Goal: Task Accomplishment & Management: Use online tool/utility

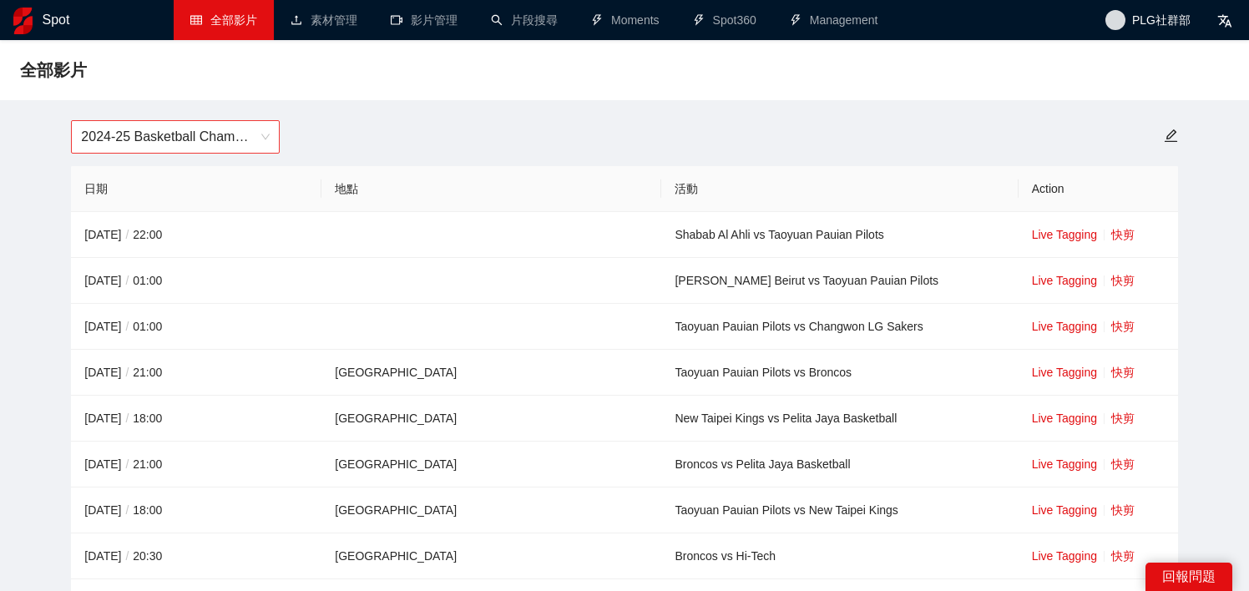
click at [177, 141] on span "2024-25 Basketball Champions League" at bounding box center [175, 137] width 189 height 32
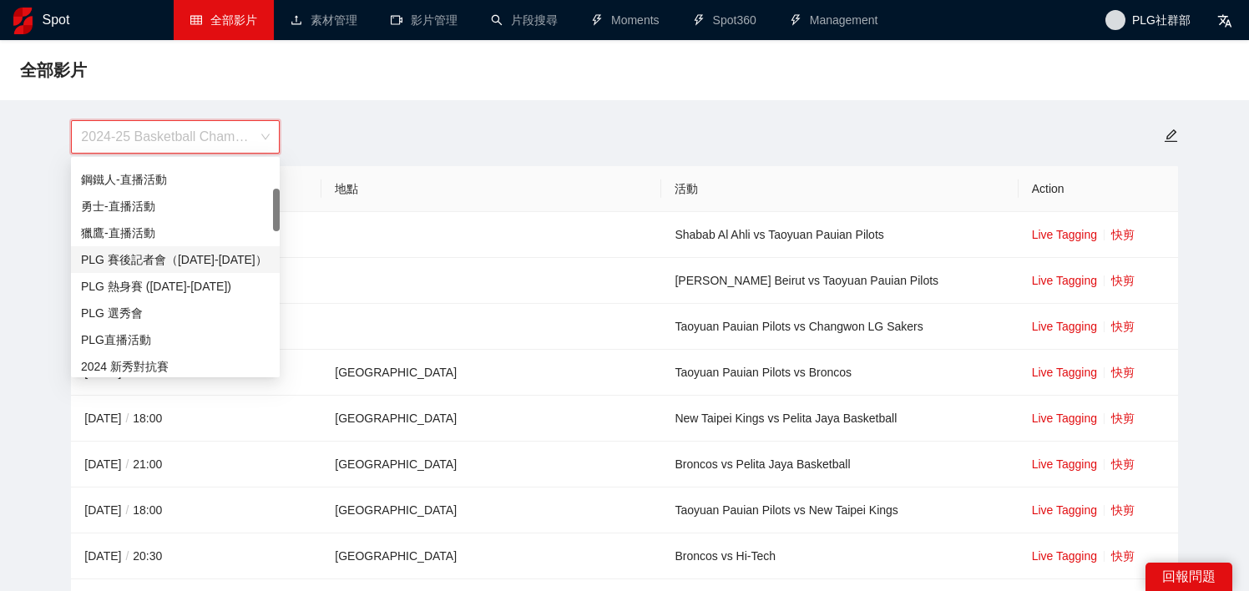
scroll to position [143, 0]
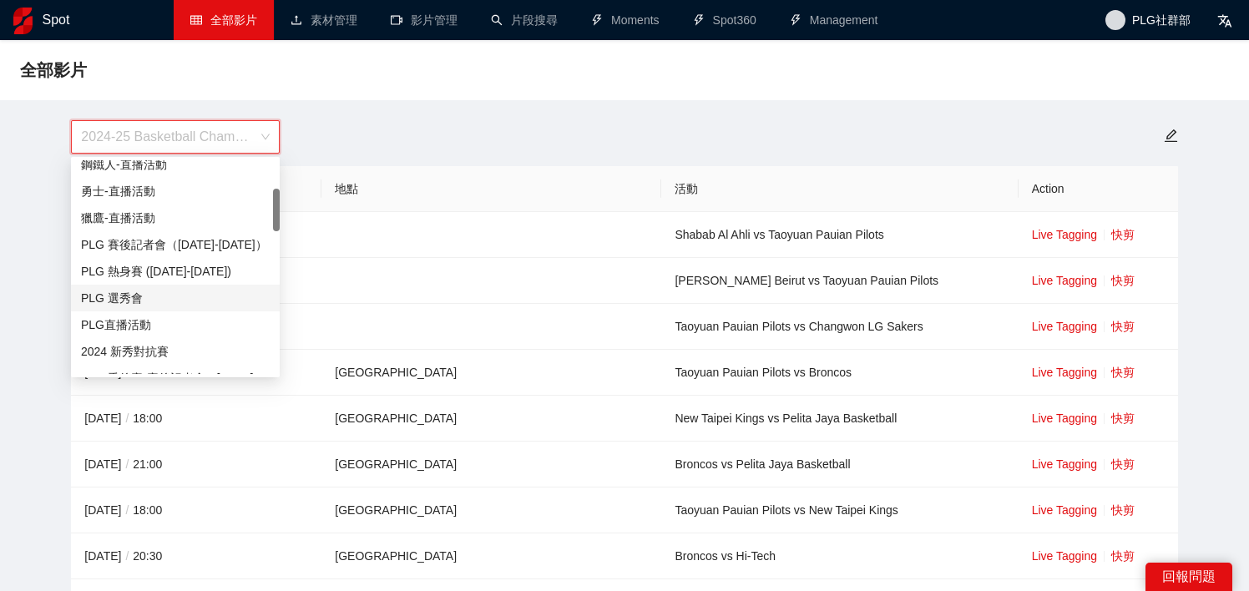
click at [145, 293] on div "PLG 選秀會" at bounding box center [175, 298] width 189 height 18
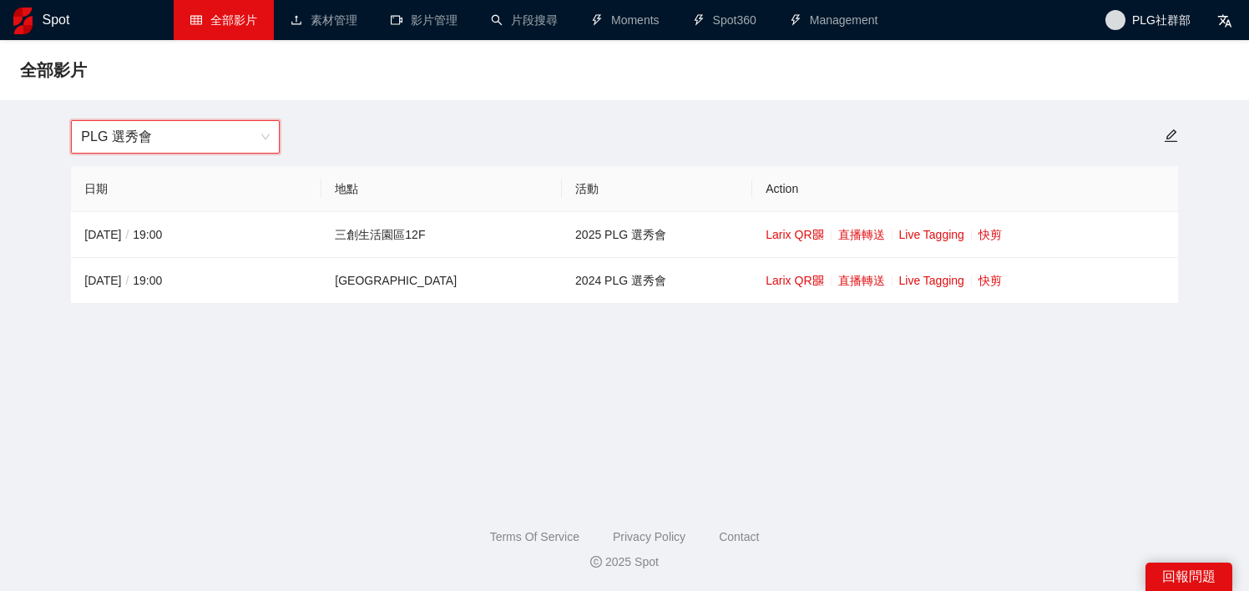
click at [403, 99] on div "全部影片" at bounding box center [624, 70] width 1249 height 60
click at [978, 236] on link "快剪" at bounding box center [989, 234] width 23 height 13
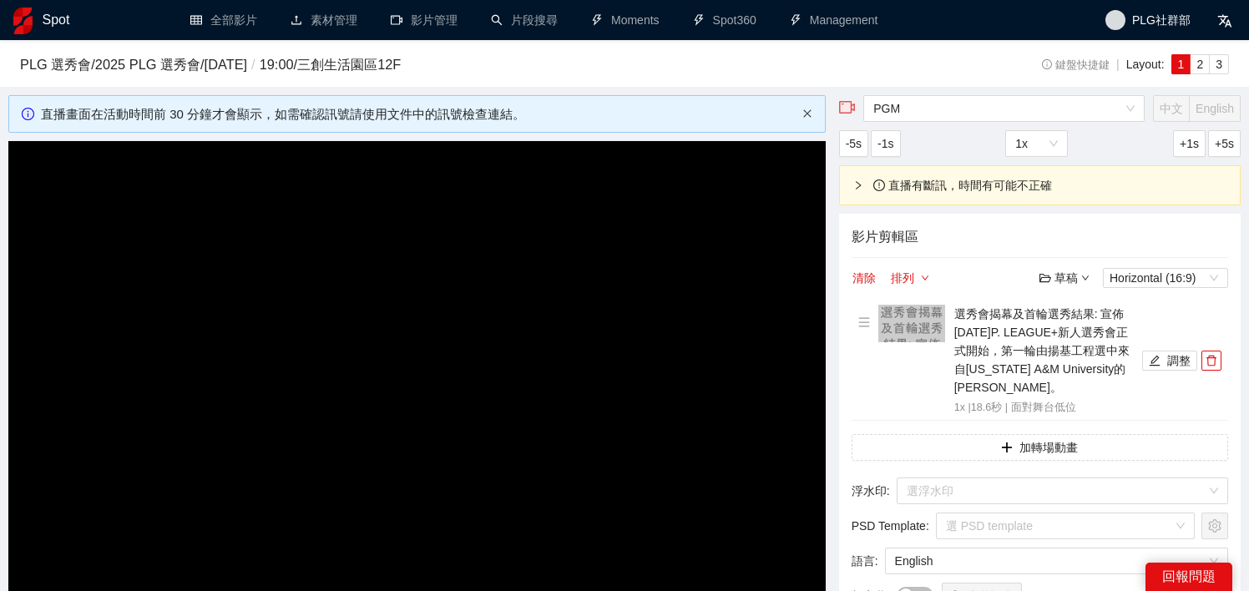
click at [802, 116] on icon "close" at bounding box center [807, 114] width 10 height 10
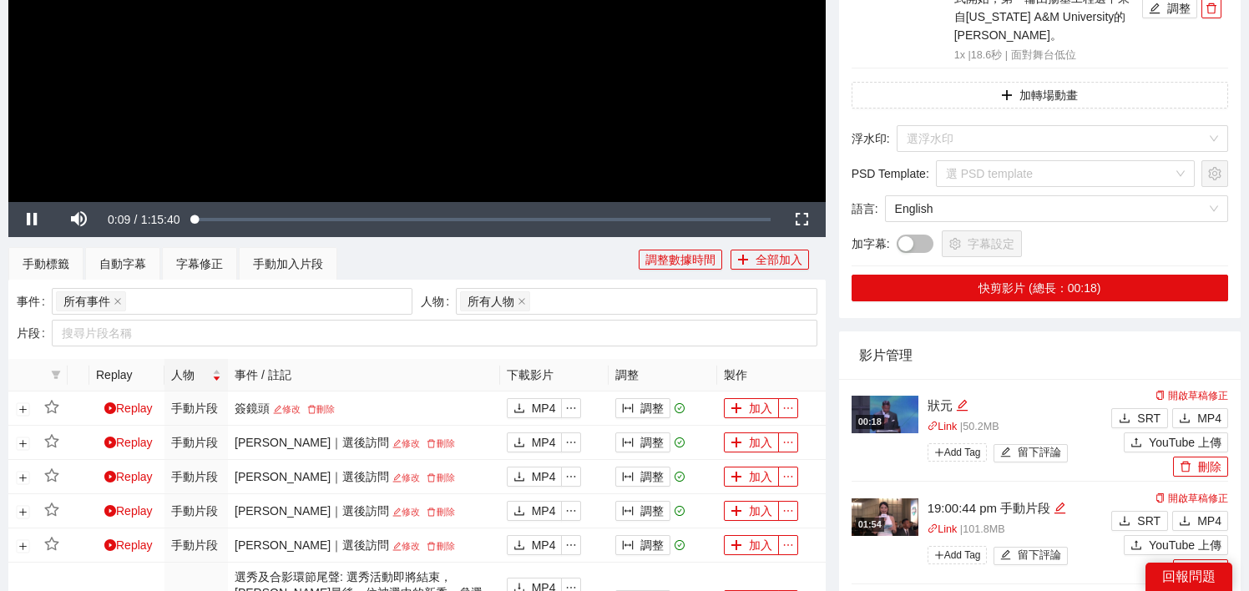
scroll to position [374, 0]
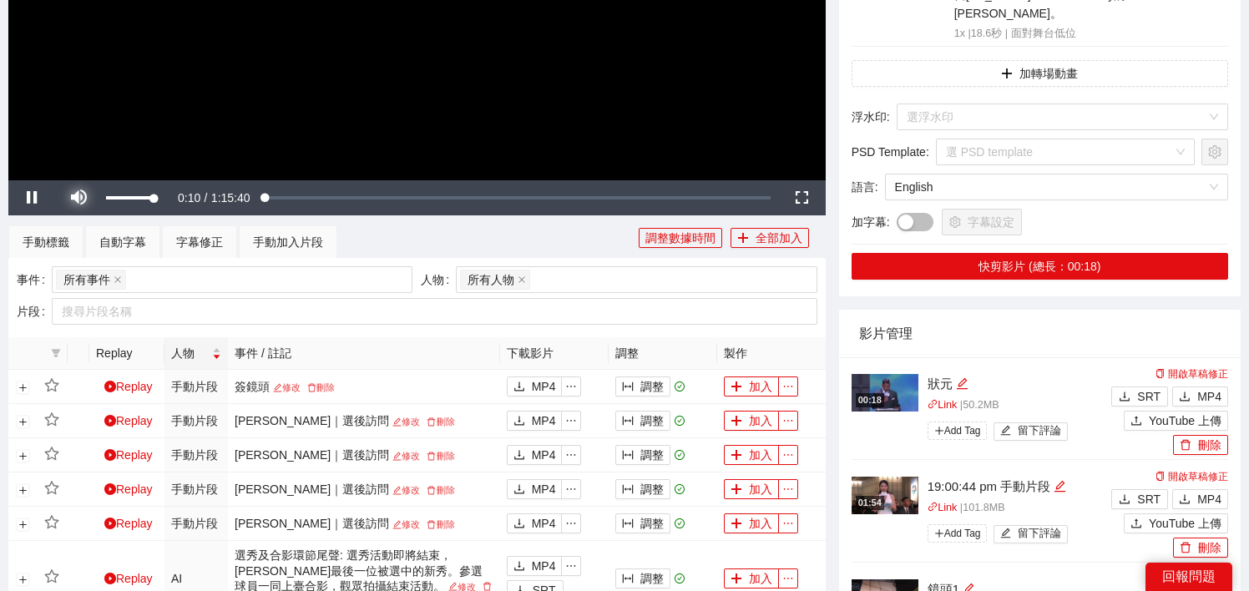
click at [69, 198] on span "Video Player" at bounding box center [78, 198] width 47 height 0
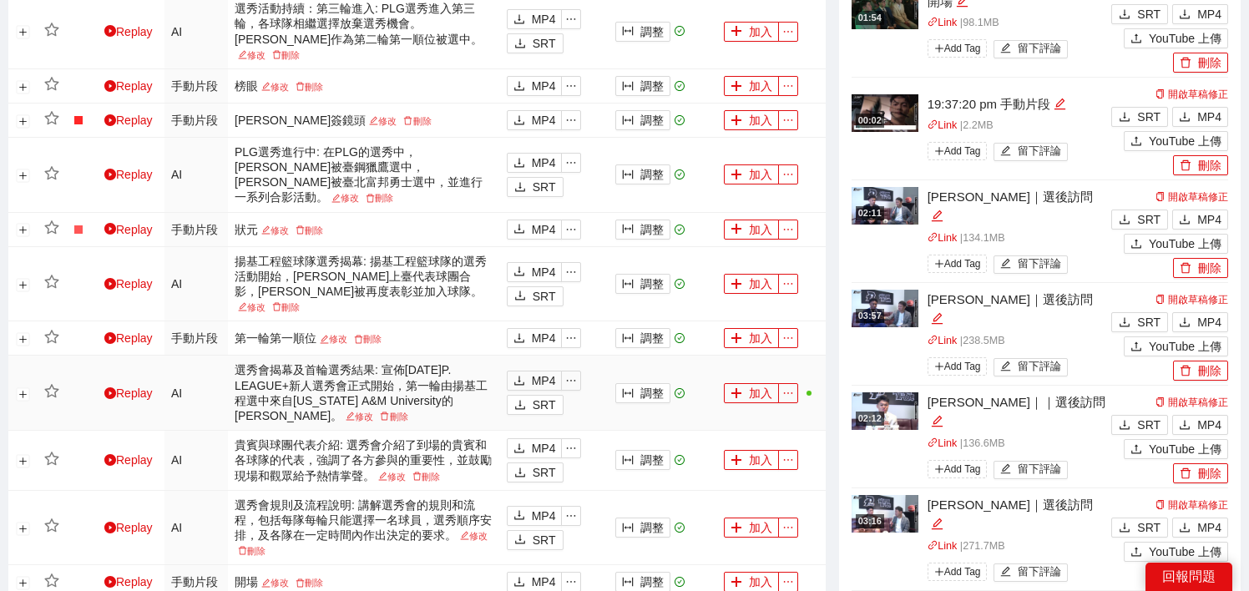
scroll to position [1072, 0]
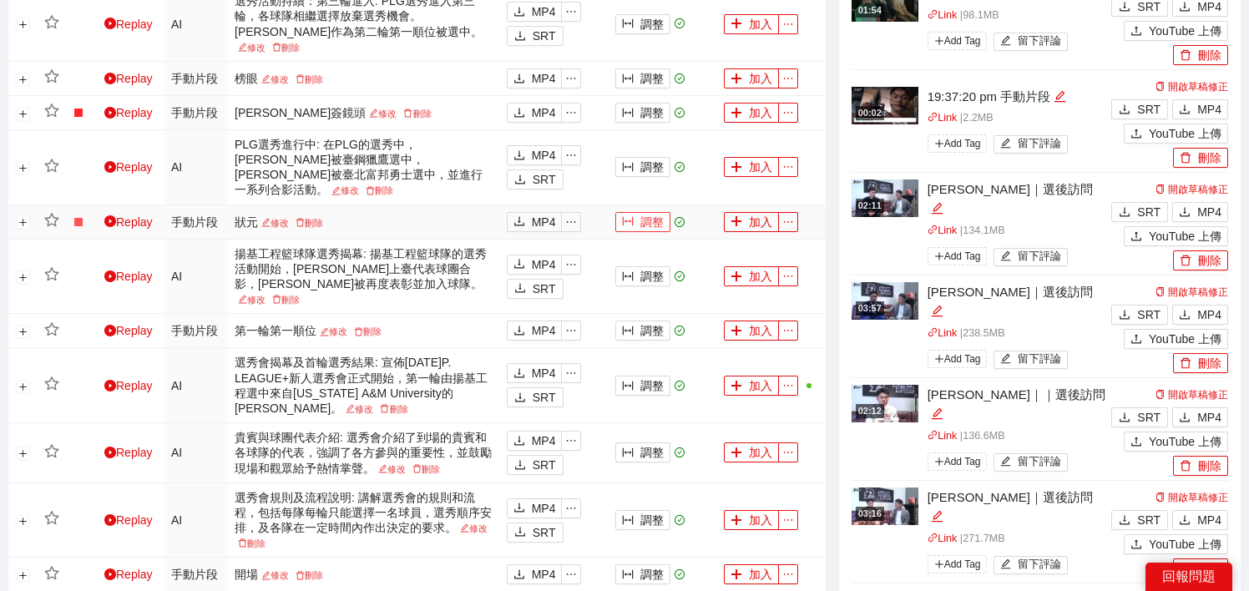
click at [649, 212] on button "調整" at bounding box center [642, 222] width 55 height 20
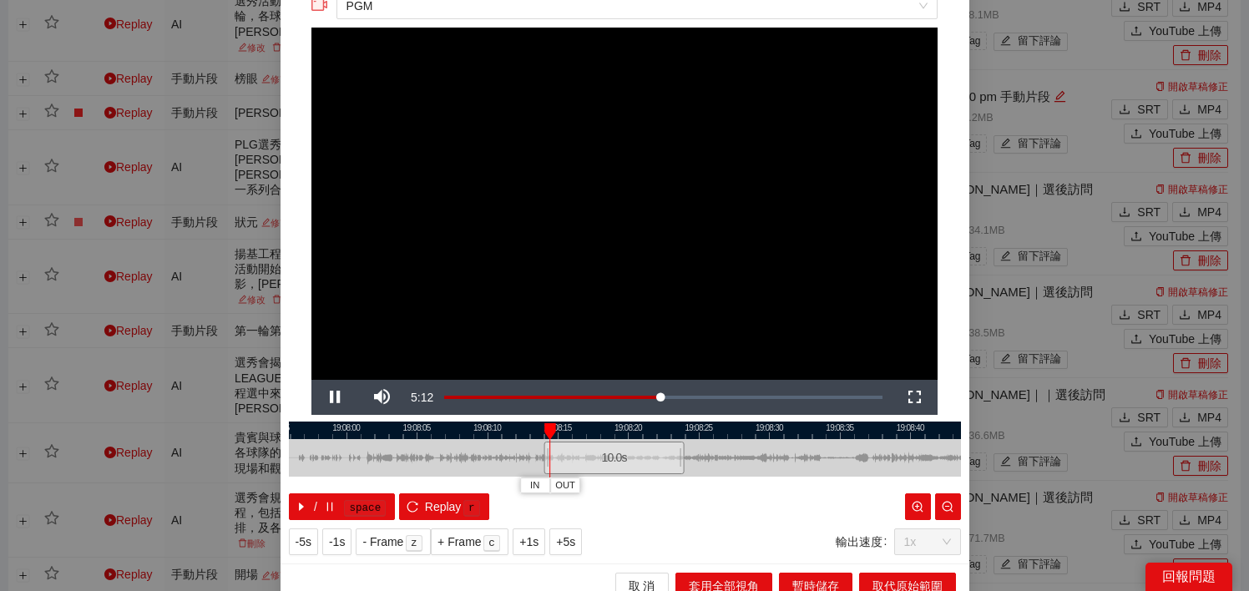
scroll to position [78, 0]
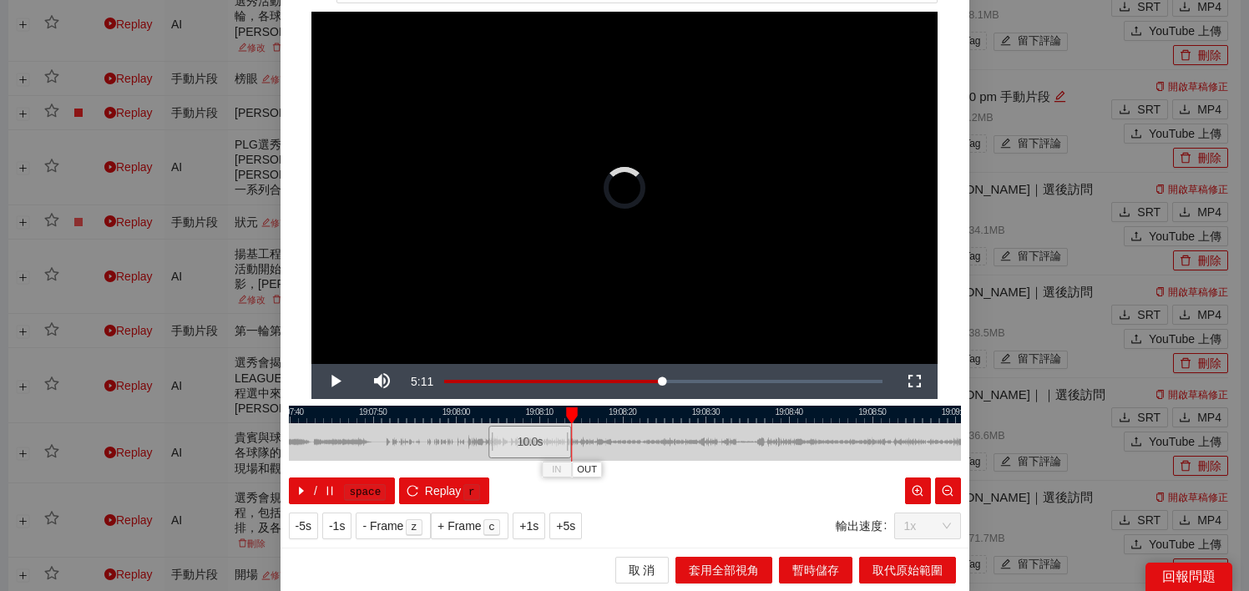
drag, startPoint x: 617, startPoint y: 441, endPoint x: 515, endPoint y: 443, distance: 101.9
click at [515, 443] on div "10.0 s" at bounding box center [529, 442] width 83 height 33
click at [426, 488] on span "Replay" at bounding box center [443, 491] width 37 height 18
click at [441, 488] on span "Replay" at bounding box center [443, 491] width 37 height 18
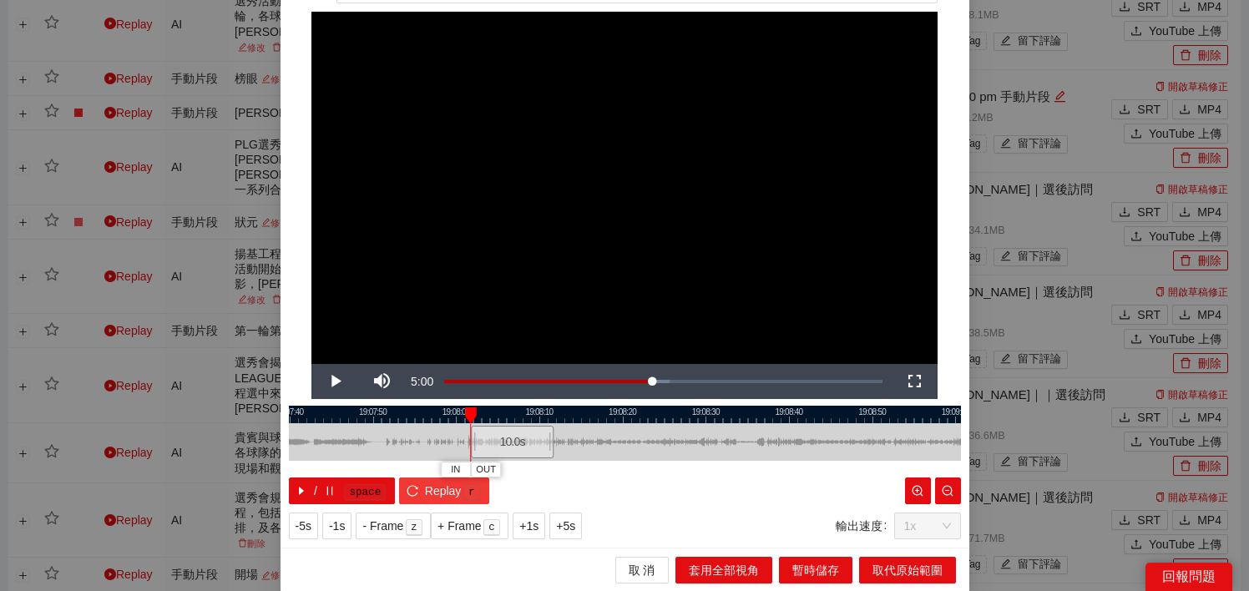
click at [413, 493] on icon "reload" at bounding box center [413, 491] width 12 height 12
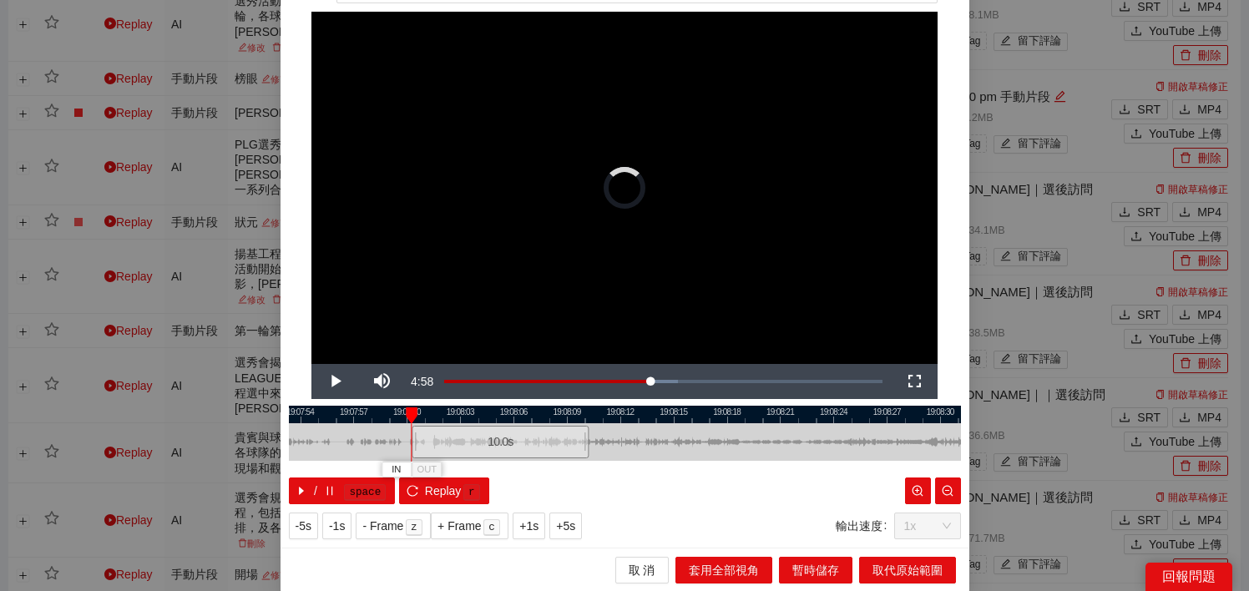
drag, startPoint x: 518, startPoint y: 442, endPoint x: 492, endPoint y: 442, distance: 26.7
click at [492, 442] on div "10.0 s" at bounding box center [501, 442] width 178 height 33
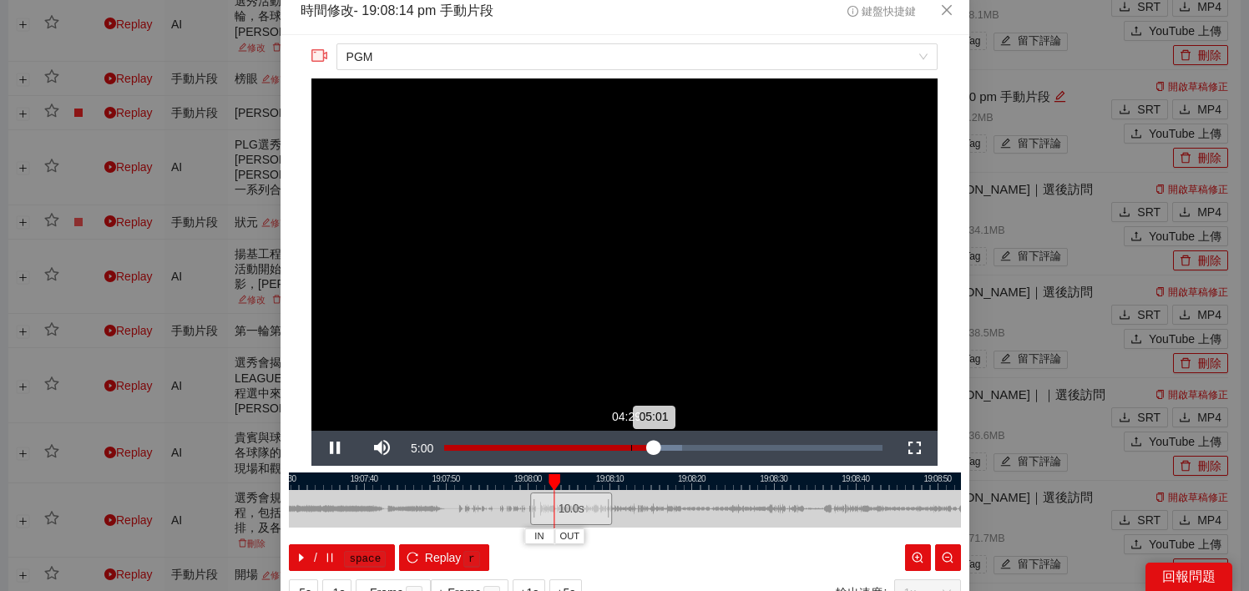
scroll to position [0, 0]
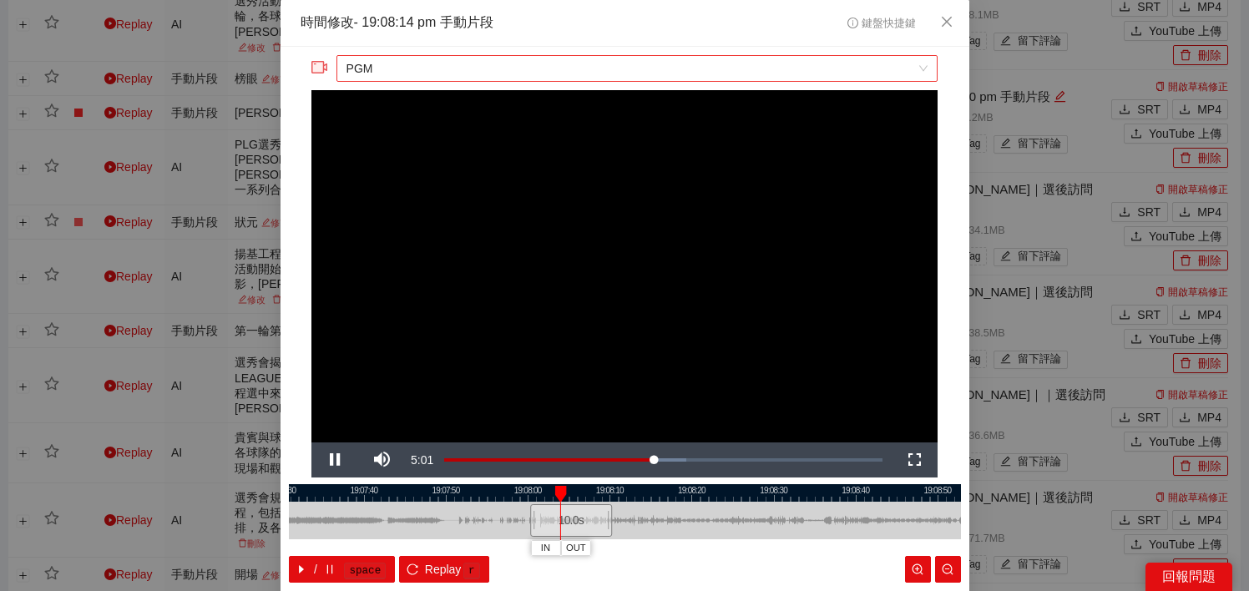
click at [555, 65] on span "PGM" at bounding box center [636, 68] width 581 height 25
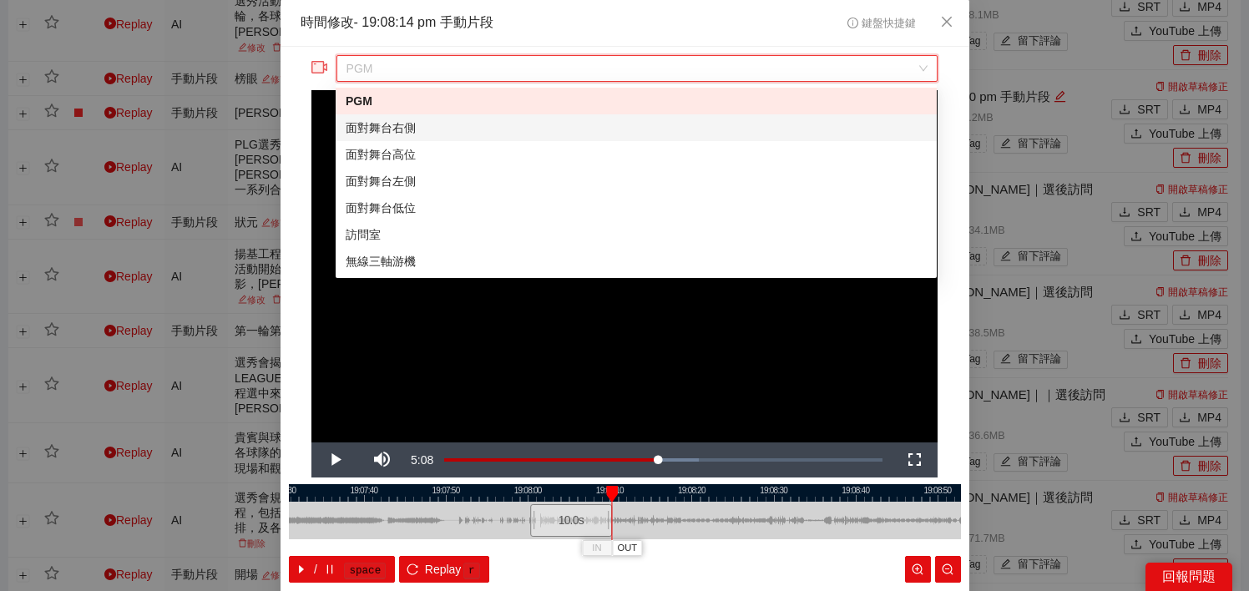
click at [528, 136] on div "面對舞台右側" at bounding box center [636, 128] width 581 height 18
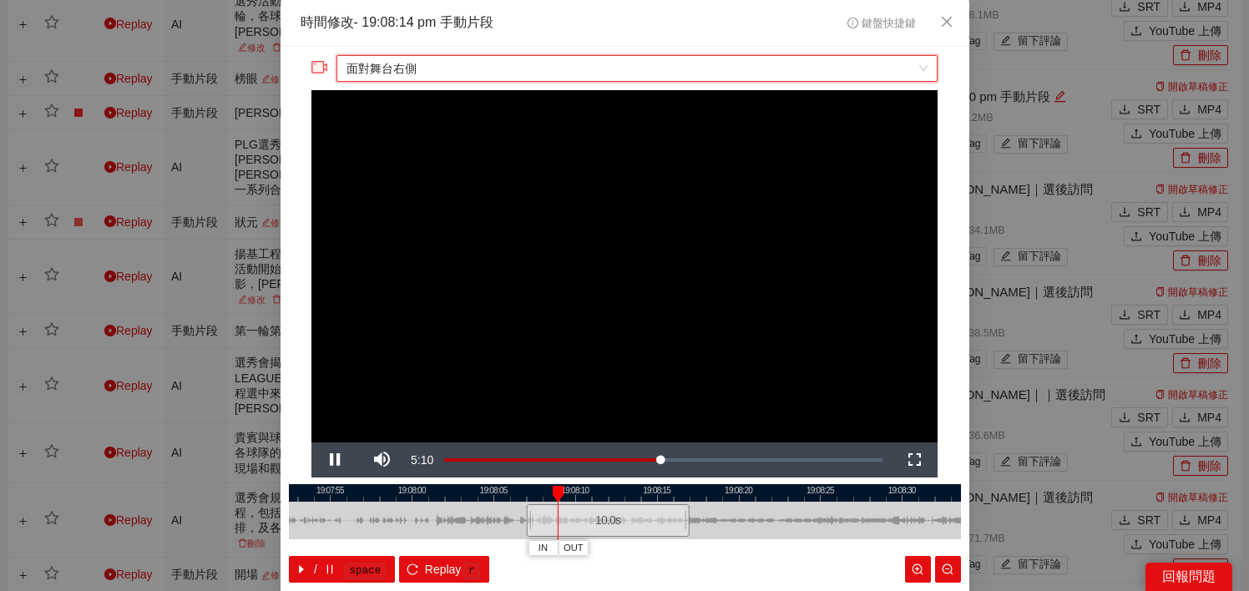
click at [513, 70] on span "面對舞台右側" at bounding box center [636, 68] width 581 height 25
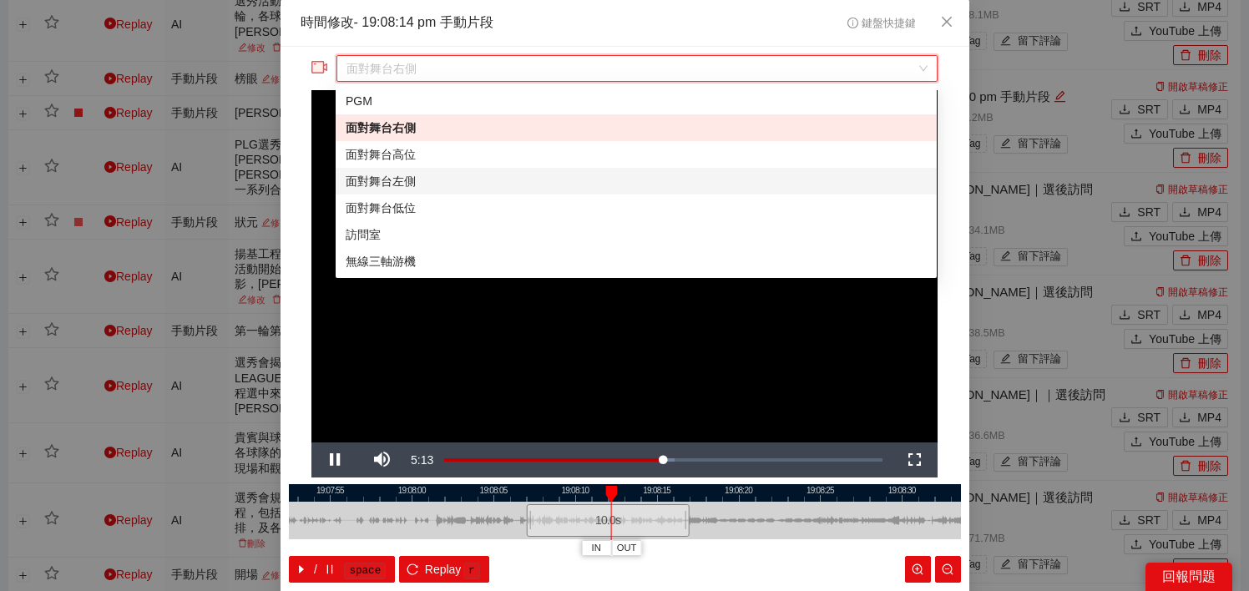
click at [498, 187] on div "面對舞台左側" at bounding box center [636, 181] width 581 height 18
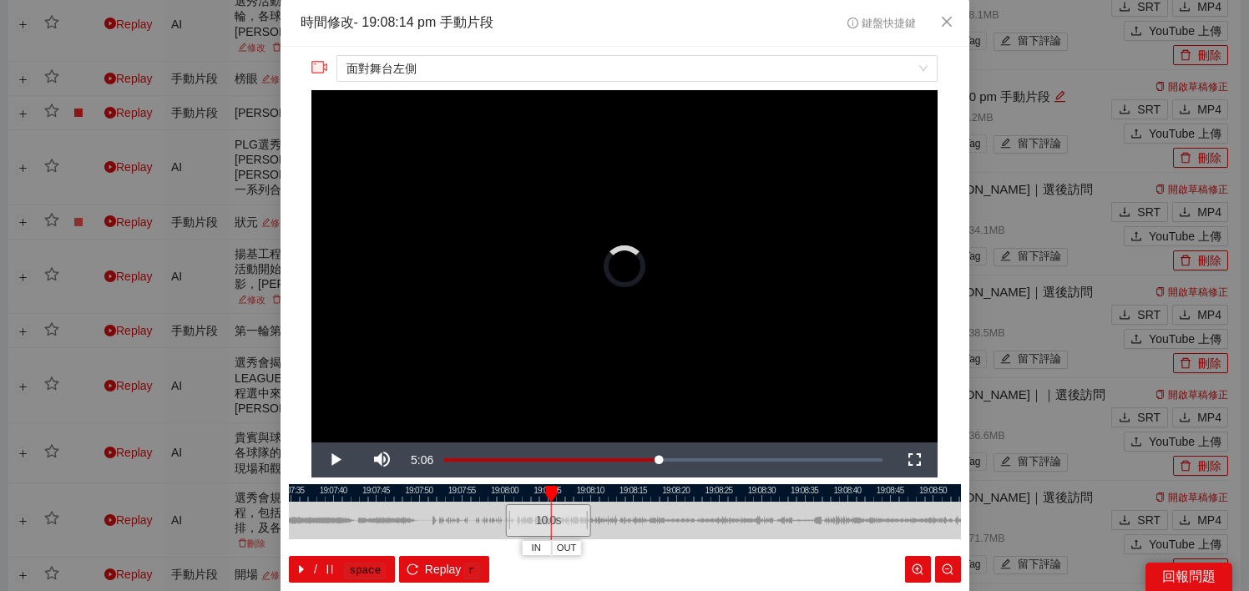
drag, startPoint x: 610, startPoint y: 521, endPoint x: 552, endPoint y: 522, distance: 58.4
click at [552, 522] on div "10.0 s" at bounding box center [548, 520] width 86 height 33
click at [333, 460] on span "Video Player" at bounding box center [334, 460] width 47 height 0
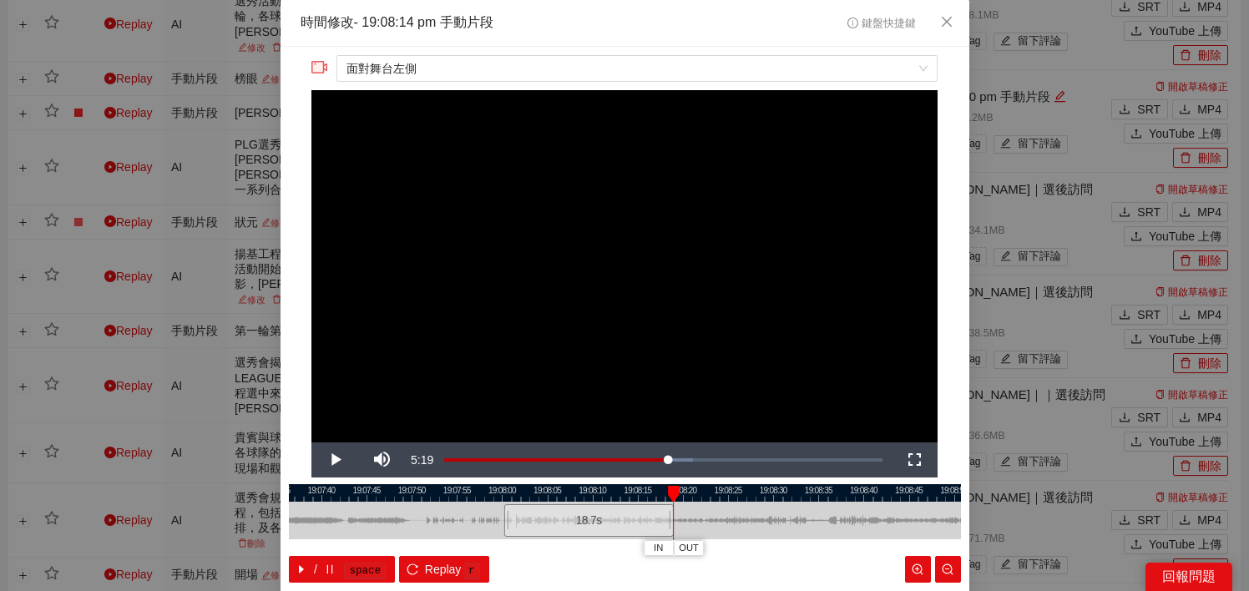
drag, startPoint x: 594, startPoint y: 522, endPoint x: 673, endPoint y: 522, distance: 79.3
click at [673, 522] on div "19:07:35 19:07:40 19:07:45 19:07:50 19:07:55 19:08:00 19:08:05 19:08:10 19:08:1…" at bounding box center [625, 533] width 672 height 99
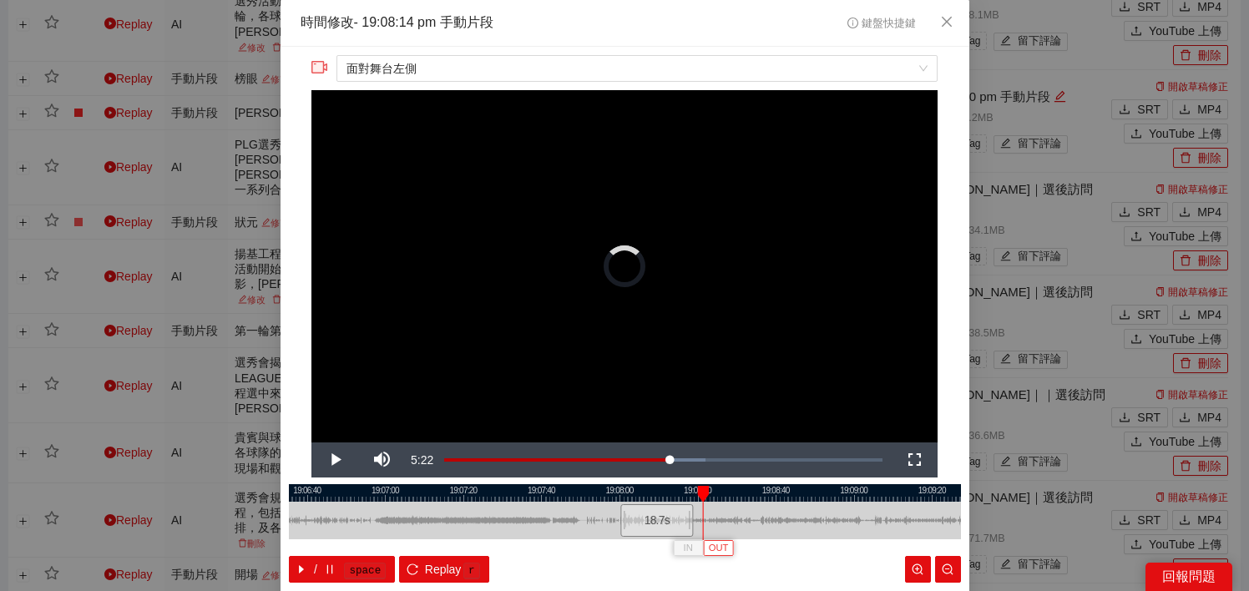
click at [721, 546] on span "OUT" at bounding box center [719, 548] width 20 height 15
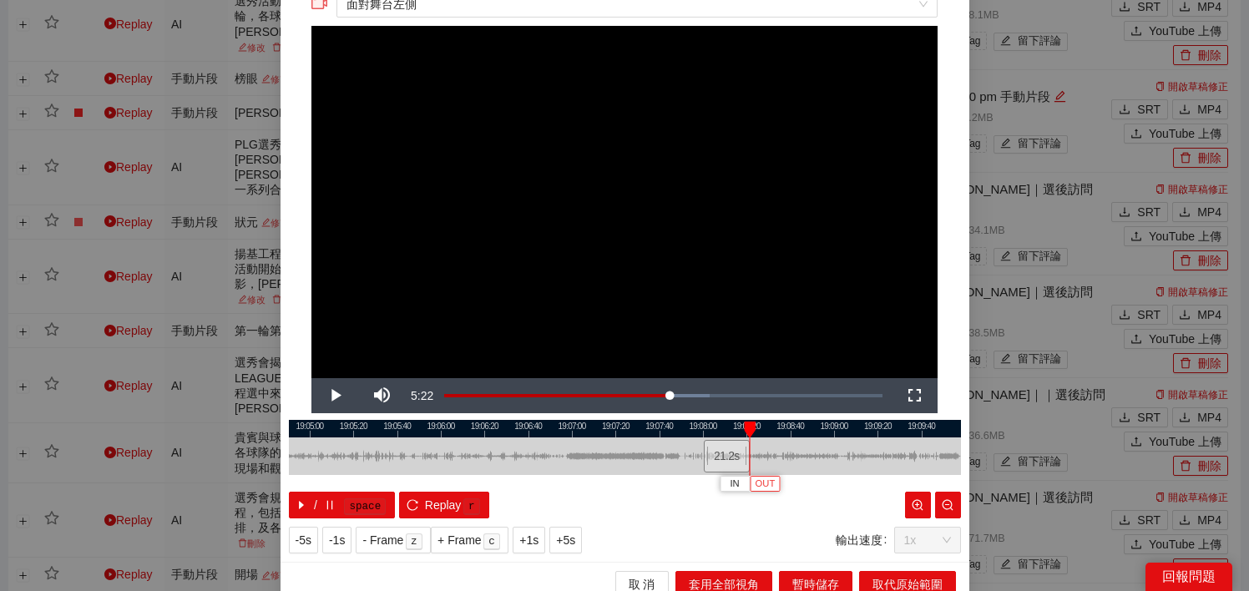
scroll to position [78, 0]
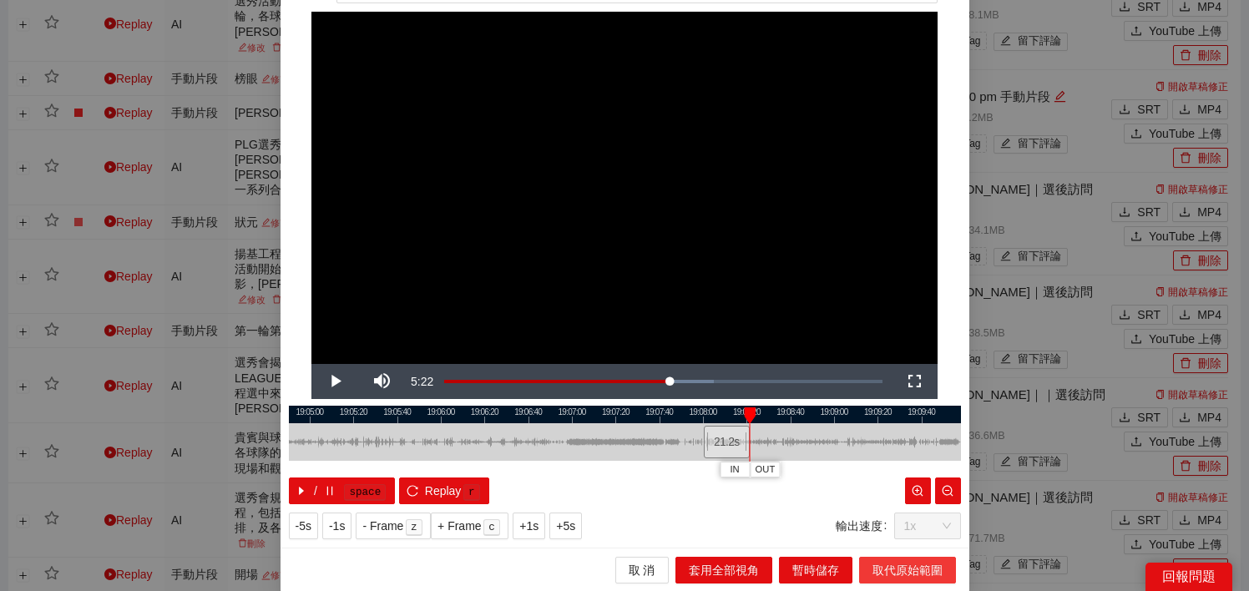
click at [887, 565] on span "取代原始範圍" at bounding box center [907, 570] width 70 height 18
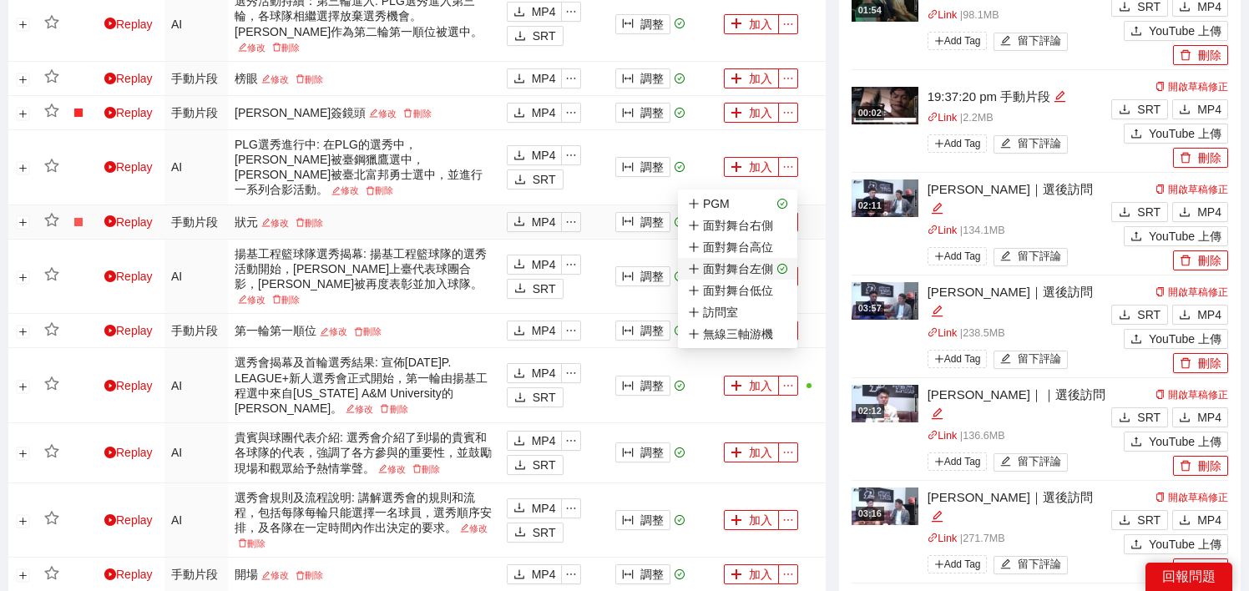
click at [771, 266] on div "面對舞台左側" at bounding box center [730, 269] width 85 height 18
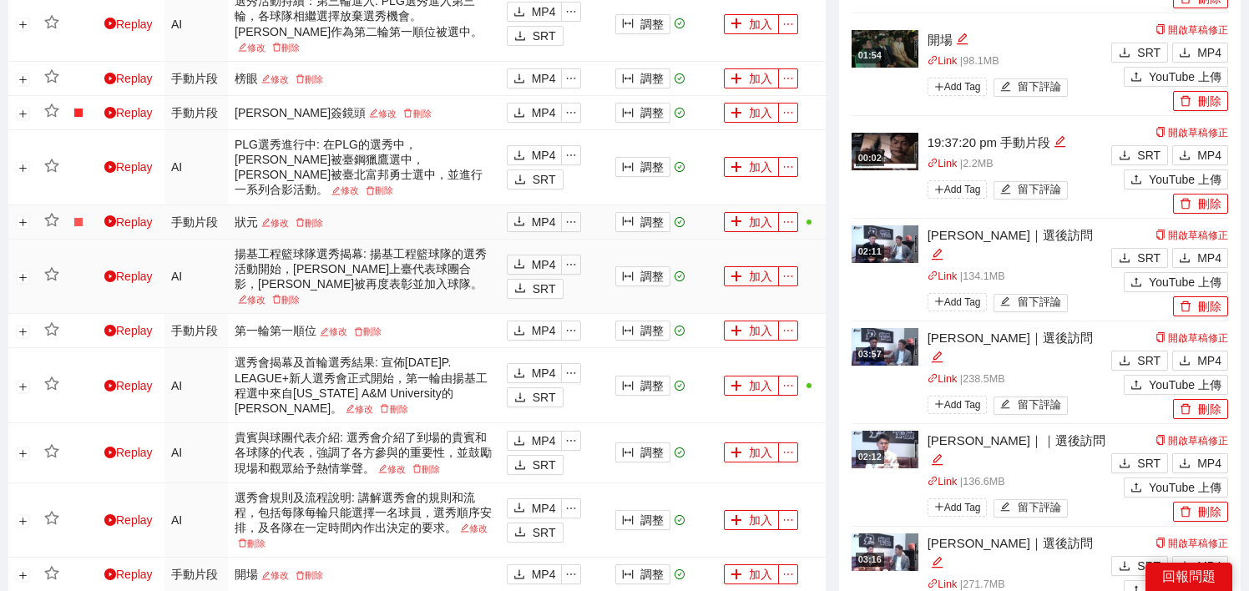
scroll to position [1049, 0]
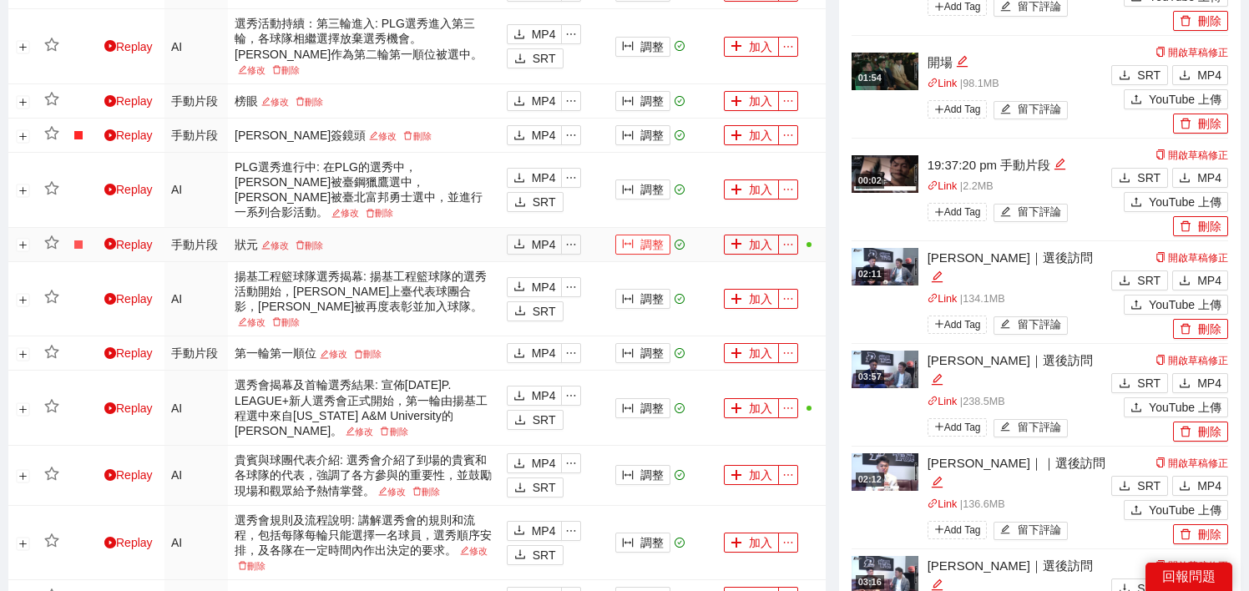
click at [649, 235] on button "調整" at bounding box center [642, 245] width 55 height 20
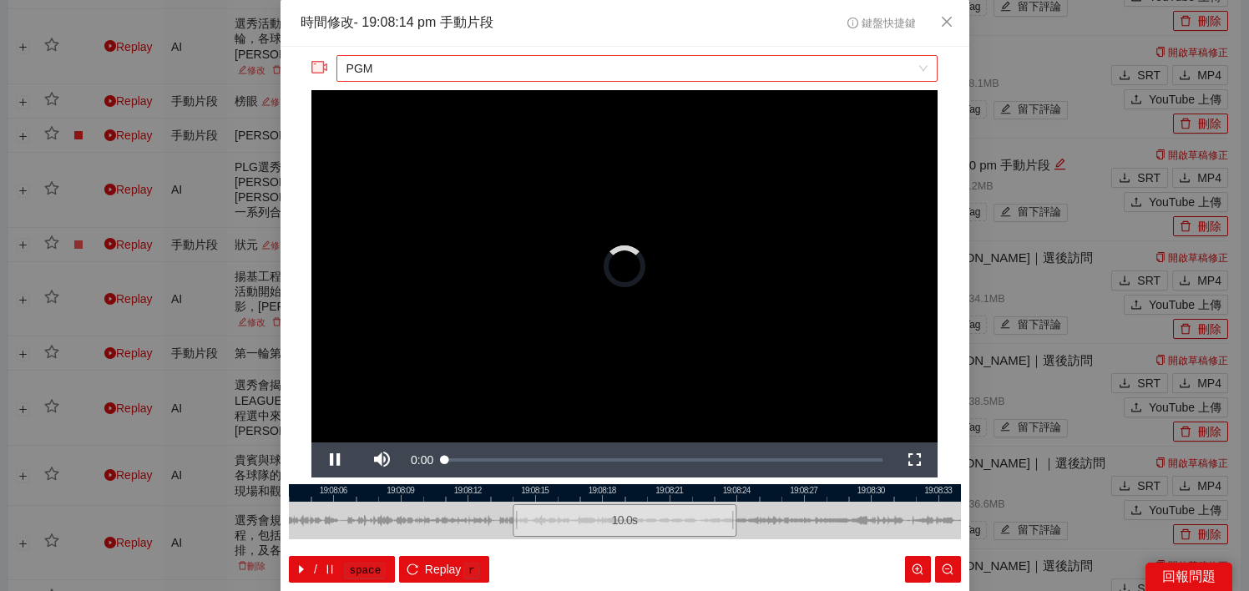
click at [514, 64] on span "PGM" at bounding box center [636, 68] width 581 height 25
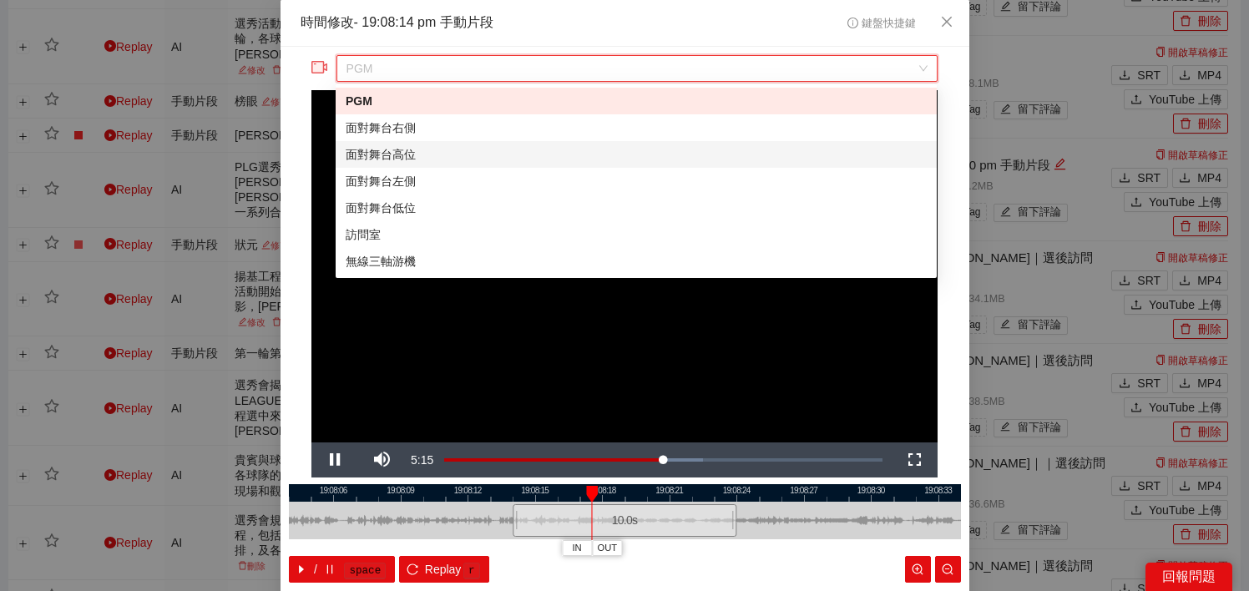
click at [491, 149] on div "面對舞台高位" at bounding box center [636, 154] width 581 height 18
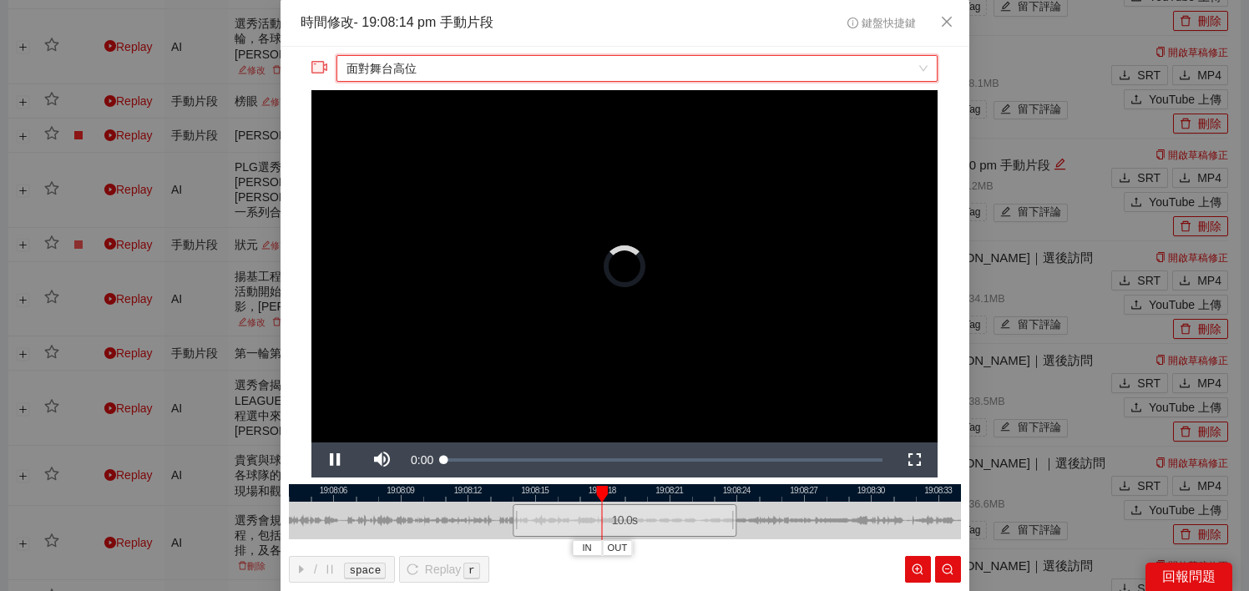
scroll to position [61, 0]
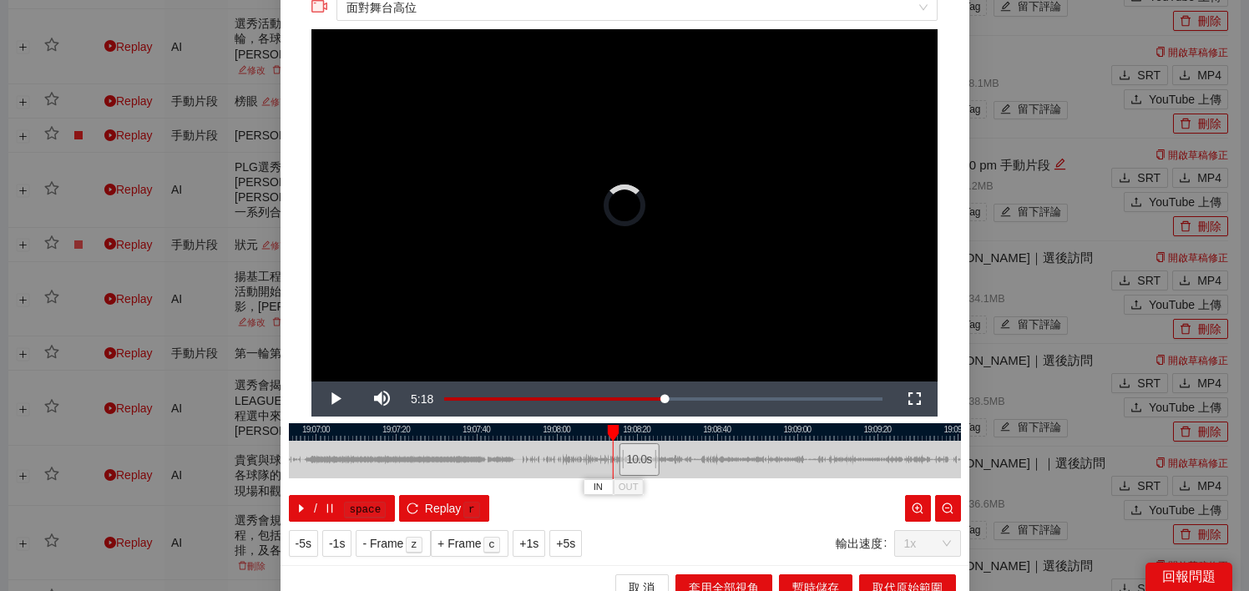
drag, startPoint x: 604, startPoint y: 457, endPoint x: 638, endPoint y: 457, distance: 34.2
click at [638, 457] on div "10.0 s" at bounding box center [639, 459] width 40 height 33
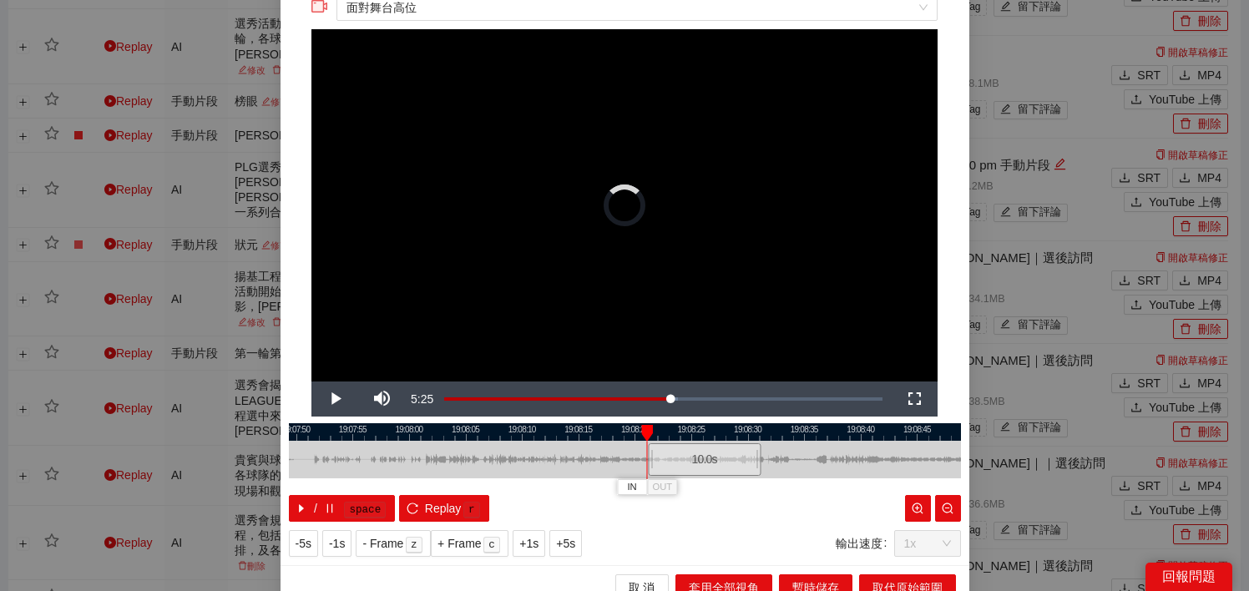
drag, startPoint x: 626, startPoint y: 463, endPoint x: 690, endPoint y: 453, distance: 65.1
click at [690, 457] on div "10.0 s" at bounding box center [704, 459] width 113 height 33
drag, startPoint x: 701, startPoint y: 463, endPoint x: 739, endPoint y: 463, distance: 37.6
click at [739, 463] on div "10.0 s" at bounding box center [742, 459] width 113 height 33
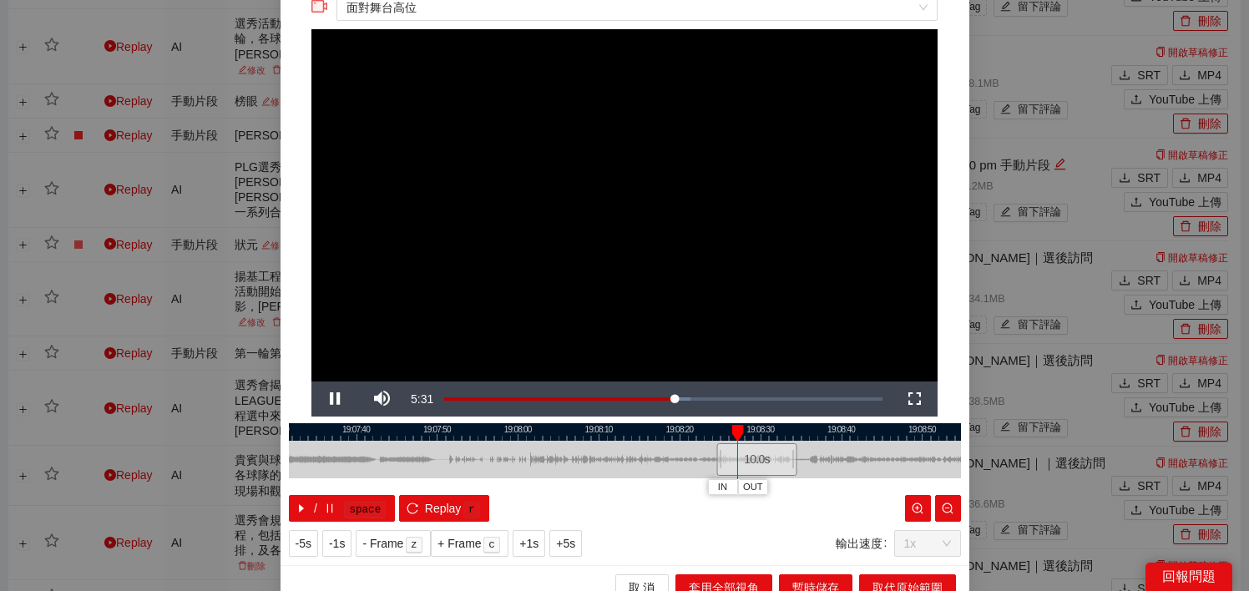
scroll to position [0, 0]
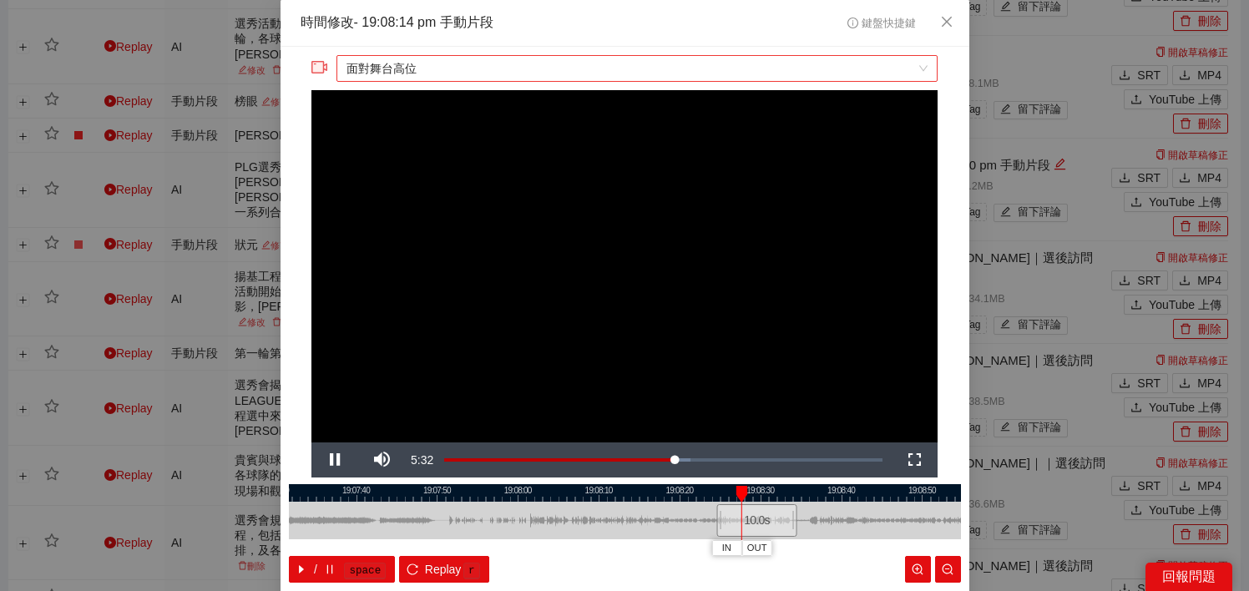
click at [603, 72] on span "面對舞台高位" at bounding box center [636, 68] width 581 height 25
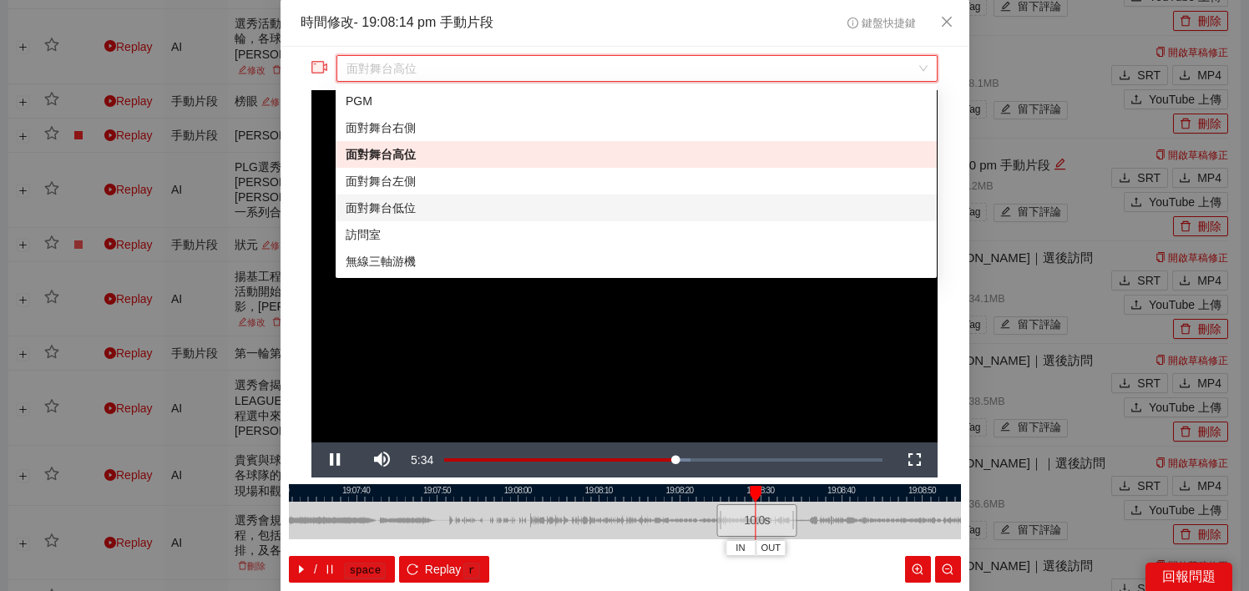
click at [579, 208] on div "面對舞台低位" at bounding box center [636, 208] width 581 height 18
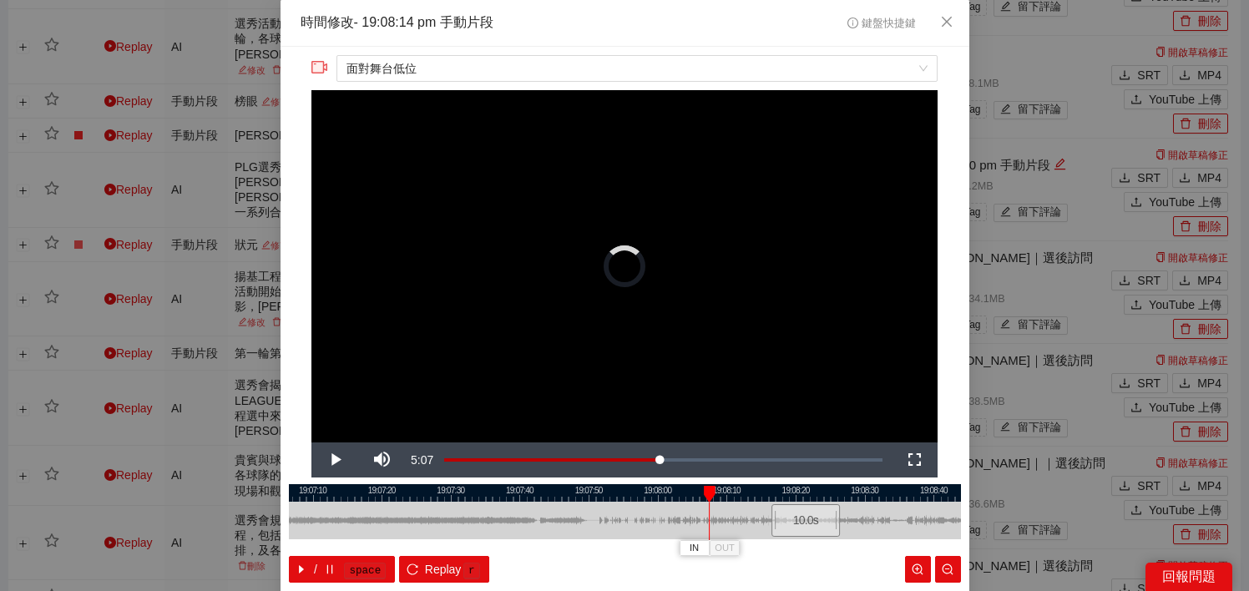
drag, startPoint x: 749, startPoint y: 518, endPoint x: 825, endPoint y: 516, distance: 76.0
click at [824, 516] on div "10.0 s" at bounding box center [805, 520] width 69 height 33
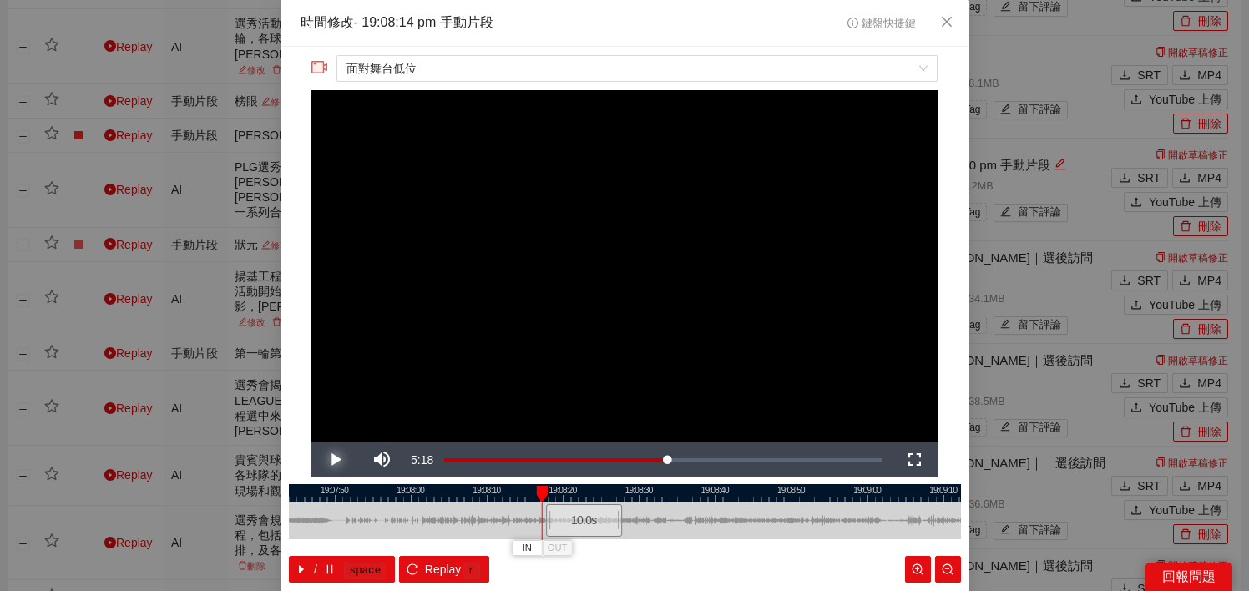
click at [337, 460] on span "Video Player" at bounding box center [334, 460] width 47 height 0
click at [581, 493] on div at bounding box center [625, 493] width 672 height 18
click at [606, 493] on div at bounding box center [625, 493] width 672 height 18
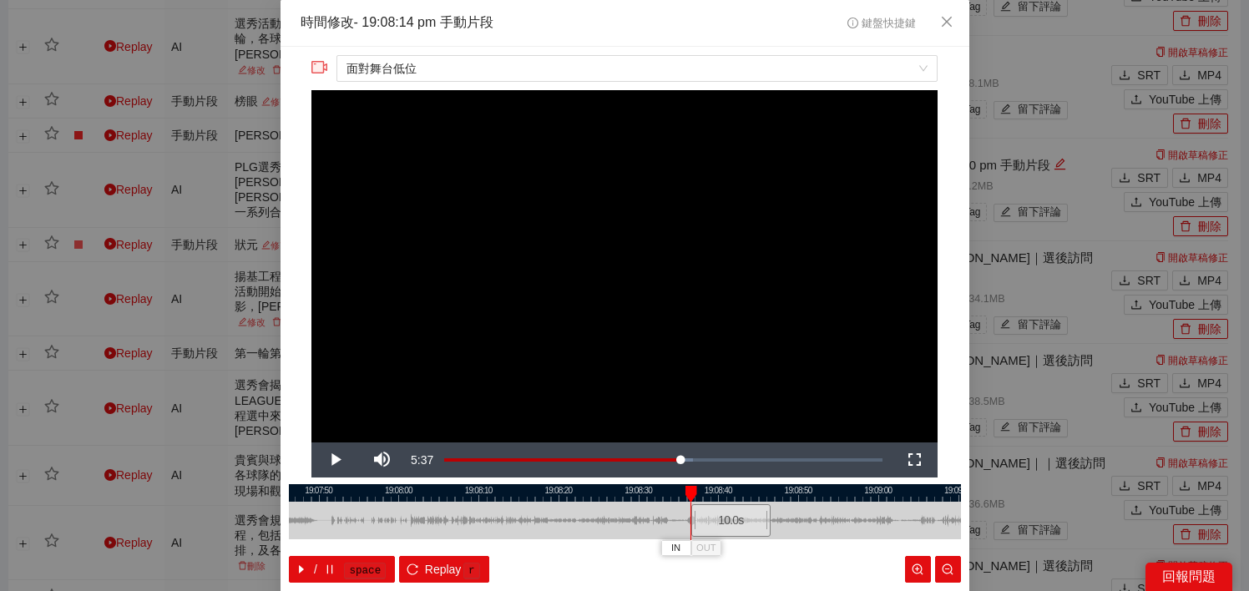
drag, startPoint x: 583, startPoint y: 518, endPoint x: 734, endPoint y: 518, distance: 151.1
click at [734, 518] on div "10.0 s" at bounding box center [730, 520] width 80 height 33
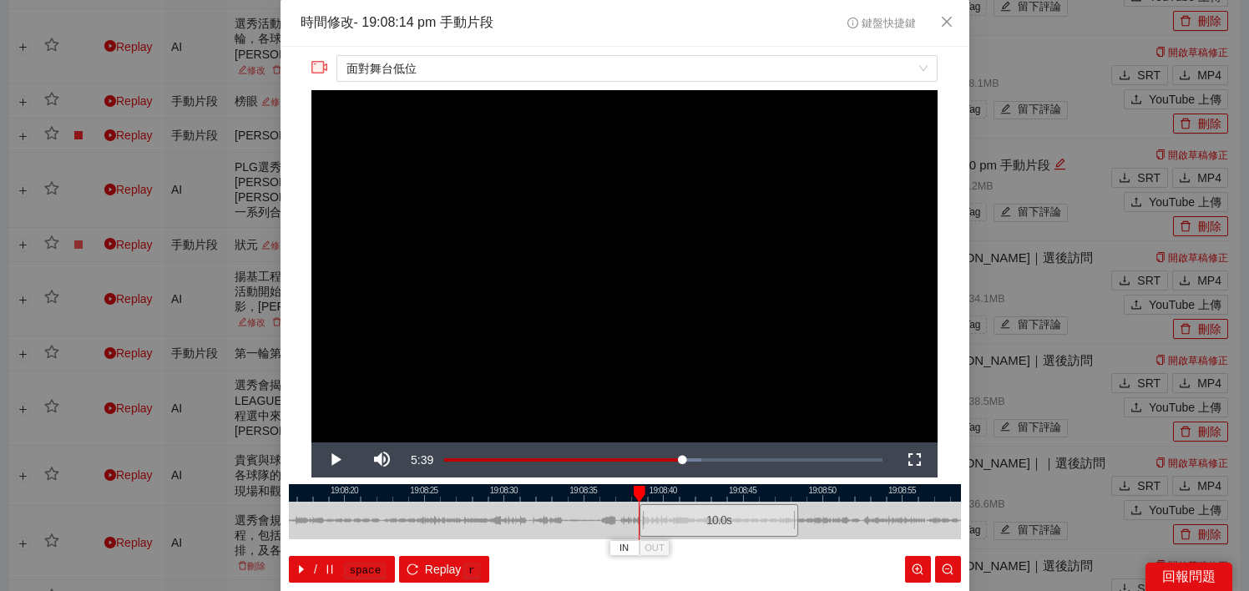
drag, startPoint x: 719, startPoint y: 525, endPoint x: 748, endPoint y: 523, distance: 29.3
click at [748, 523] on div "10.0 s" at bounding box center [718, 520] width 159 height 33
click at [725, 493] on div at bounding box center [625, 493] width 672 height 18
click at [751, 493] on div at bounding box center [625, 493] width 672 height 18
click at [791, 549] on span "OUT" at bounding box center [784, 548] width 20 height 15
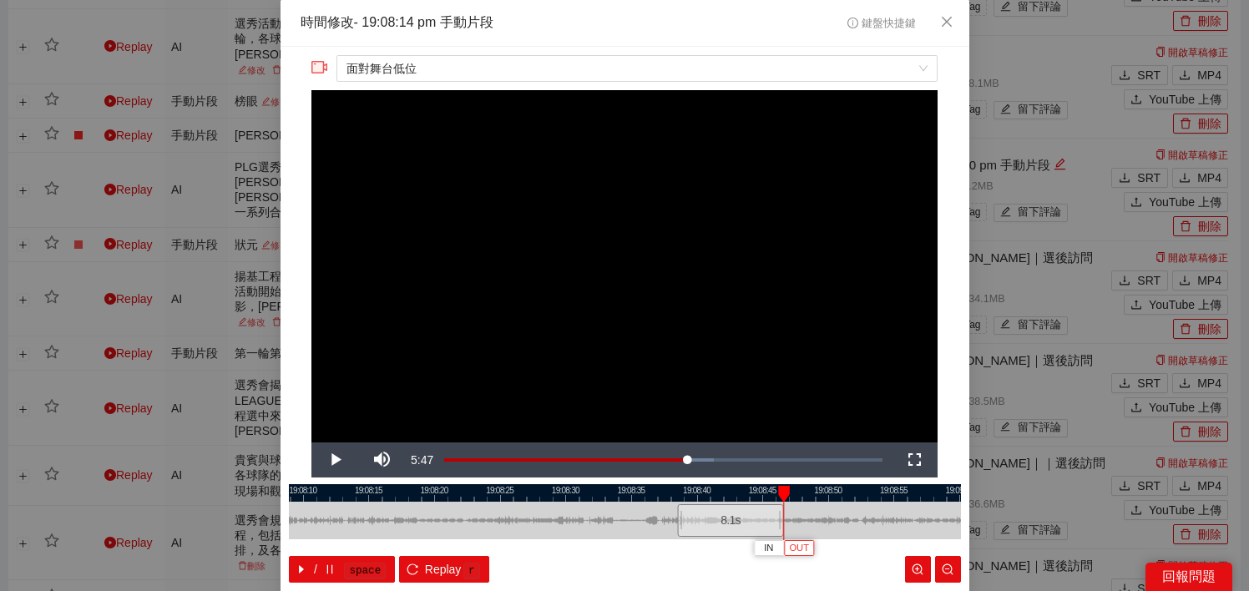
scroll to position [76, 0]
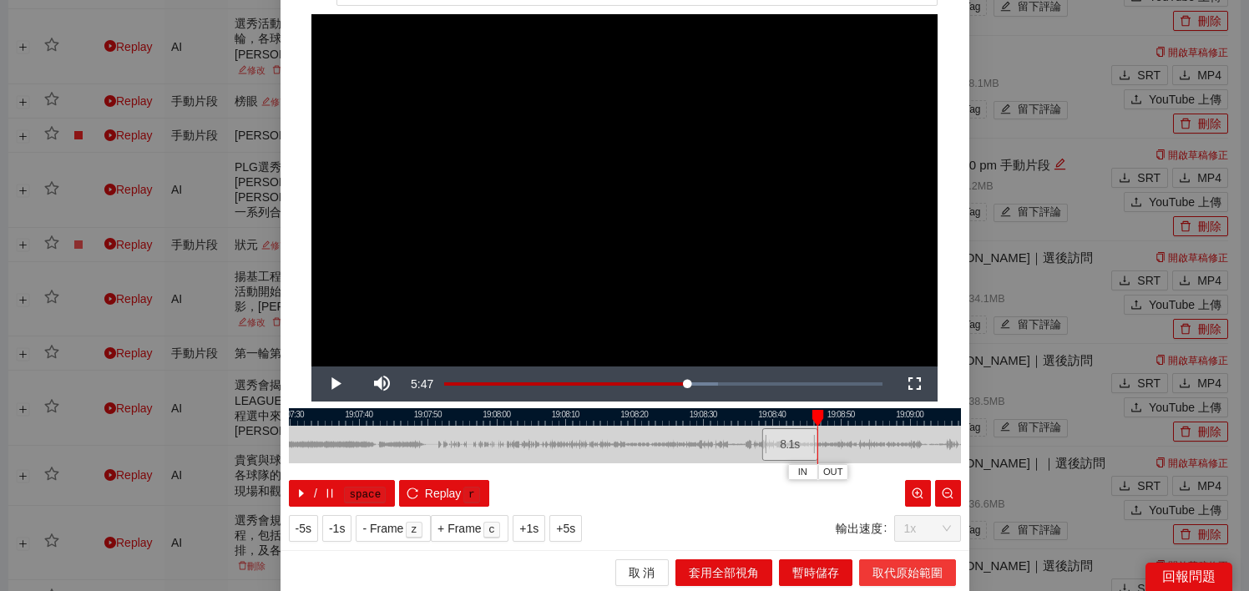
click at [897, 566] on span "取代原始範圍" at bounding box center [907, 573] width 70 height 18
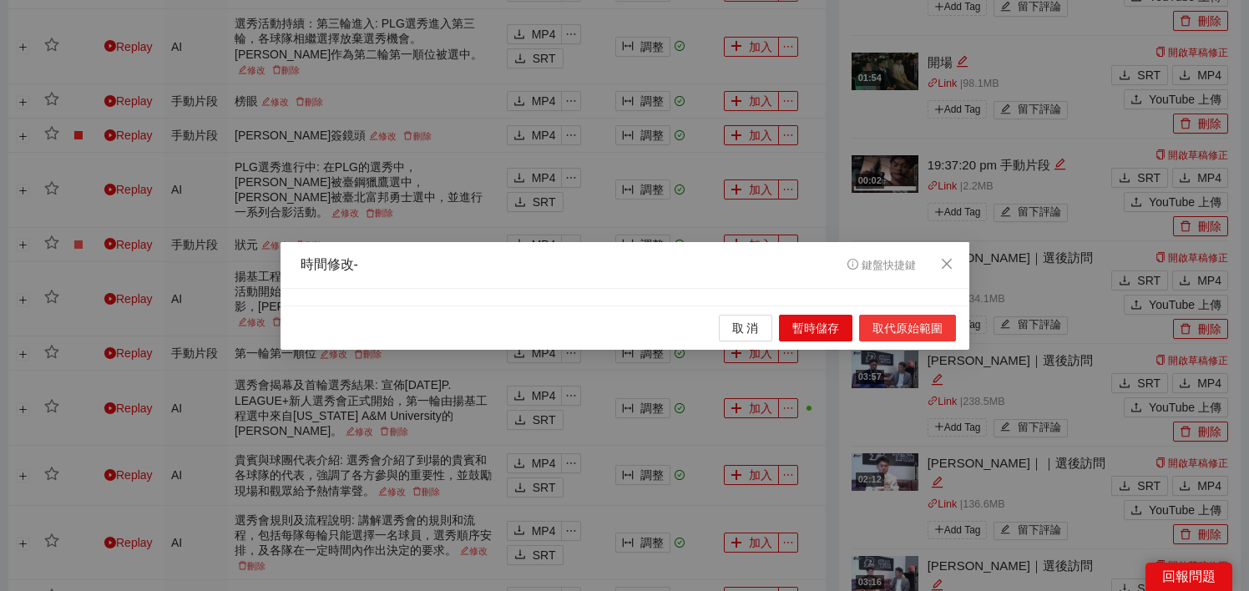
scroll to position [0, 0]
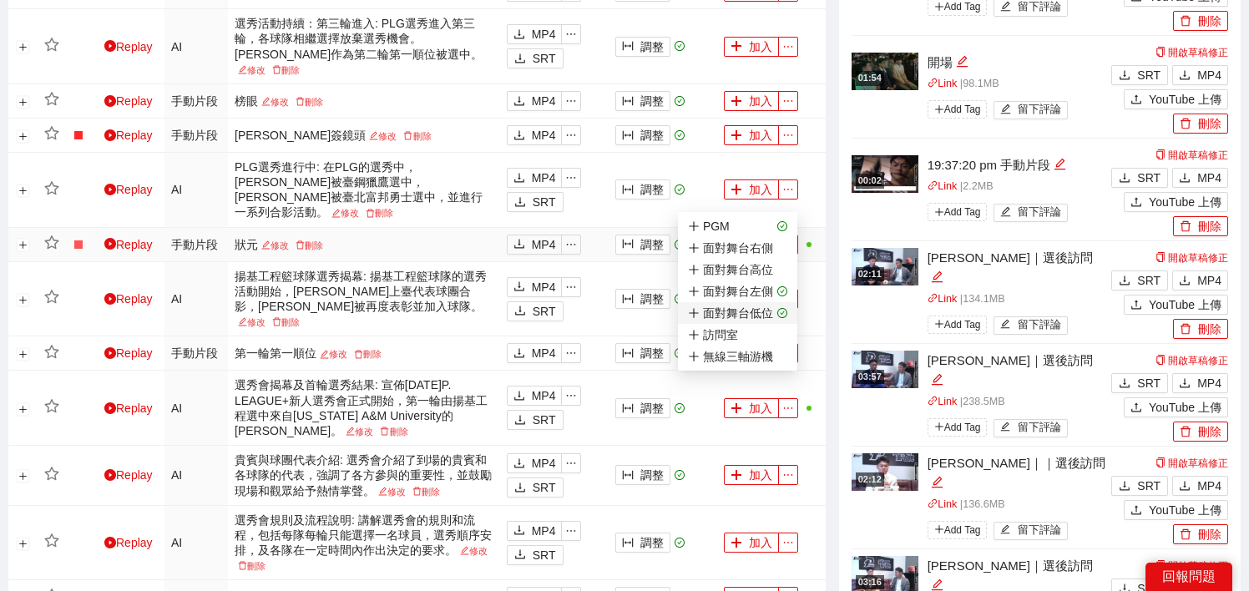
click at [775, 312] on span "面對舞台低位" at bounding box center [737, 313] width 99 height 18
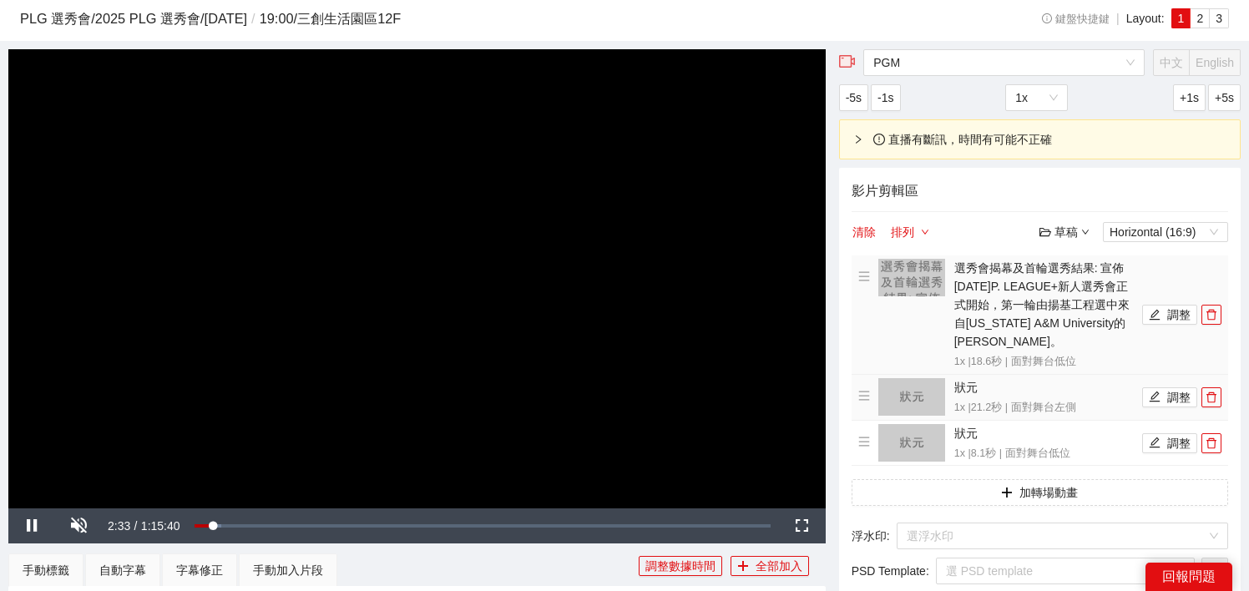
scroll to position [58, 0]
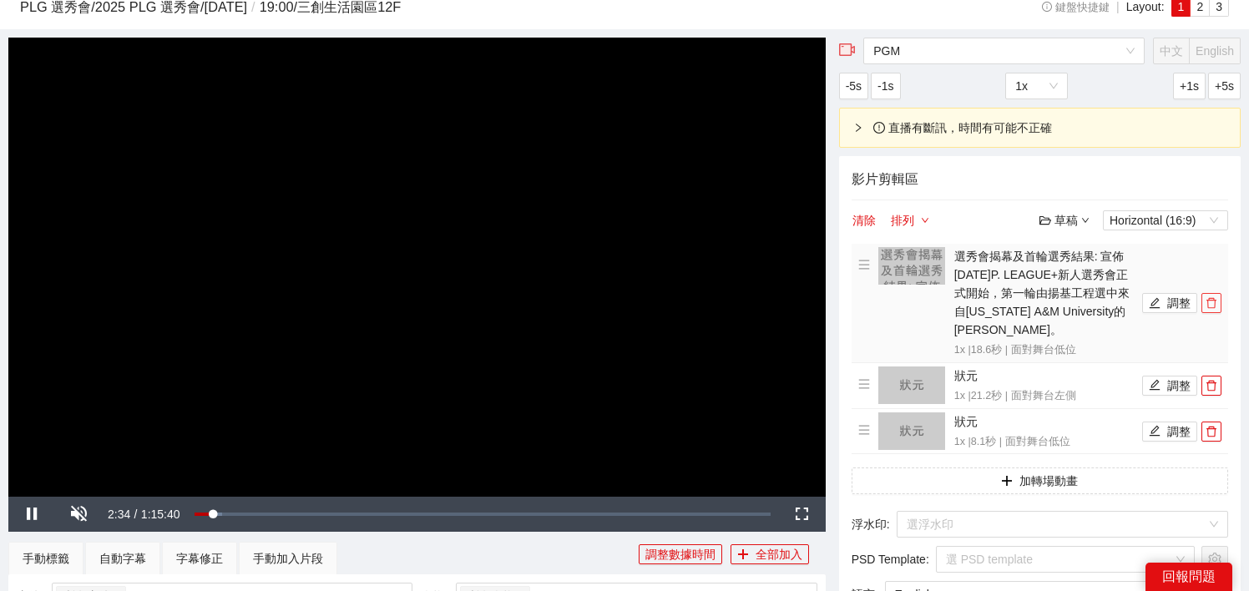
click at [1213, 303] on icon "delete" at bounding box center [1211, 303] width 12 height 12
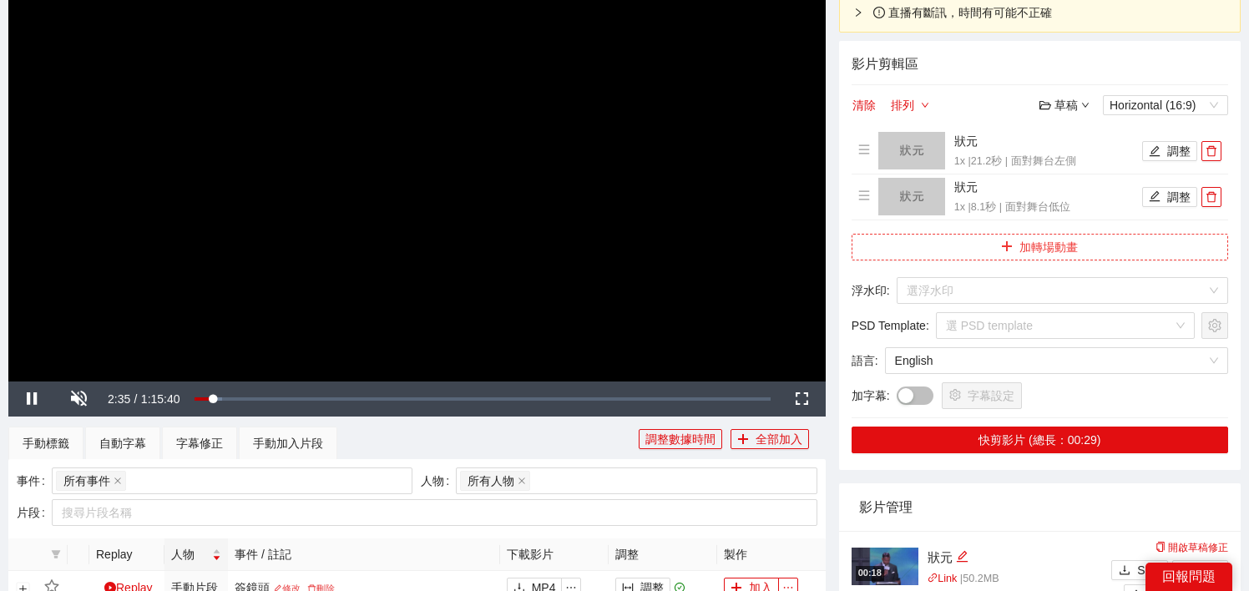
scroll to position [184, 0]
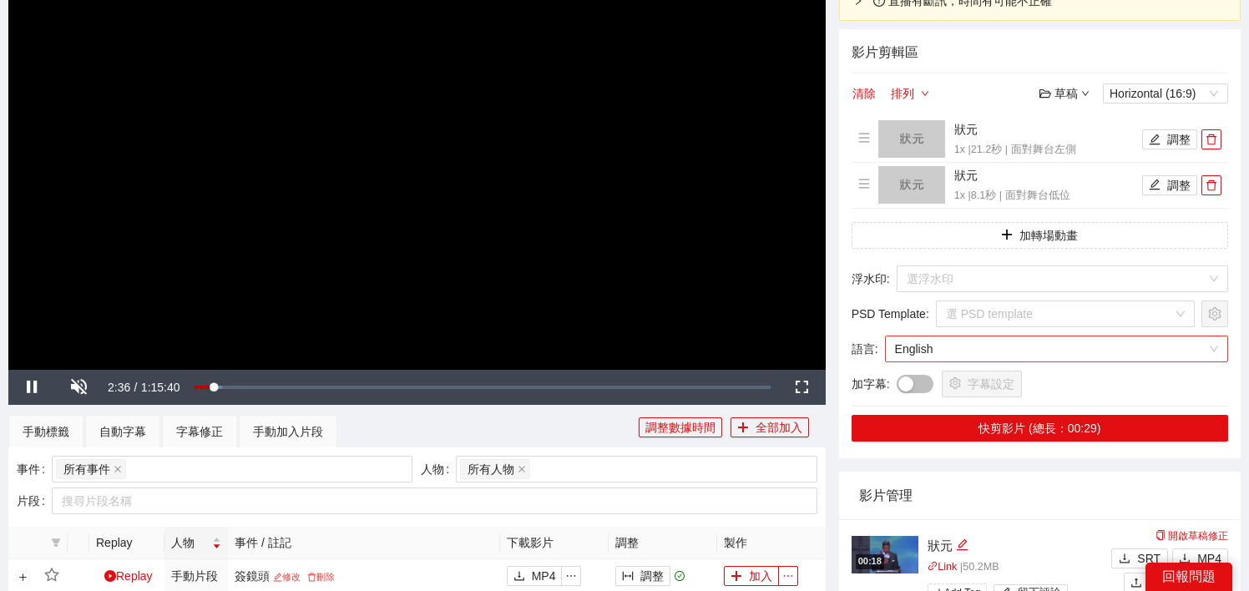
click at [972, 348] on span "English" at bounding box center [1056, 348] width 323 height 25
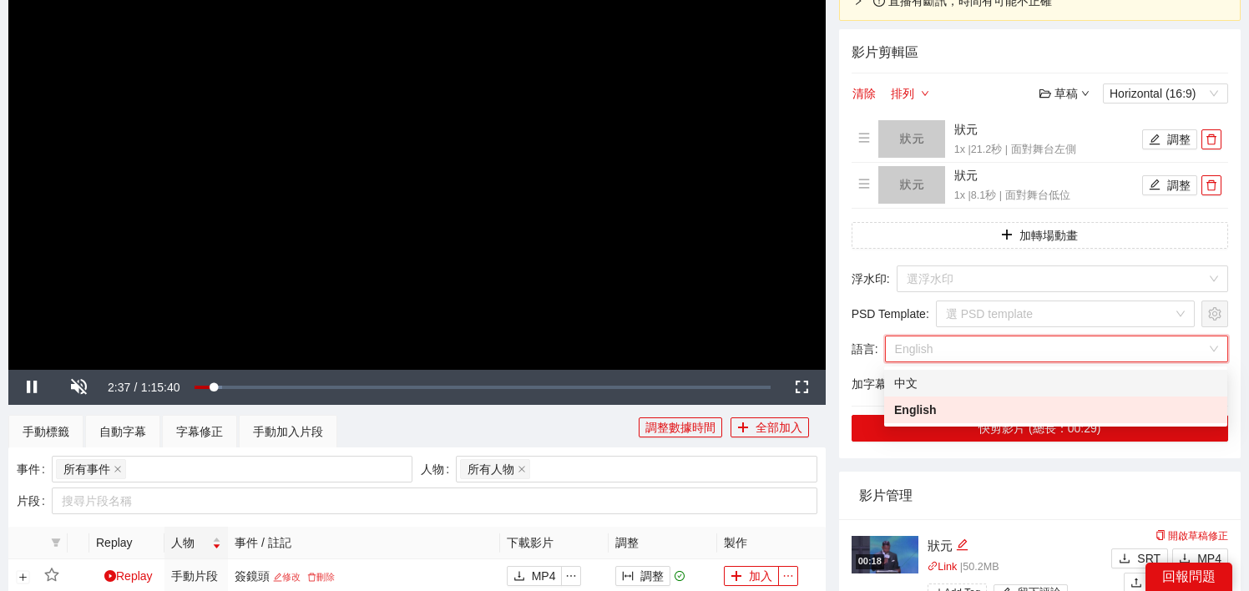
click at [965, 374] on div "中文" at bounding box center [1055, 383] width 323 height 18
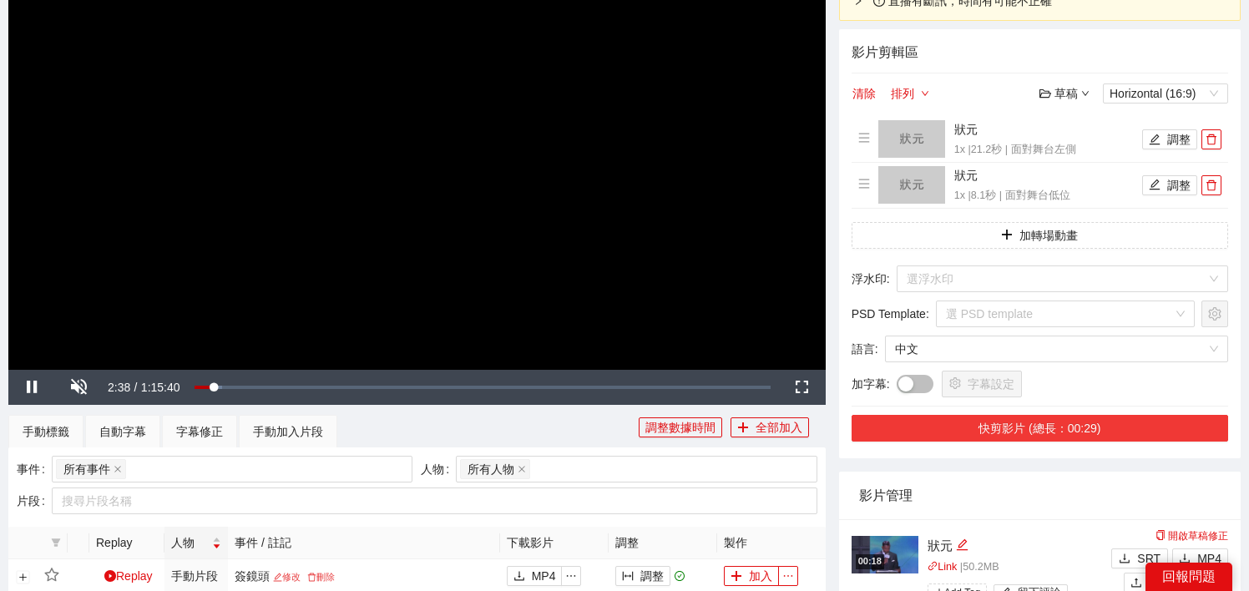
click at [973, 434] on button "快剪影片 (總長：00:29)" at bounding box center [1040, 428] width 377 height 27
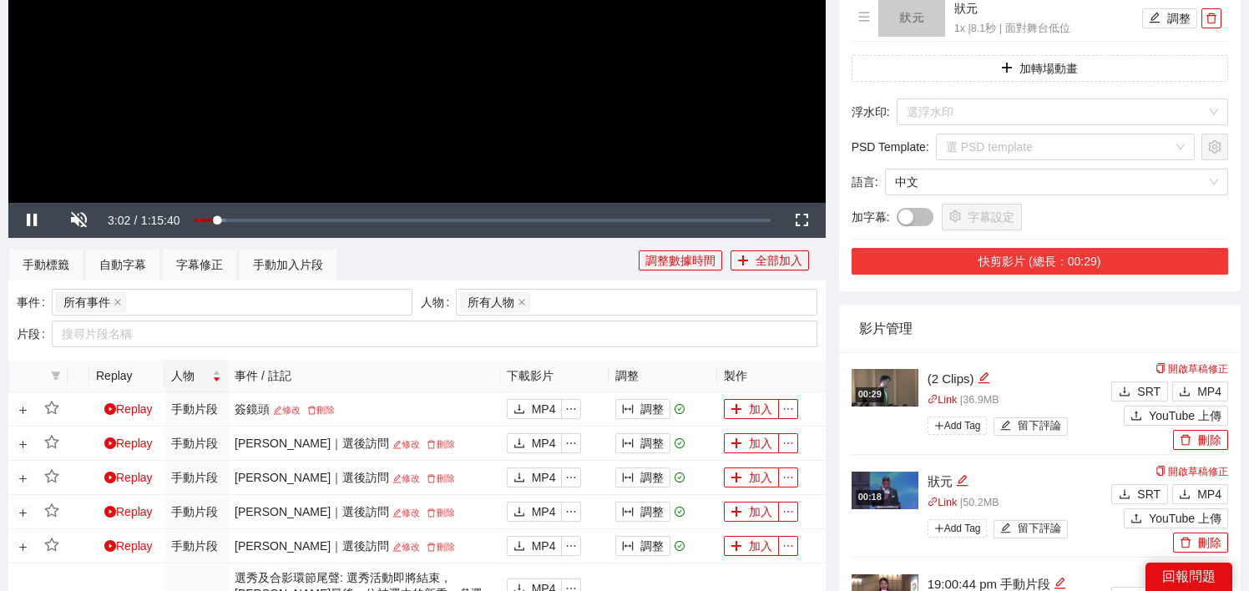
scroll to position [302, 0]
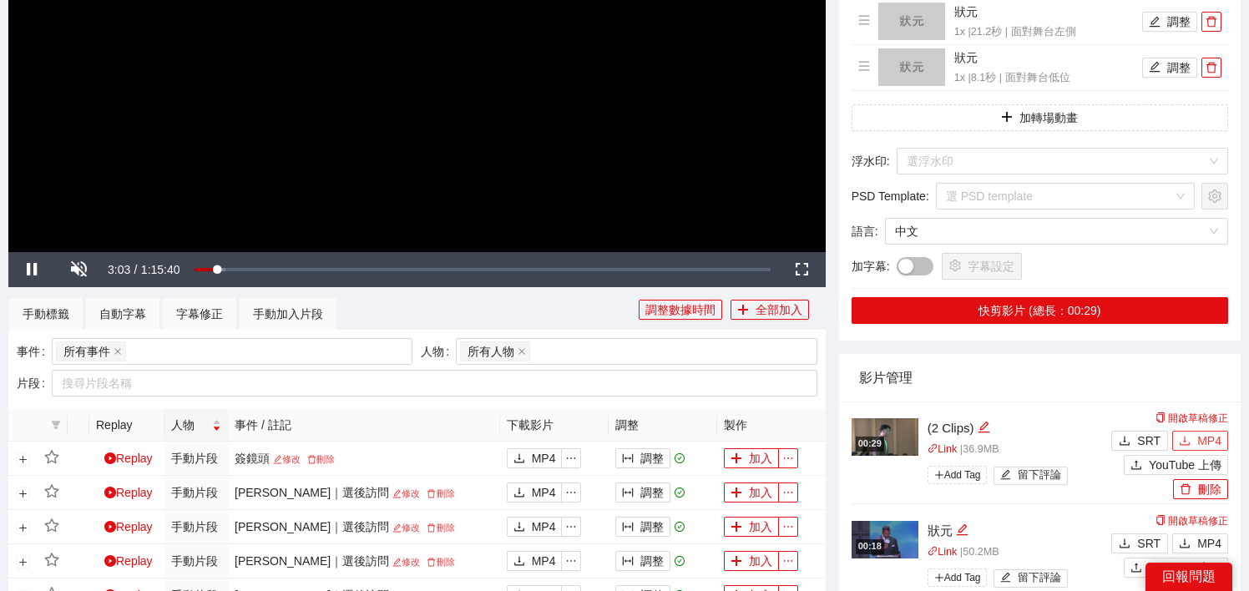
click at [1183, 436] on icon "download" at bounding box center [1185, 441] width 12 height 12
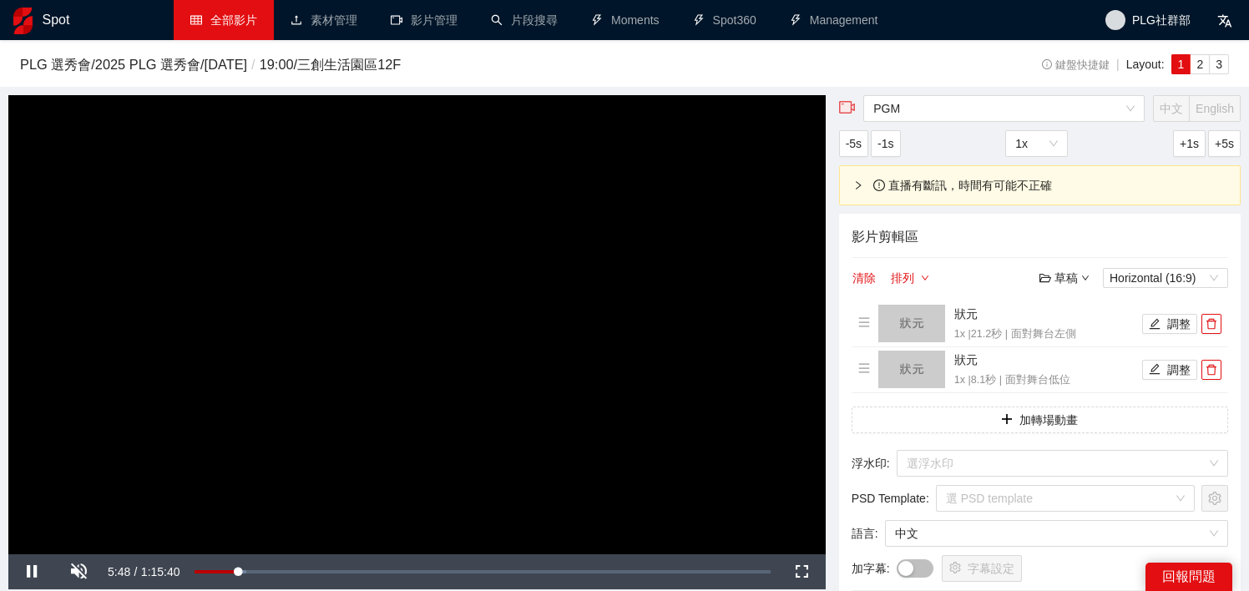
click at [214, 23] on link "全部影片" at bounding box center [223, 19] width 67 height 13
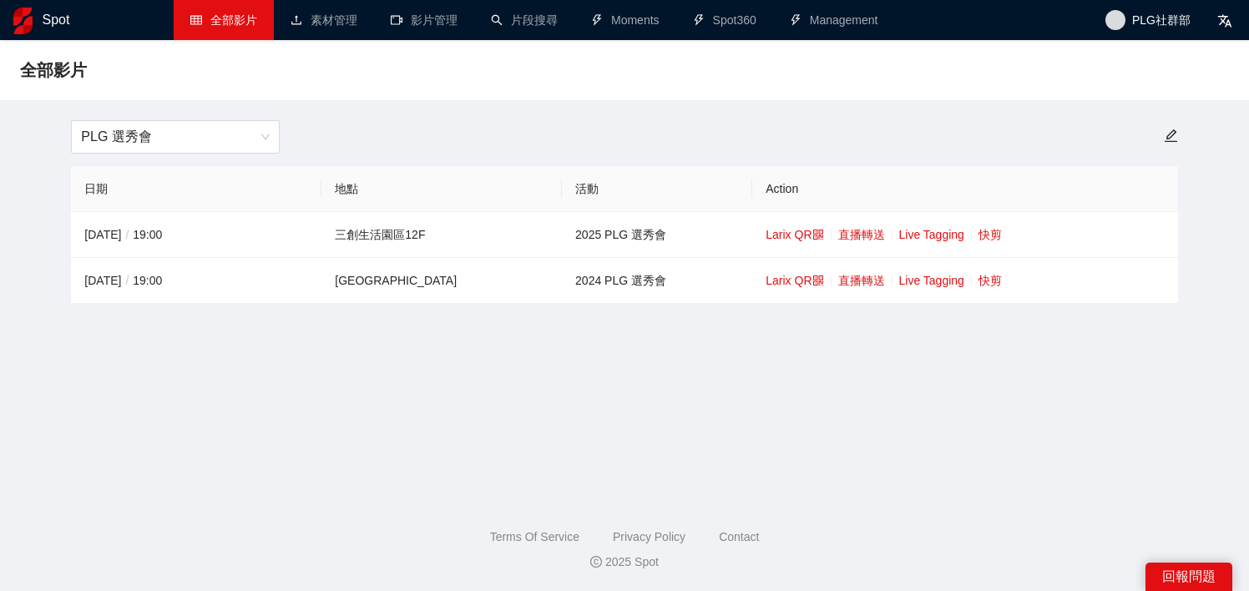
click at [43, 23] on h1 "Spot" at bounding box center [57, 20] width 28 height 40
click at [235, 139] on span "PLG 選秀會" at bounding box center [175, 137] width 189 height 32
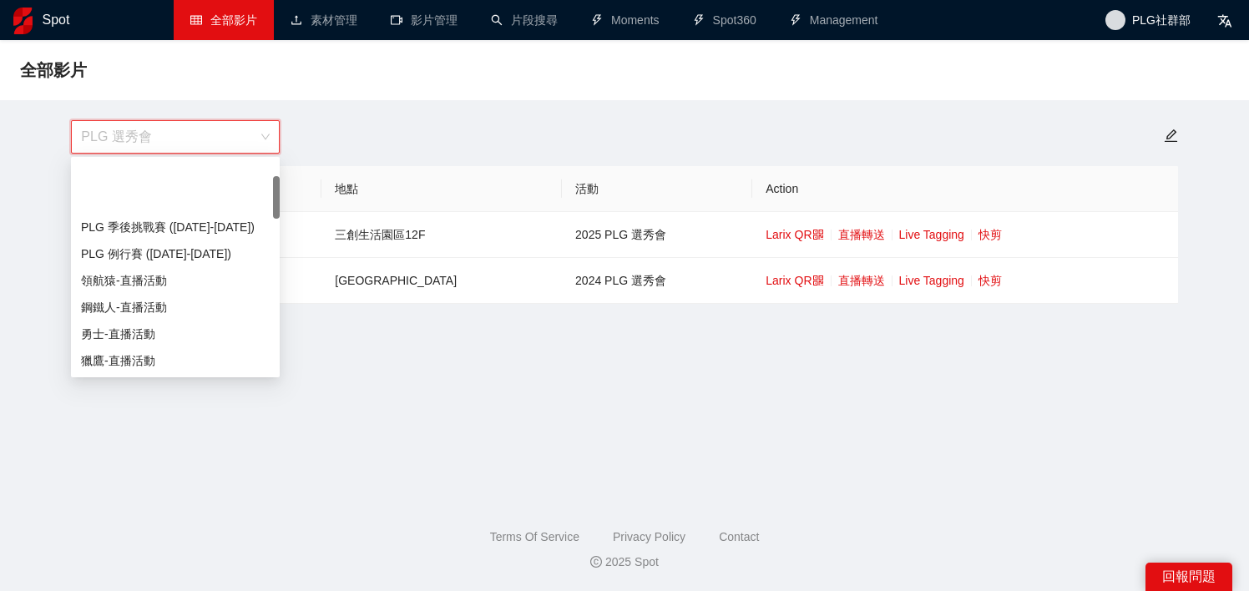
scroll to position [80, 0]
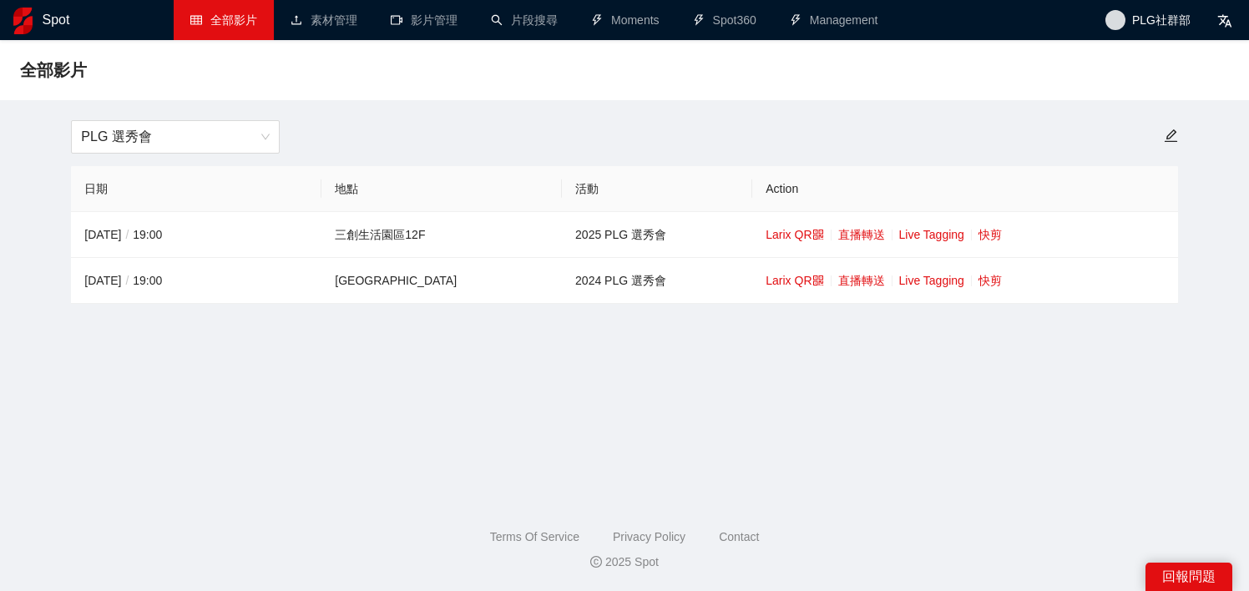
click at [210, 97] on div "全部影片" at bounding box center [624, 70] width 1249 height 60
click at [454, 24] on link "影片管理" at bounding box center [424, 19] width 67 height 13
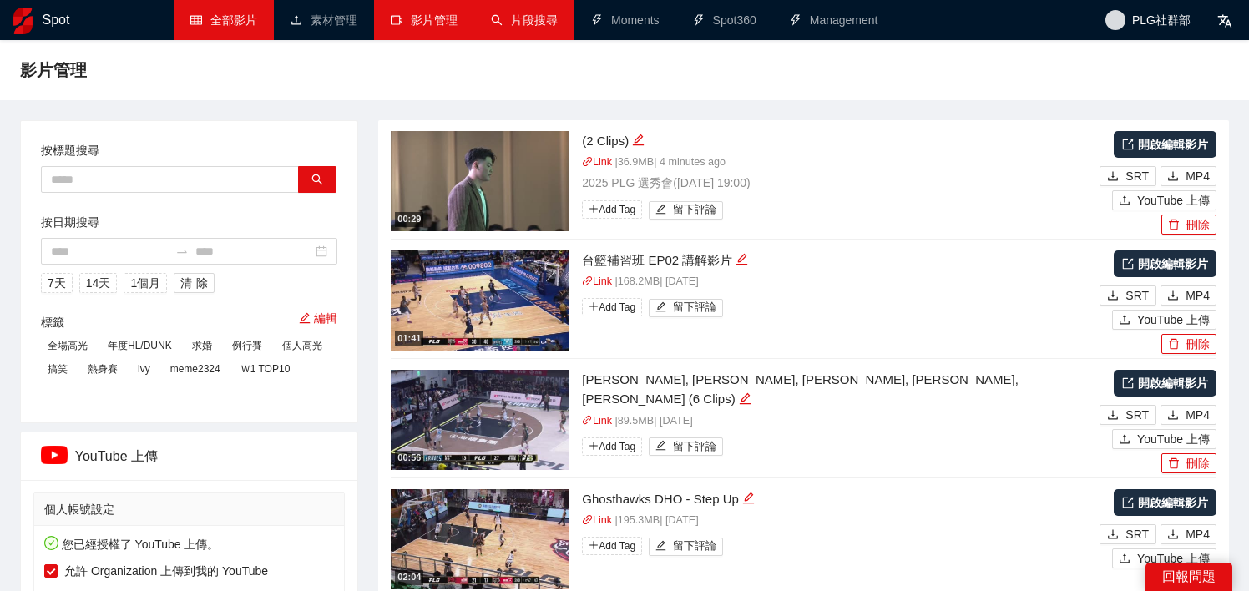
click at [516, 22] on link "片段搜尋" at bounding box center [524, 19] width 67 height 13
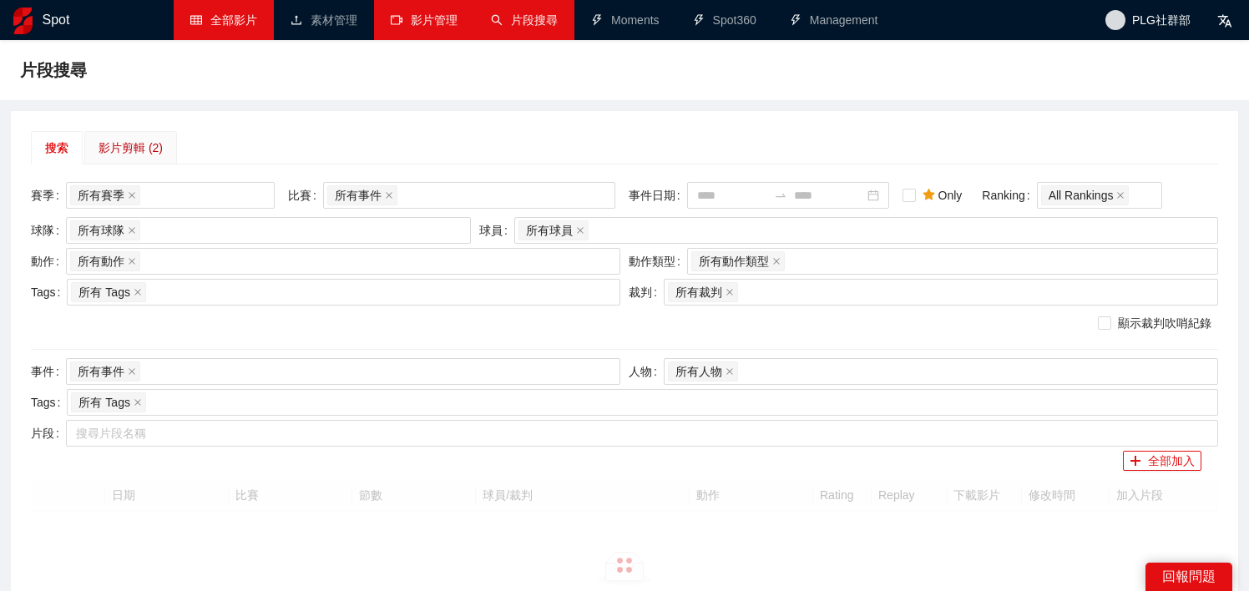
click at [124, 152] on div "影片剪輯 (2)" at bounding box center [131, 148] width 64 height 18
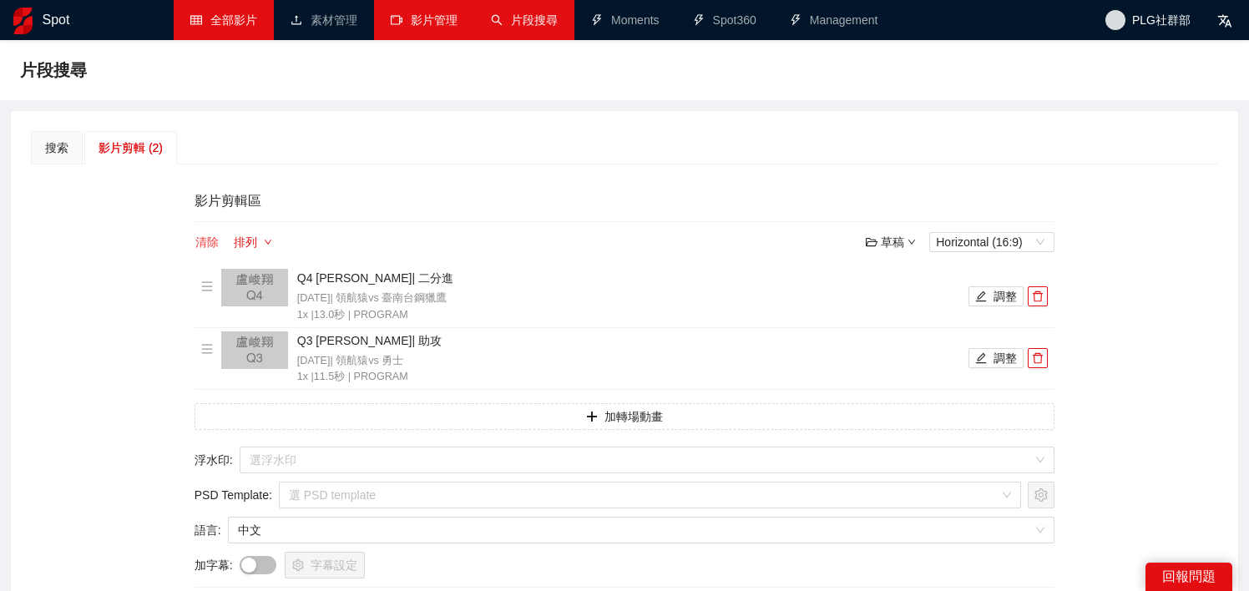
click at [197, 238] on button "清除" at bounding box center [207, 242] width 25 height 20
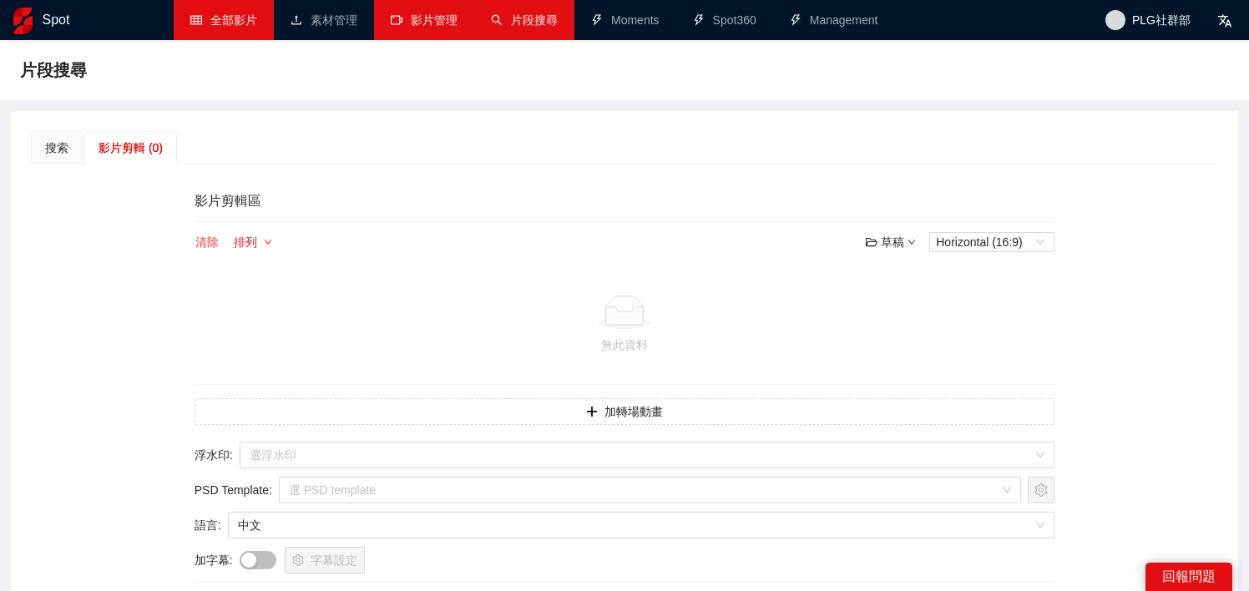
click at [205, 240] on button "清除" at bounding box center [207, 242] width 25 height 20
click at [49, 150] on div "搜索" at bounding box center [56, 148] width 23 height 18
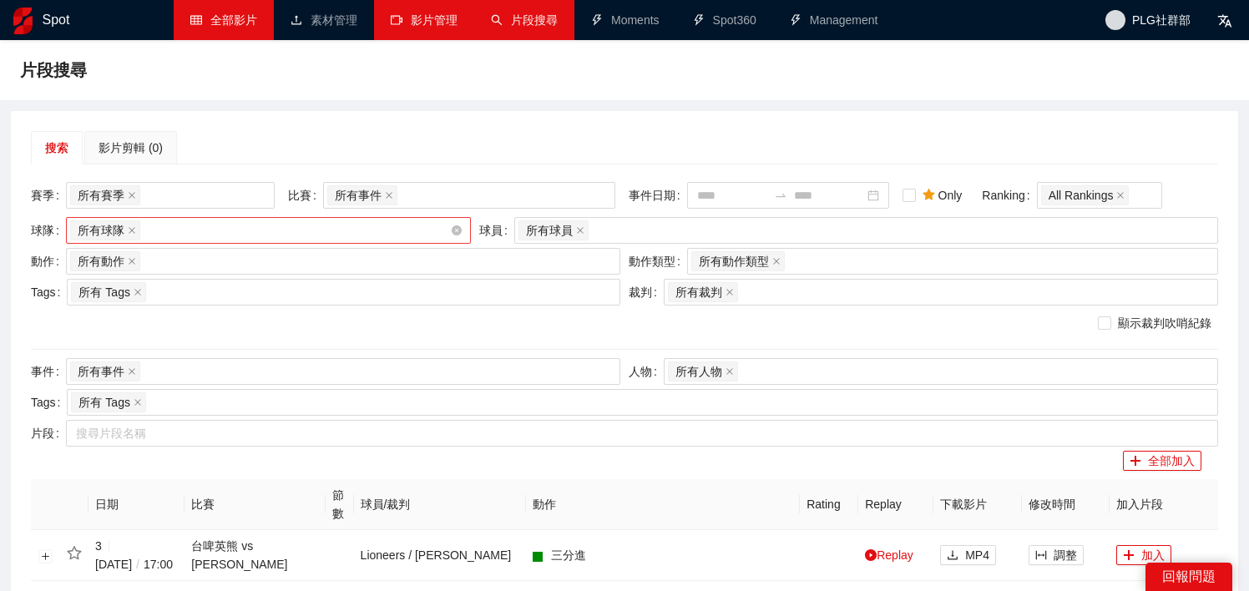
click at [286, 234] on div "所有球隊" at bounding box center [260, 230] width 380 height 23
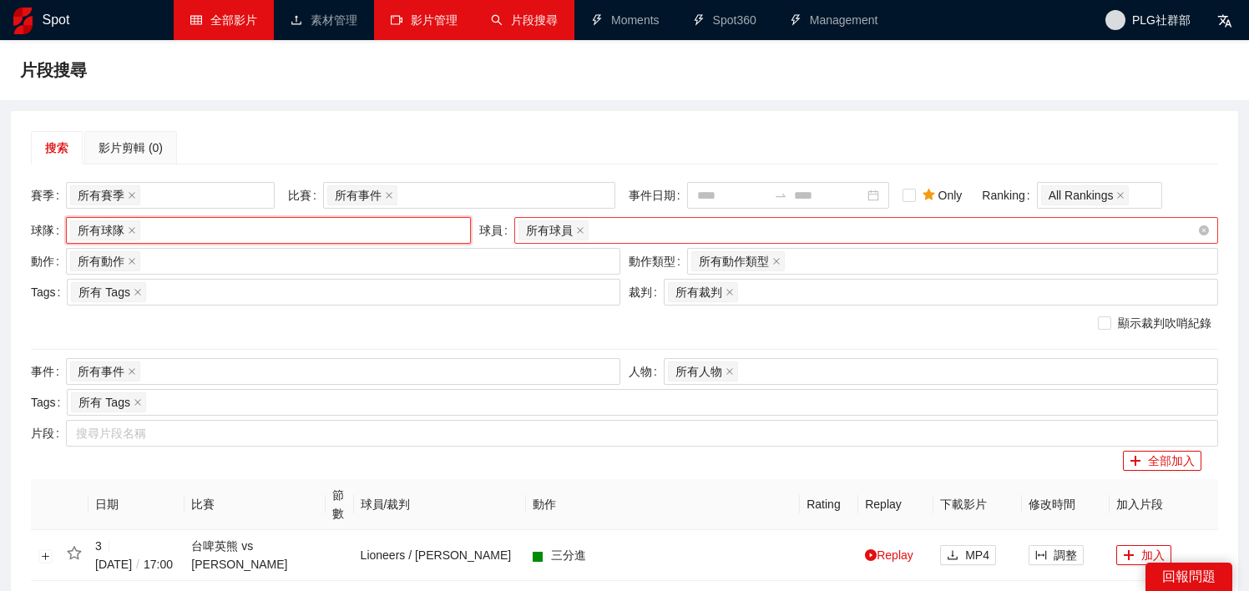
click at [615, 234] on div "所有球員" at bounding box center [857, 230] width 679 height 23
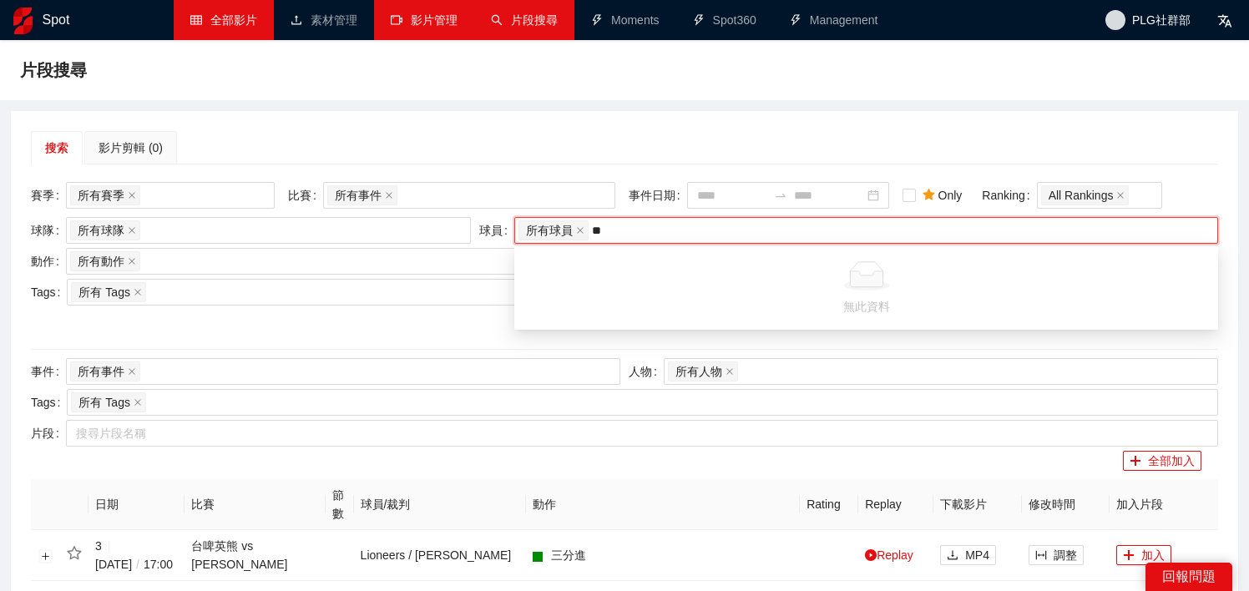
type input "*"
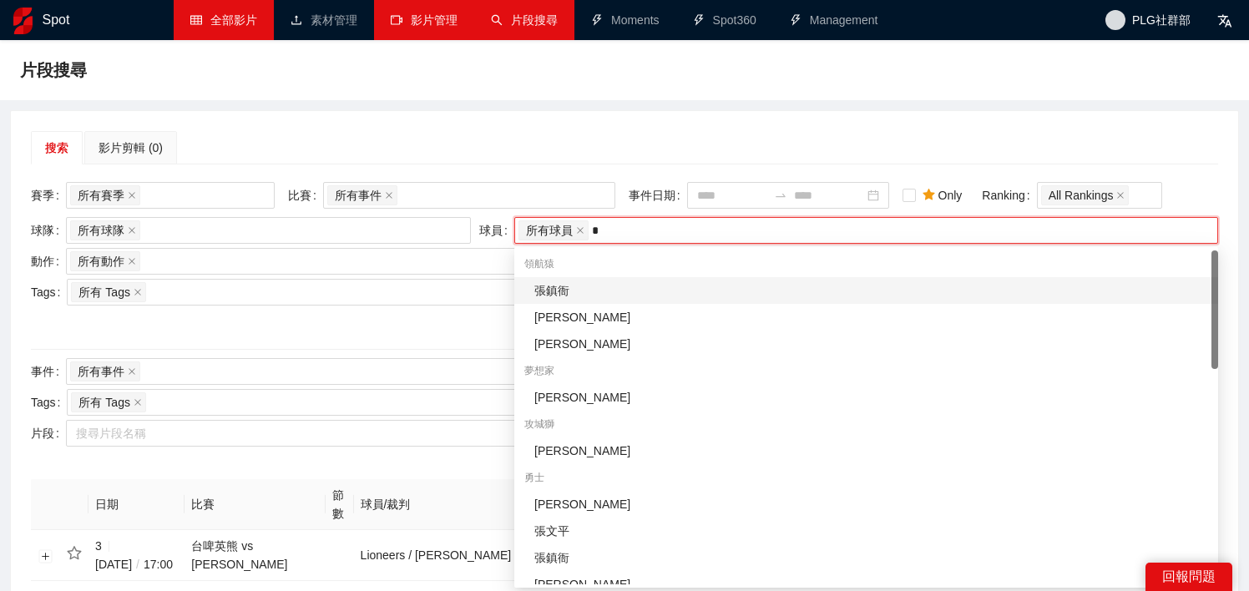
click at [656, 295] on div "張鎮衙" at bounding box center [871, 290] width 674 height 18
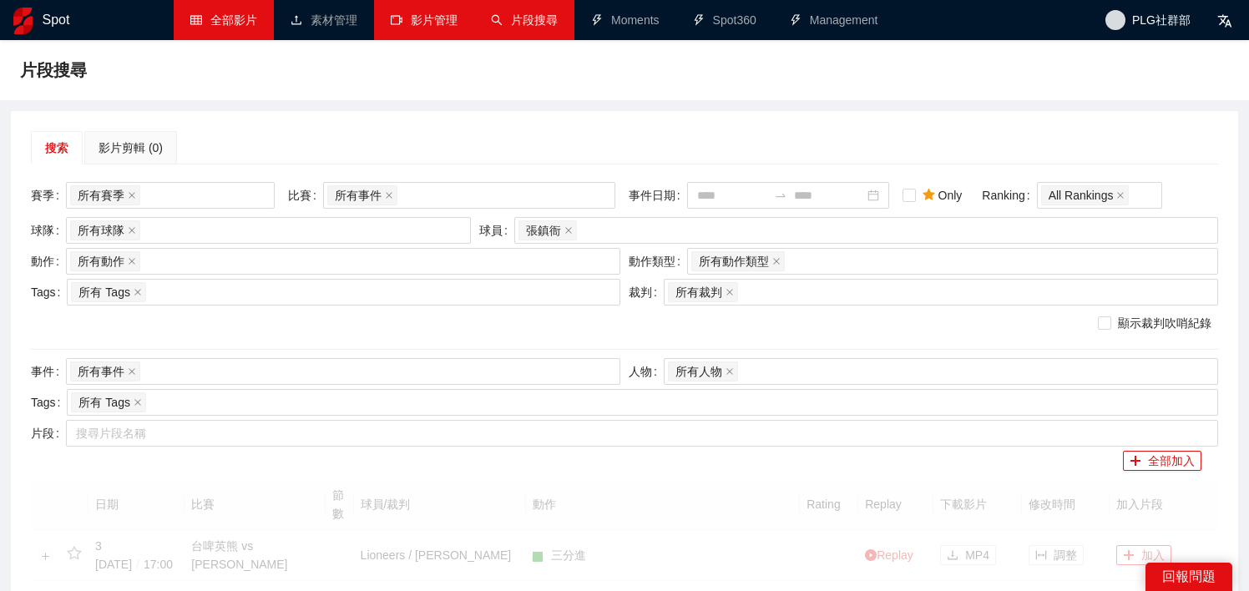
click at [586, 142] on div "搜索 影片剪輯 (0)" at bounding box center [624, 147] width 1187 height 33
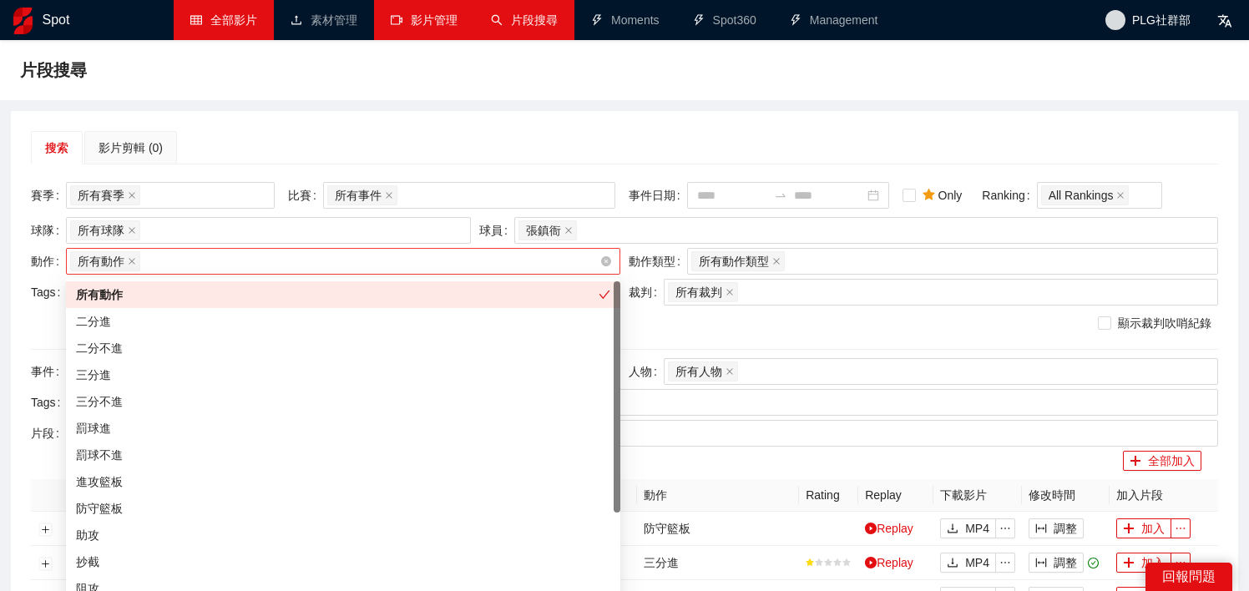
click at [392, 273] on div "所有動作 + 0 ..." at bounding box center [343, 261] width 554 height 27
click at [371, 324] on div "二分進" at bounding box center [343, 321] width 534 height 18
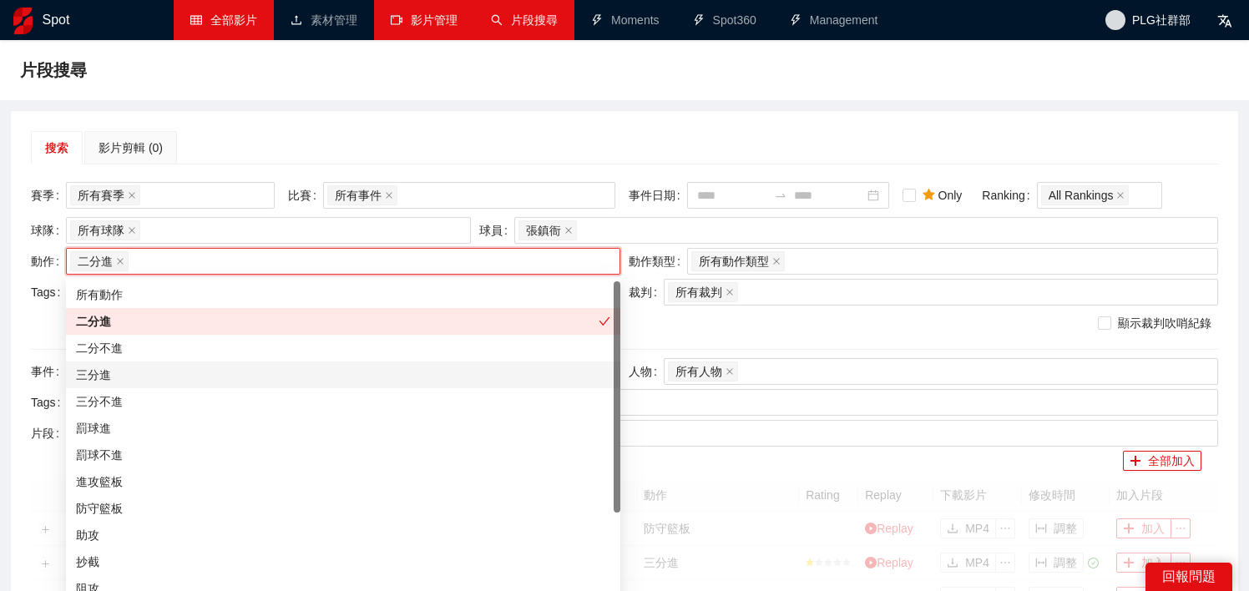
click at [365, 376] on div "三分進" at bounding box center [343, 375] width 534 height 18
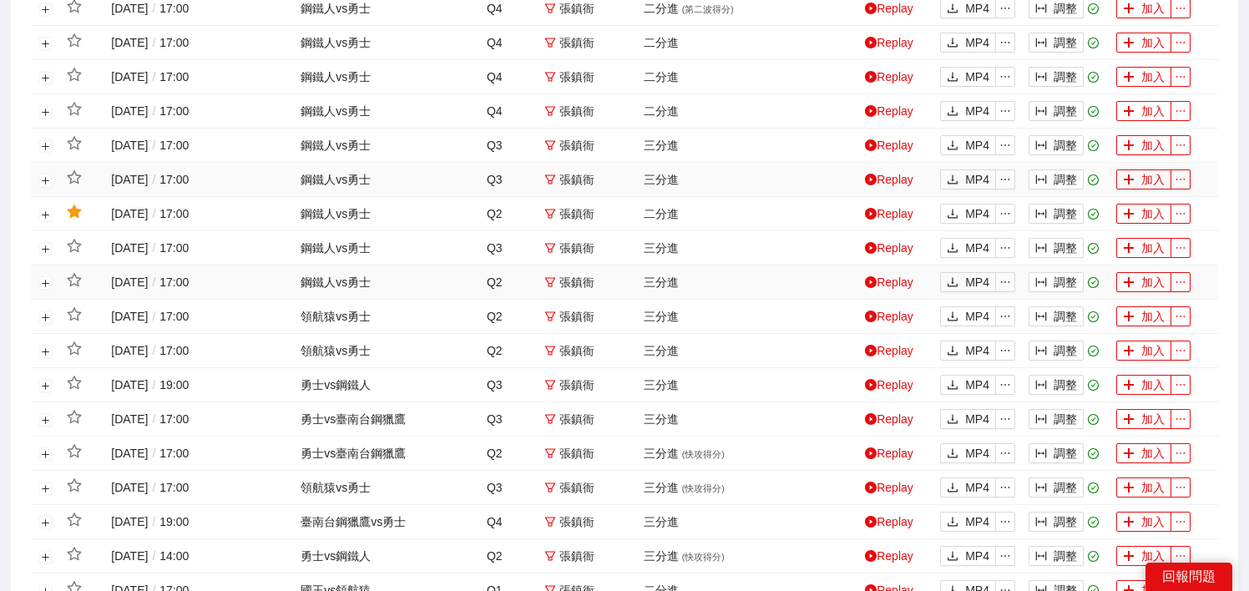
scroll to position [796, 0]
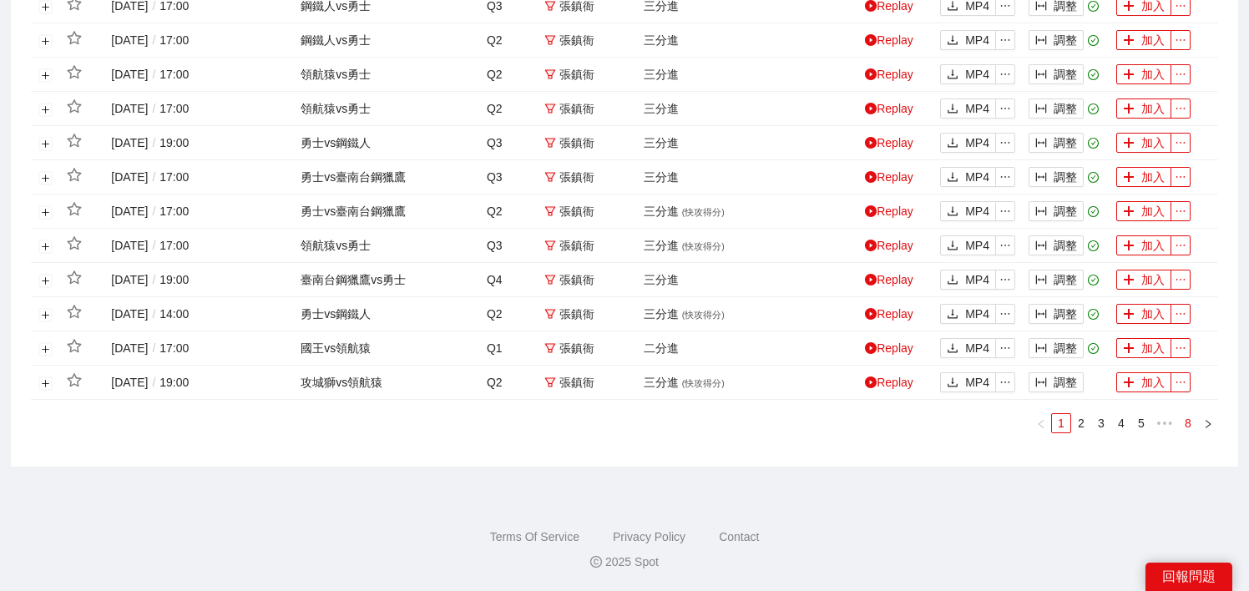
click at [1190, 419] on link "8" at bounding box center [1188, 423] width 18 height 18
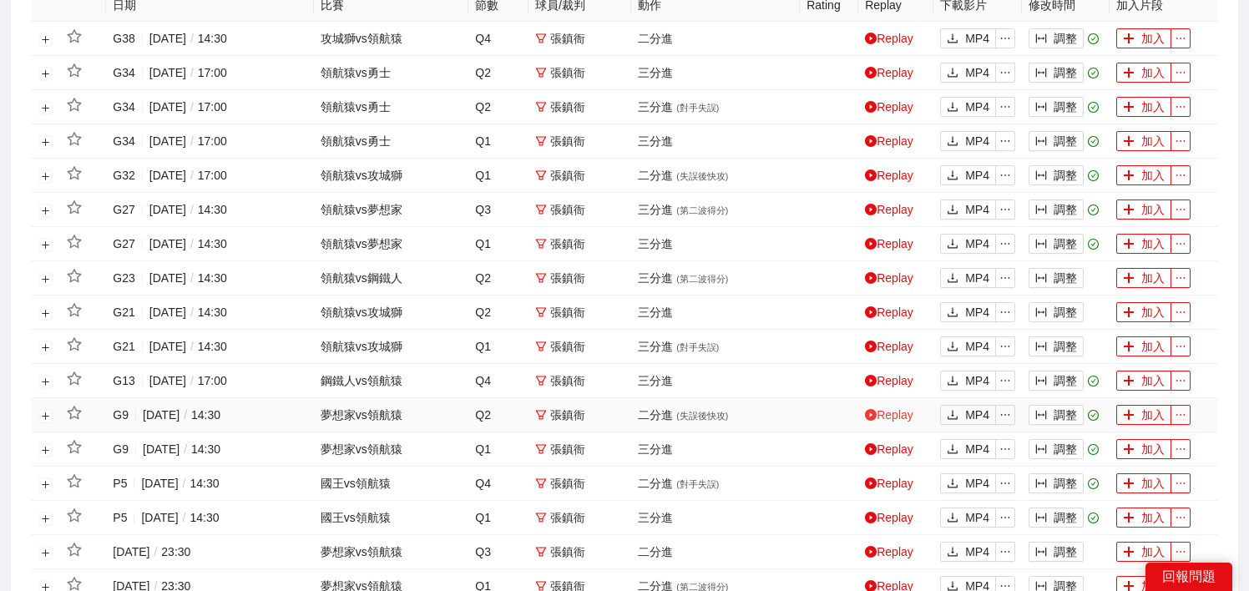
scroll to position [518, 0]
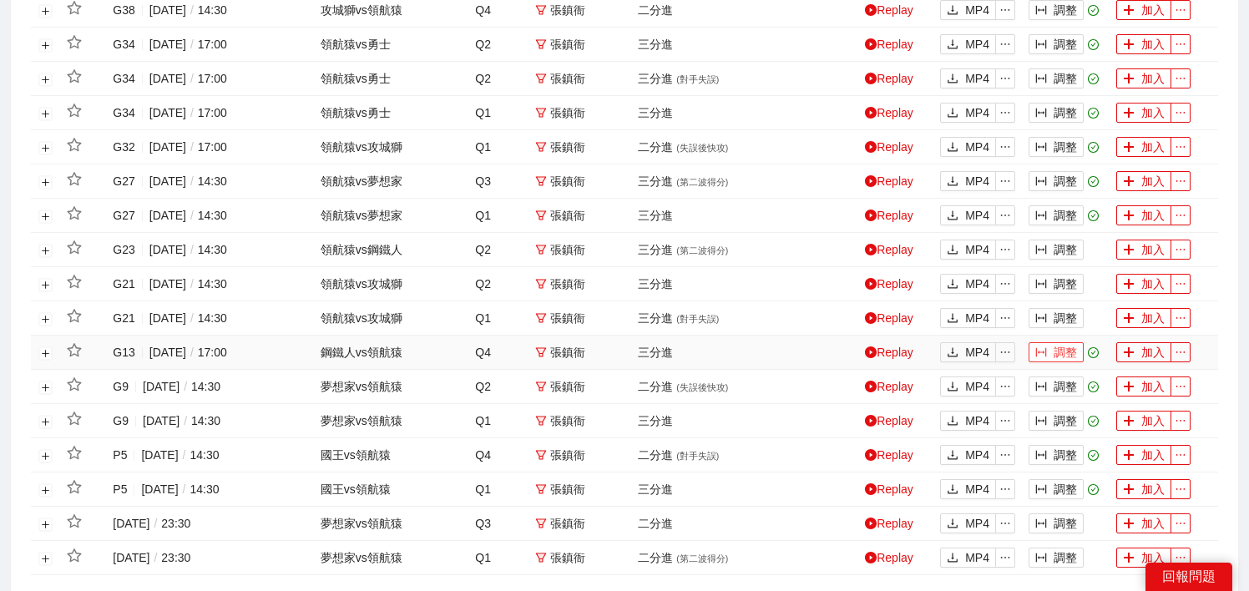
click at [1052, 353] on button "調整" at bounding box center [1055, 352] width 55 height 20
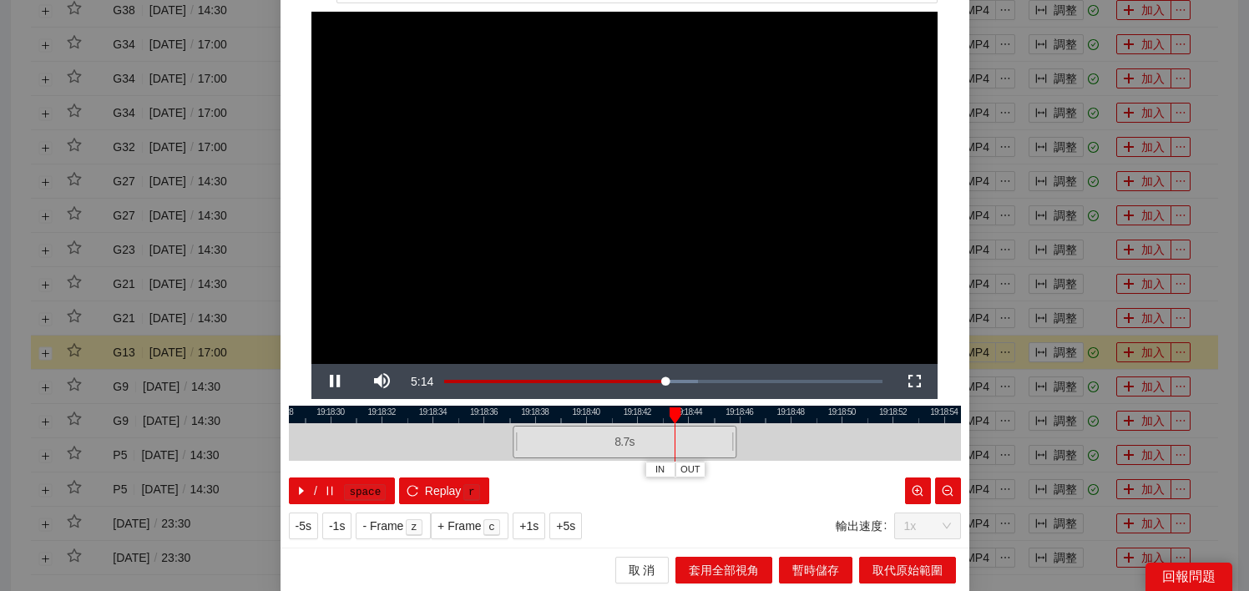
scroll to position [0, 0]
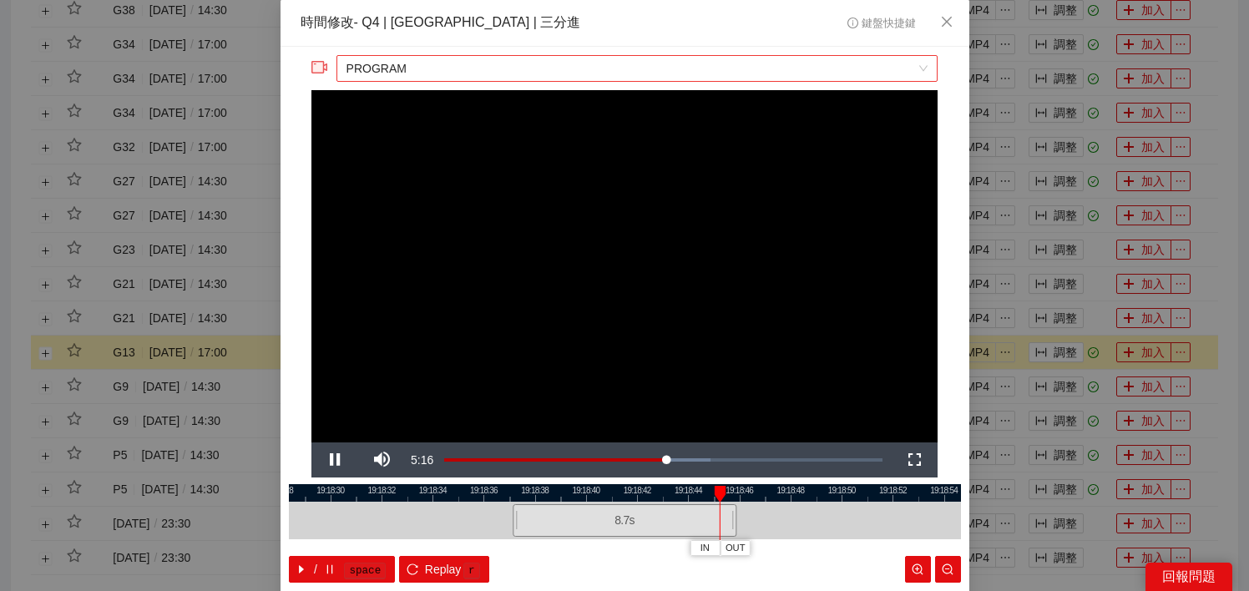
click at [672, 76] on span "PROGRAM" at bounding box center [636, 68] width 581 height 25
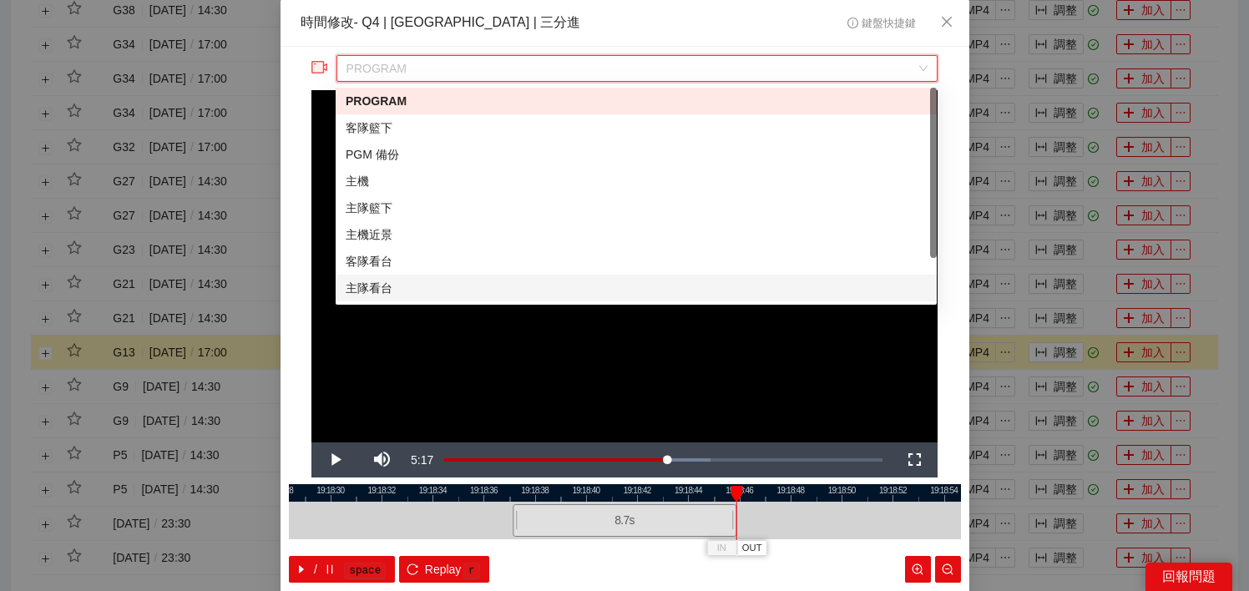
click at [804, 553] on div "19:18:28 19:18:30 19:18:32 19:18:34 19:18:36 19:18:38 19:18:40 19:18:42 19:18:4…" at bounding box center [625, 533] width 672 height 99
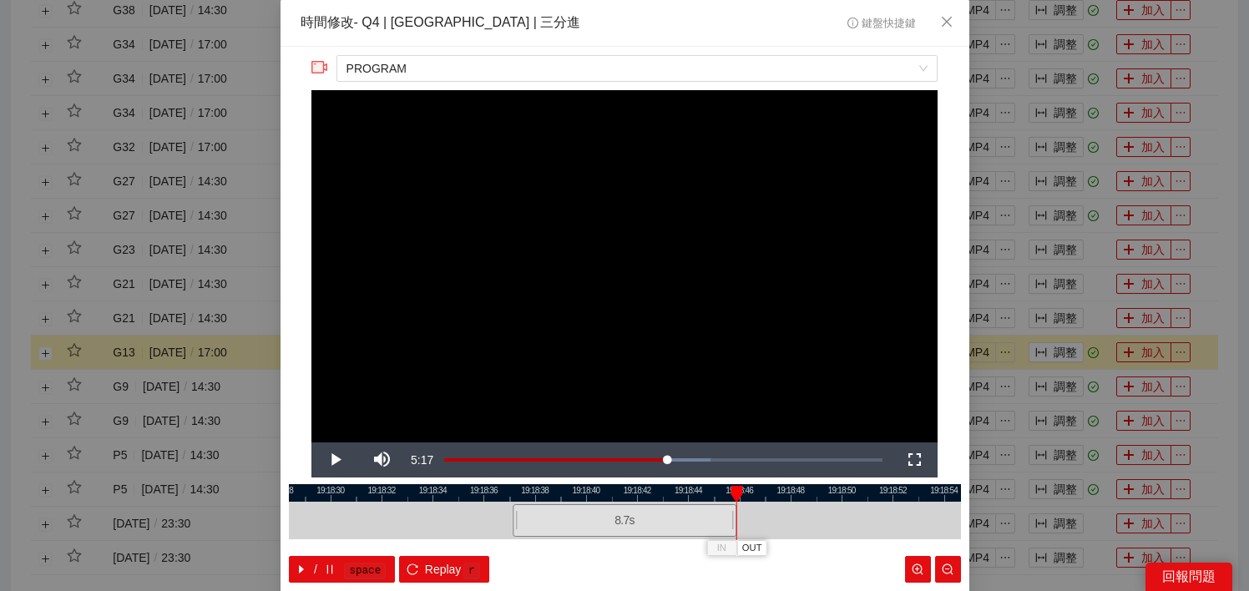
scroll to position [19, 0]
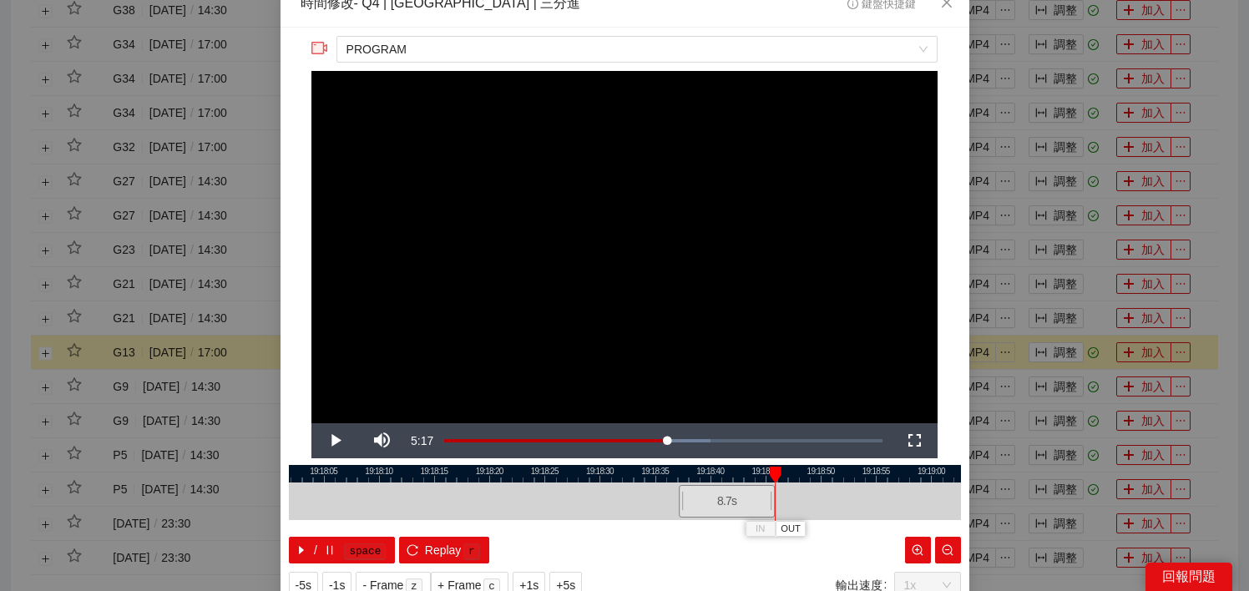
click at [738, 477] on div at bounding box center [625, 474] width 672 height 18
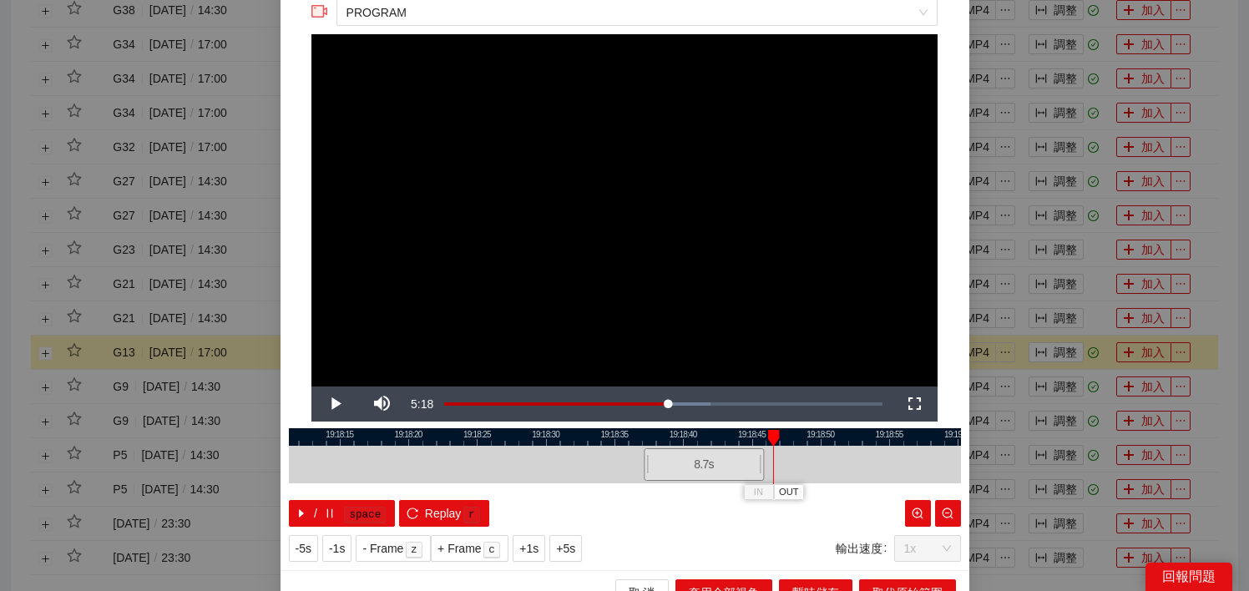
scroll to position [78, 0]
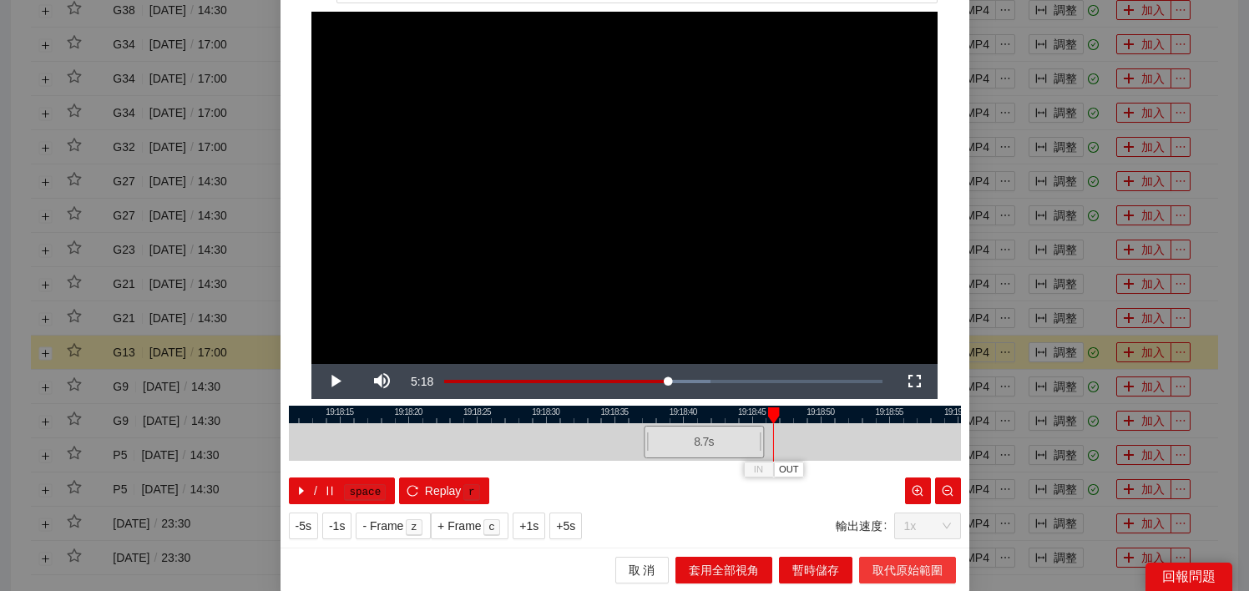
click at [882, 567] on span "取代原始範圍" at bounding box center [907, 570] width 70 height 18
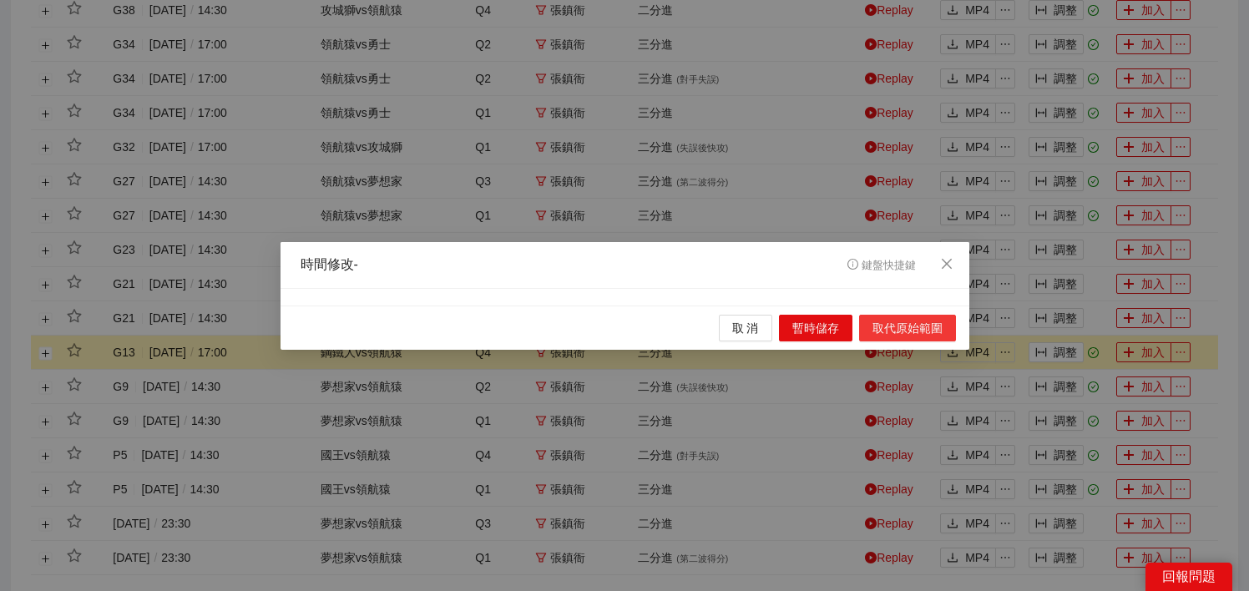
scroll to position [0, 0]
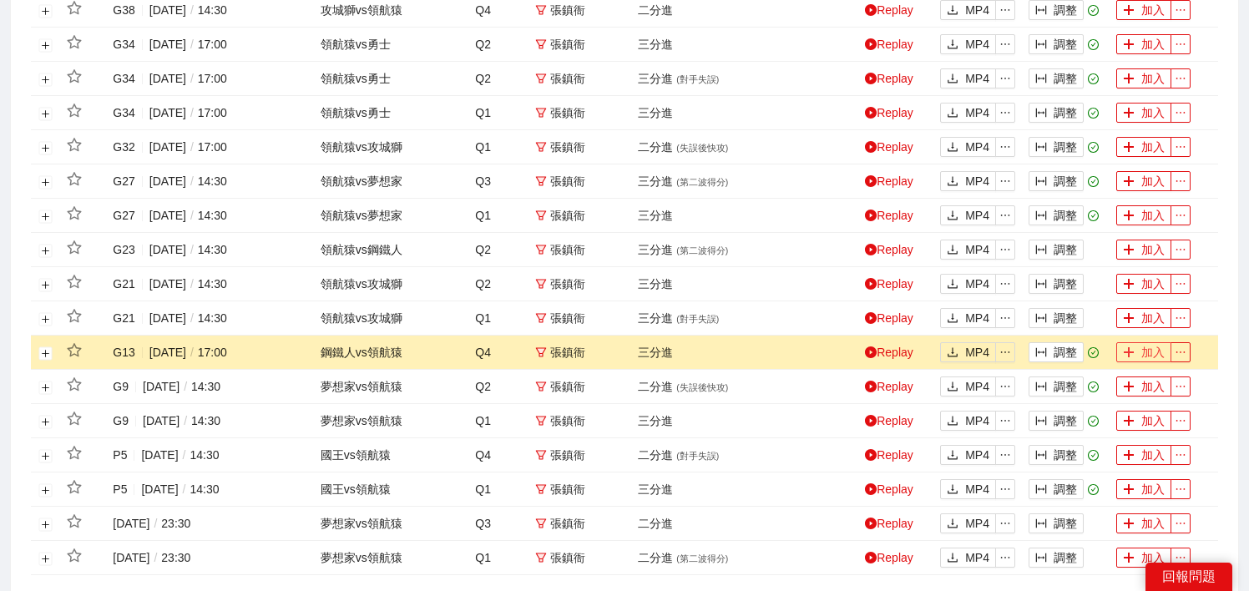
click at [1138, 360] on button "加入" at bounding box center [1143, 352] width 55 height 20
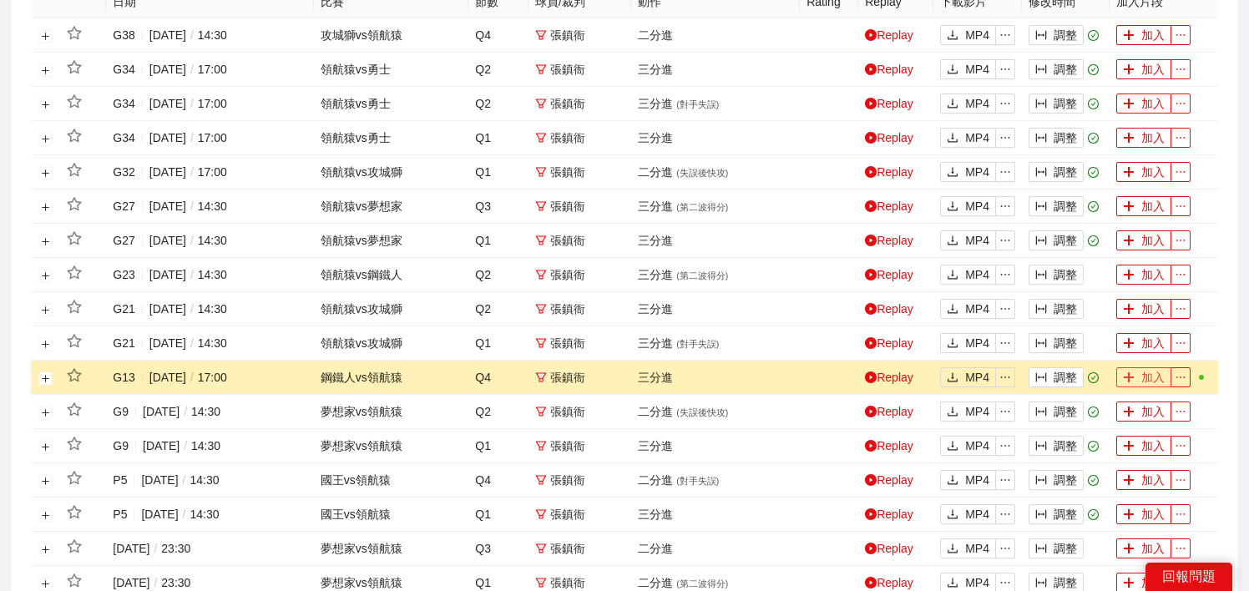
scroll to position [487, 0]
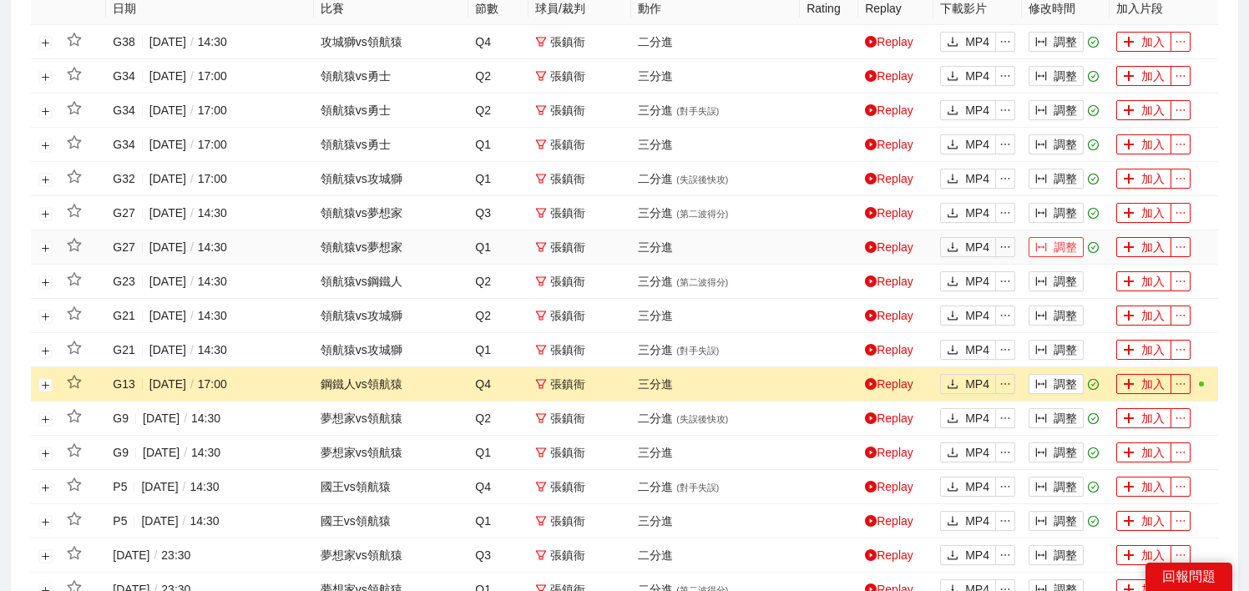
click at [1047, 243] on button "調整" at bounding box center [1055, 247] width 55 height 20
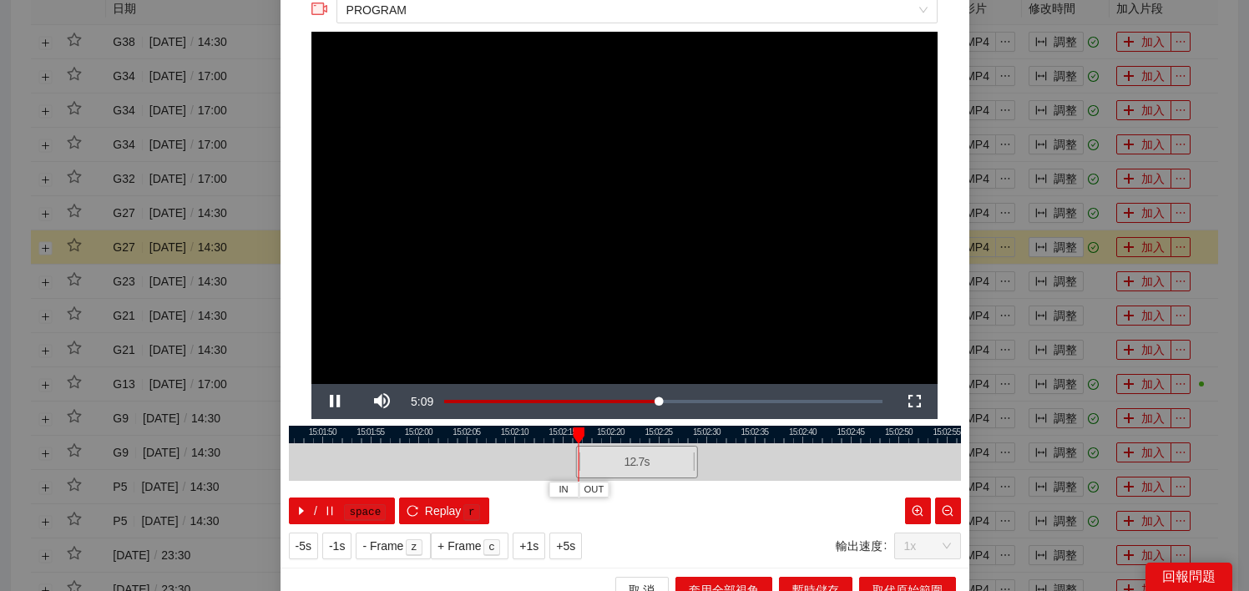
scroll to position [62, 0]
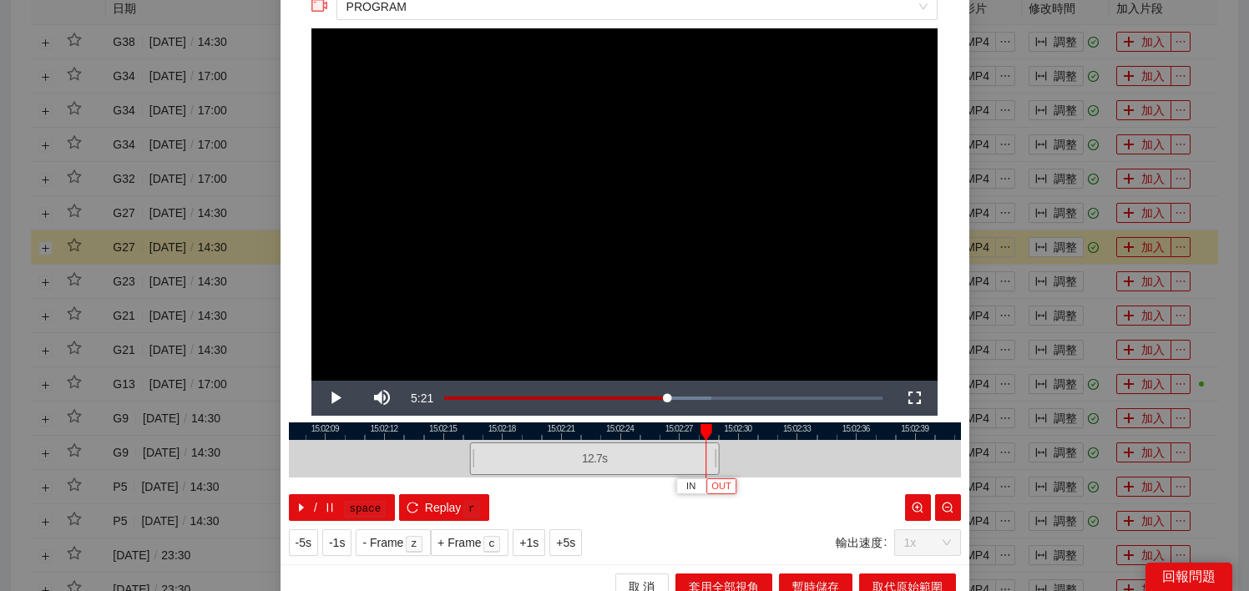
click at [724, 487] on span "OUT" at bounding box center [721, 486] width 20 height 15
click at [891, 578] on span "取代原始範圍" at bounding box center [907, 587] width 70 height 18
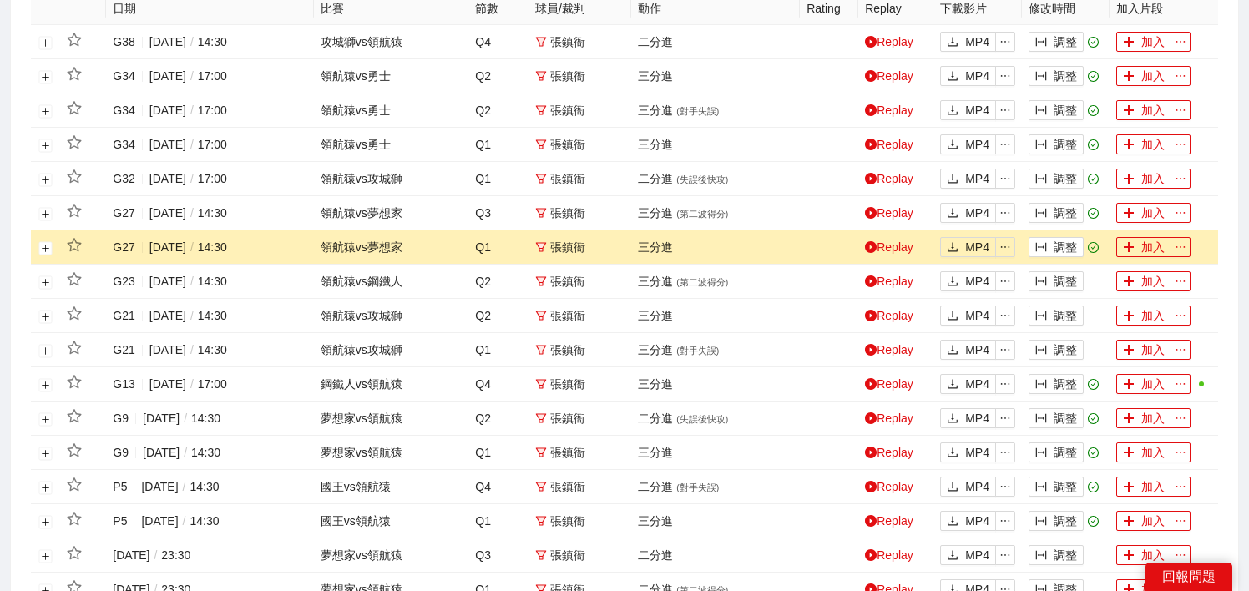
scroll to position [0, 0]
click at [1142, 245] on button "加入" at bounding box center [1143, 247] width 55 height 20
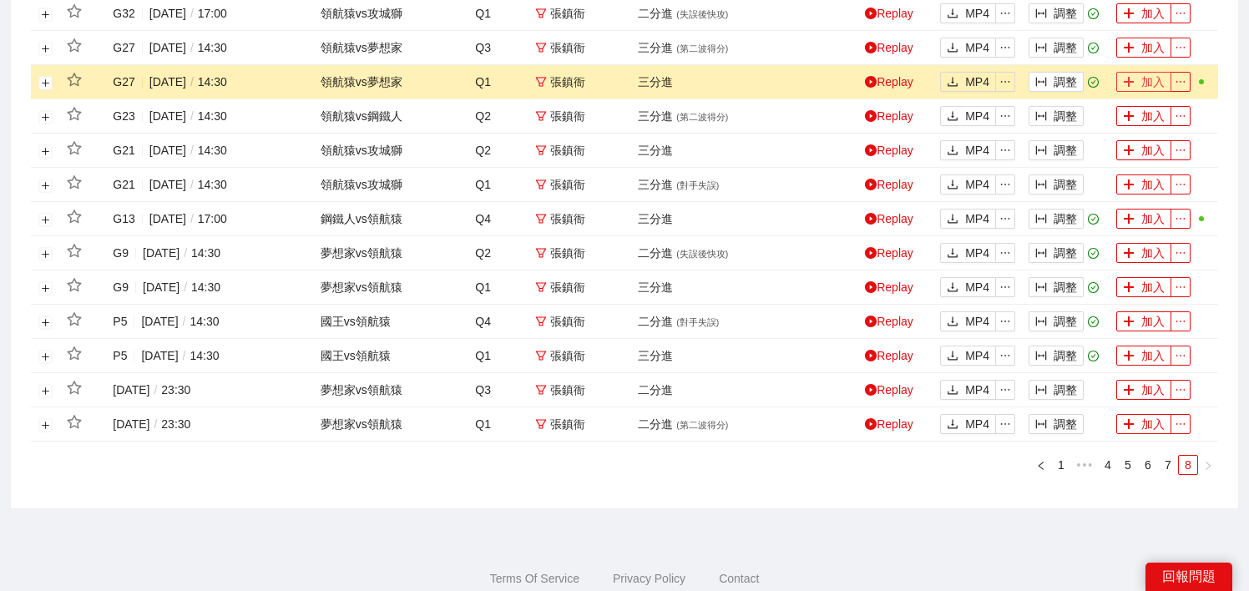
scroll to position [694, 0]
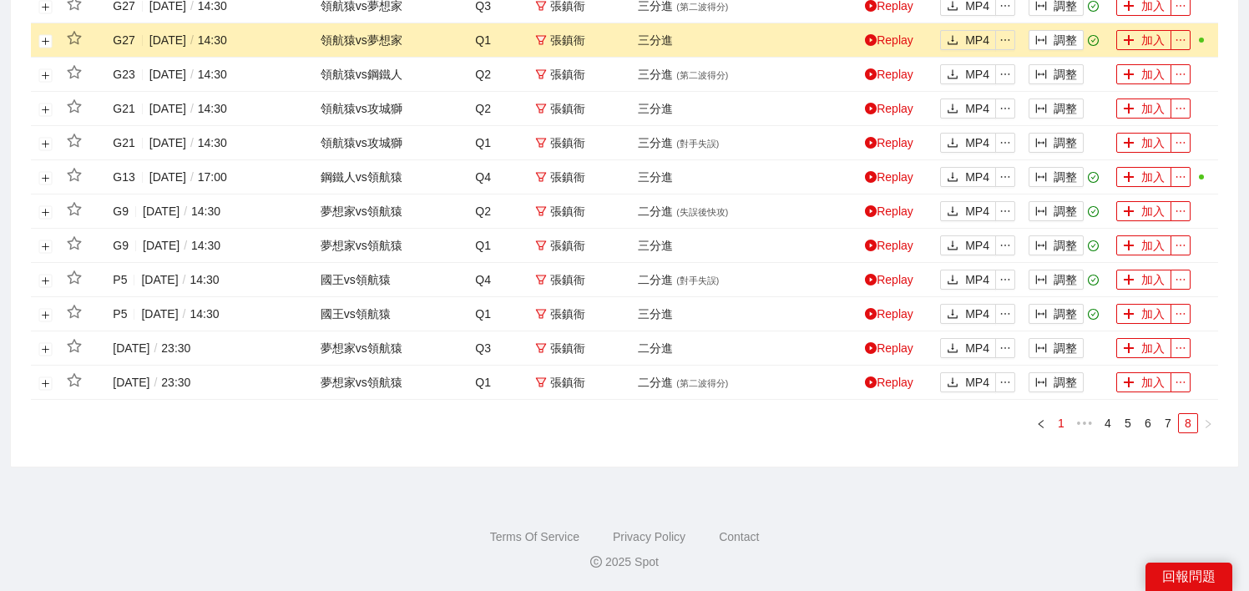
click at [1057, 425] on link "1" at bounding box center [1061, 423] width 18 height 18
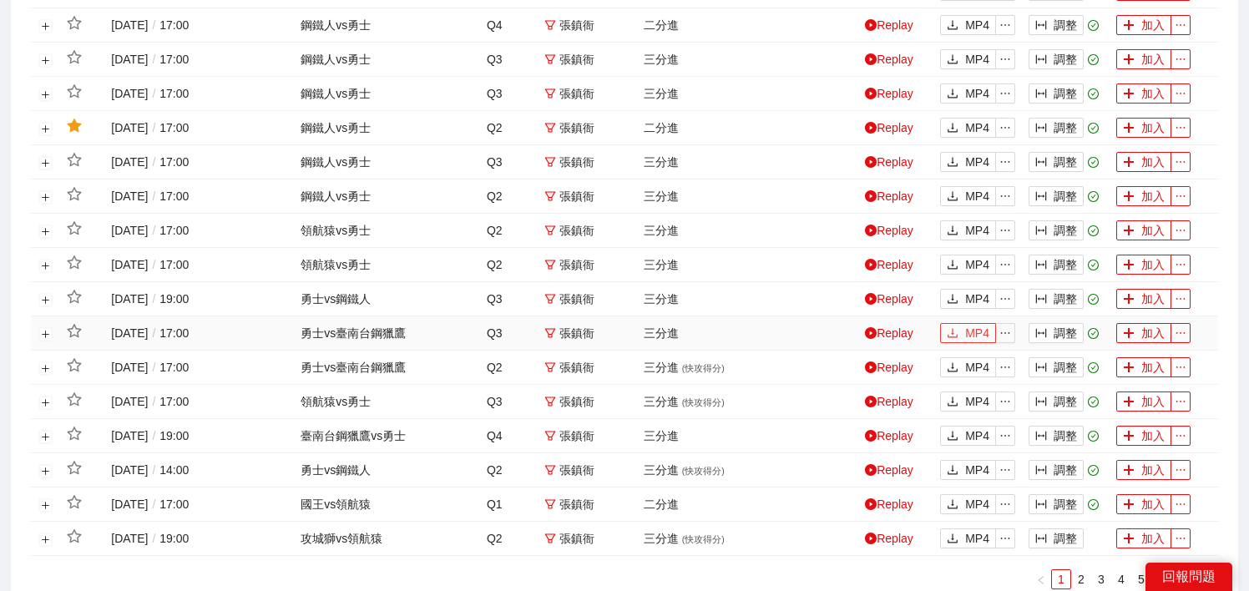
scroll to position [623, 0]
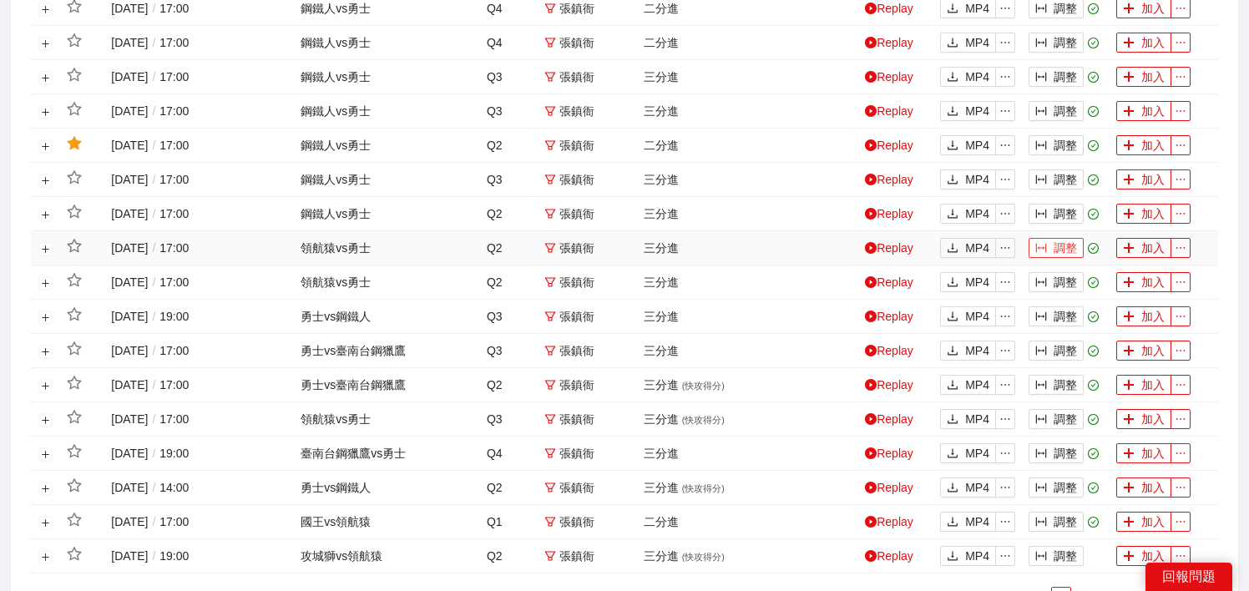
click at [1053, 250] on button "調整" at bounding box center [1055, 248] width 55 height 20
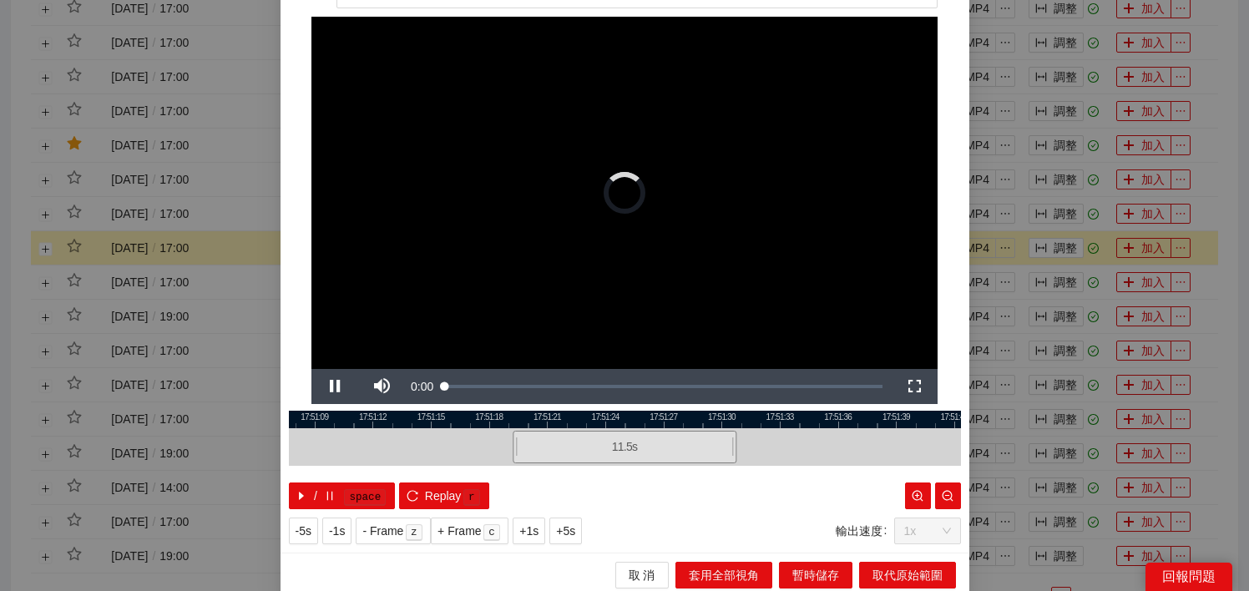
scroll to position [78, 0]
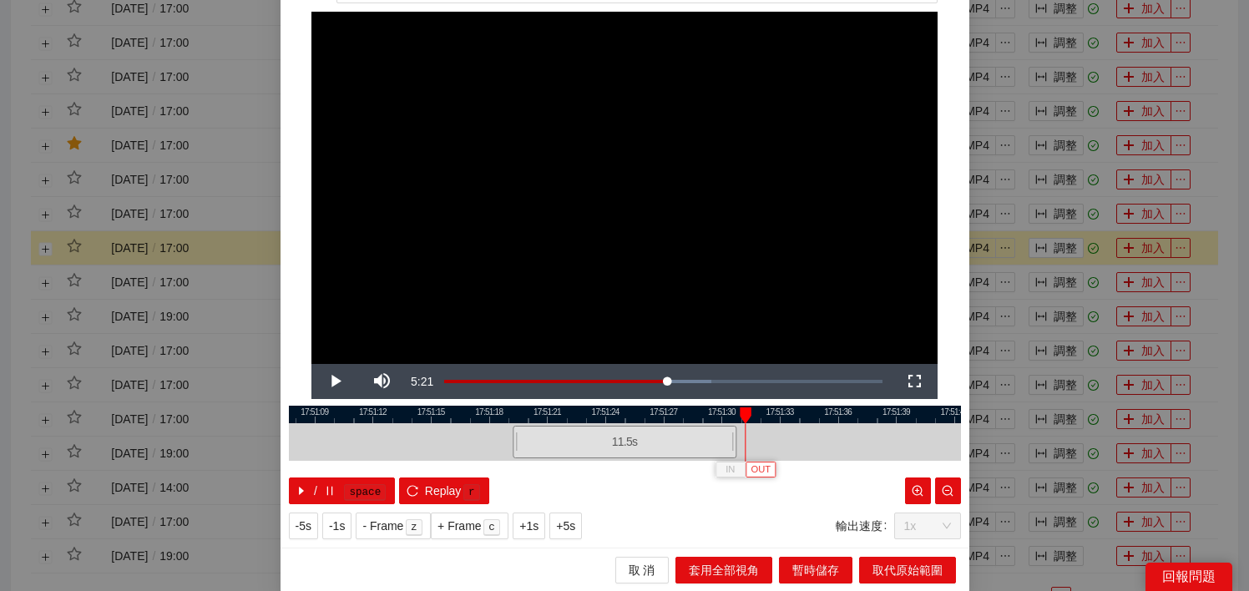
click at [762, 470] on span "OUT" at bounding box center [761, 469] width 20 height 15
click at [902, 574] on span "取代原始範圍" at bounding box center [907, 570] width 70 height 18
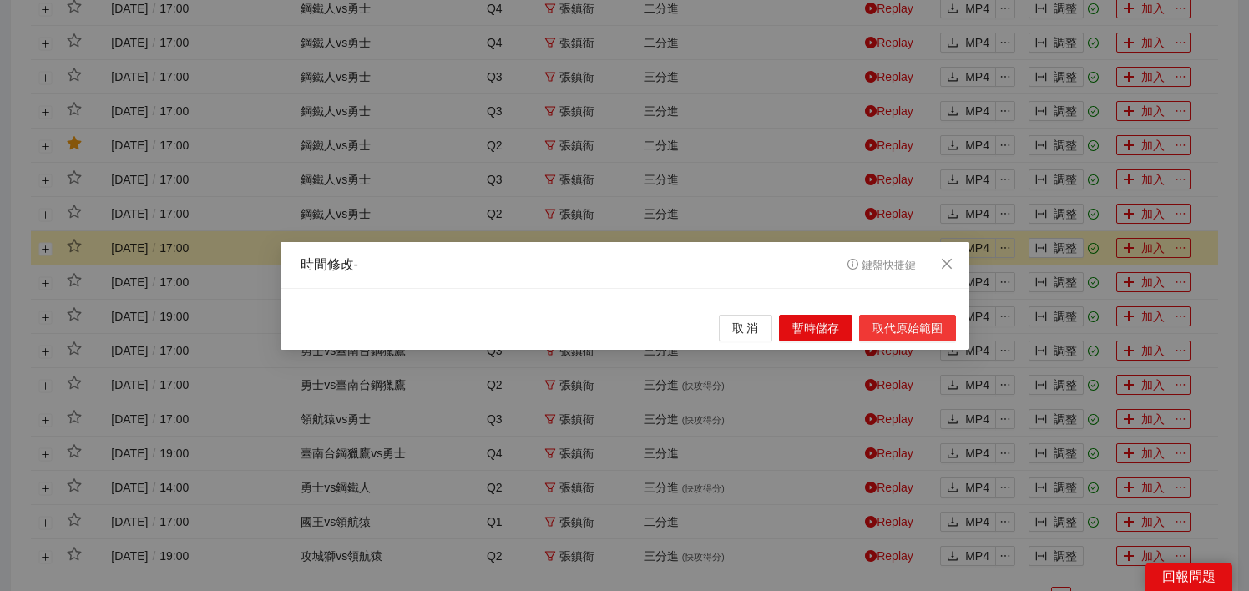
scroll to position [0, 0]
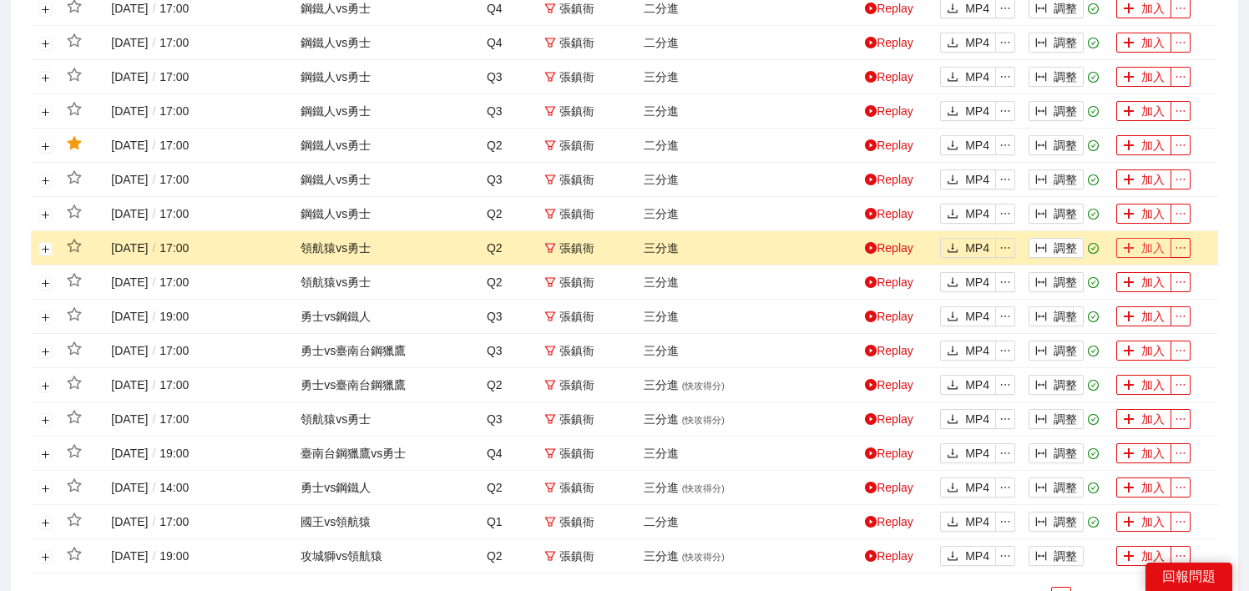
click at [1138, 253] on button "加入" at bounding box center [1143, 248] width 55 height 20
click at [1053, 214] on button "調整" at bounding box center [1055, 214] width 55 height 20
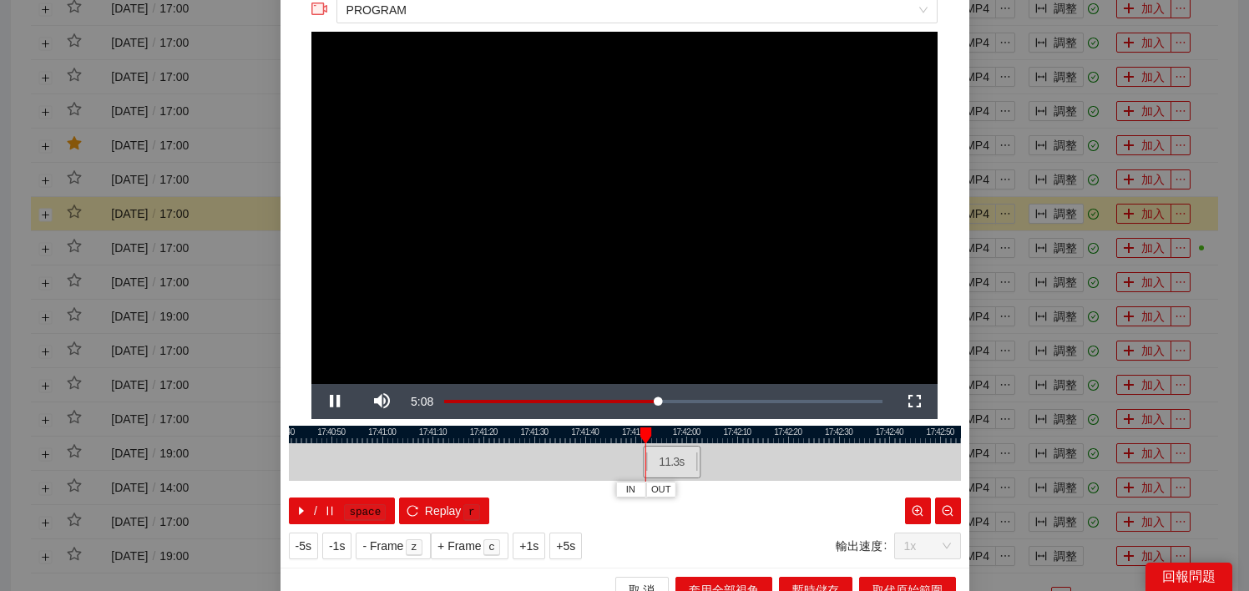
scroll to position [59, 0]
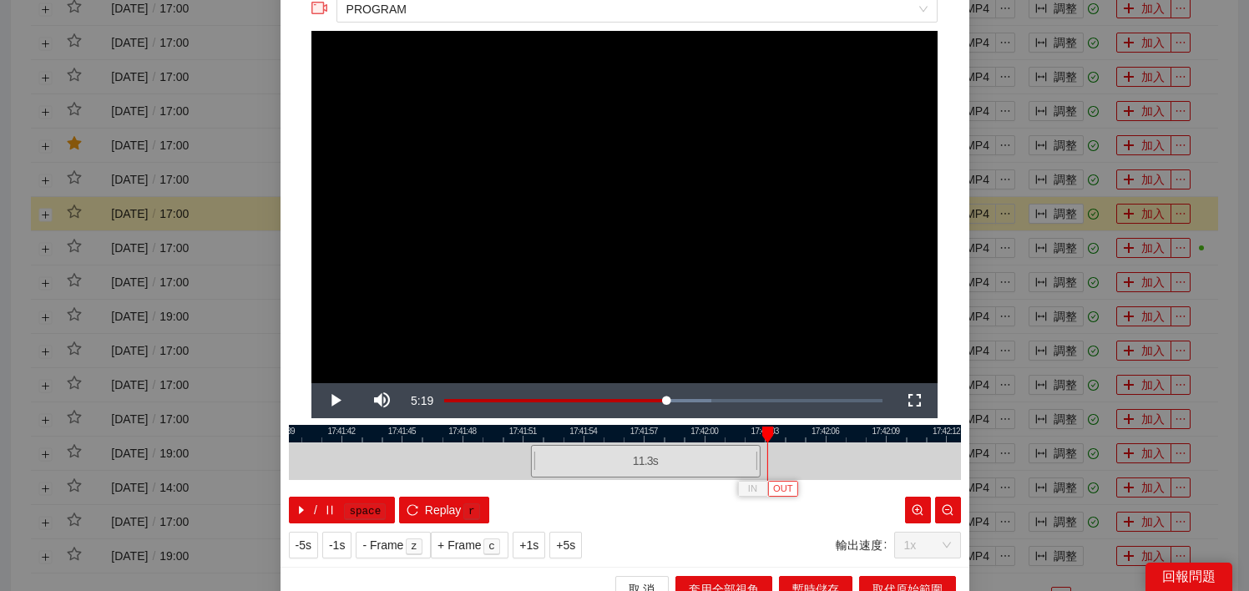
click at [788, 492] on span "OUT" at bounding box center [783, 489] width 20 height 15
click at [888, 576] on button "取代原始範圍" at bounding box center [907, 589] width 97 height 27
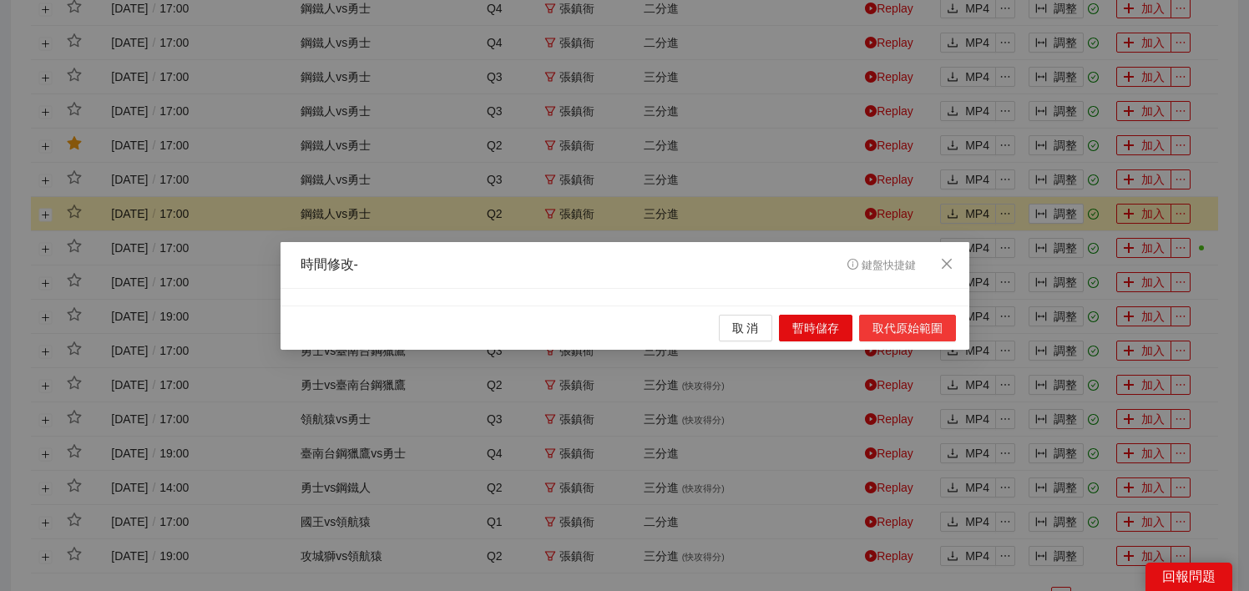
scroll to position [0, 0]
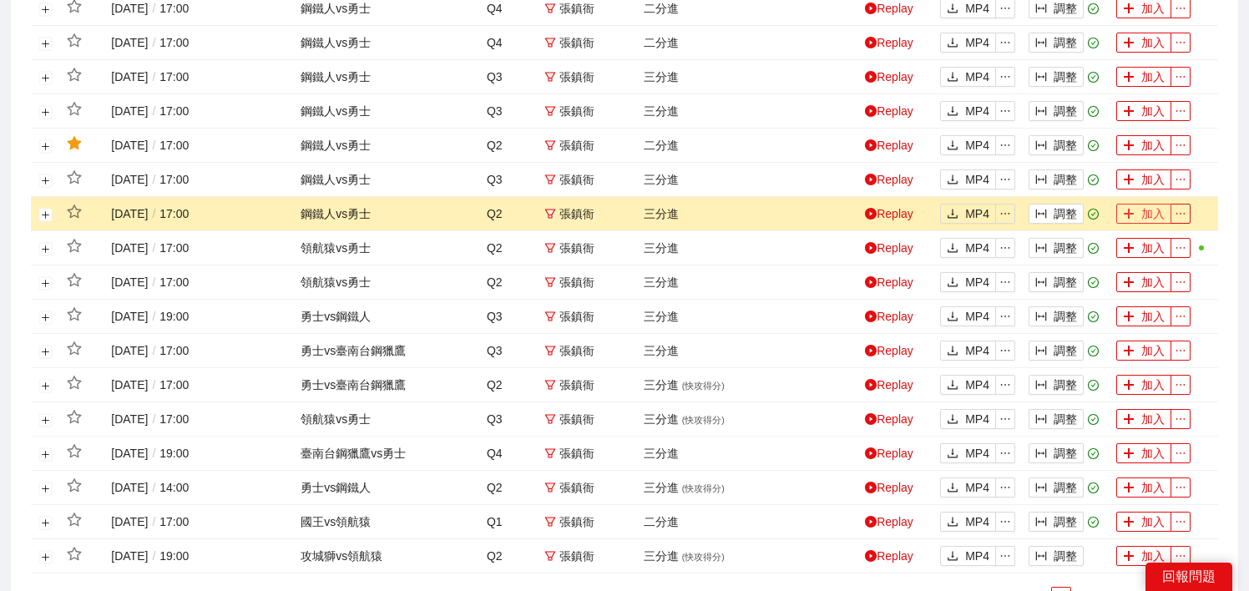
click at [1149, 205] on button "加入" at bounding box center [1143, 214] width 55 height 20
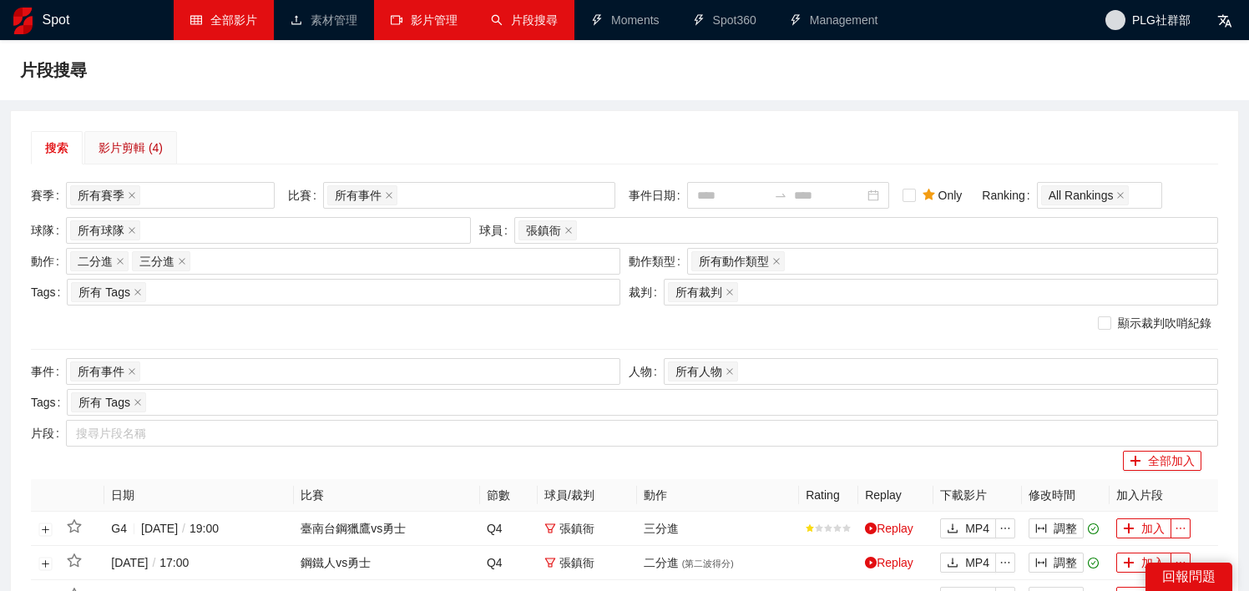
click at [152, 144] on div "影片剪輯 (4)" at bounding box center [131, 148] width 64 height 18
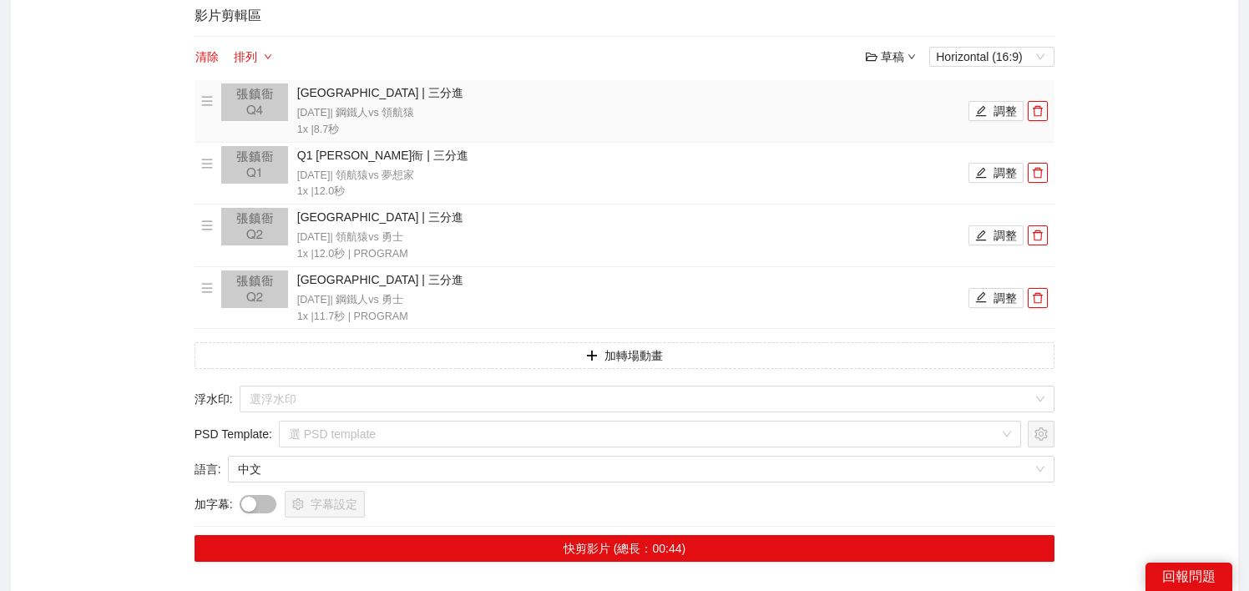
scroll to position [225, 0]
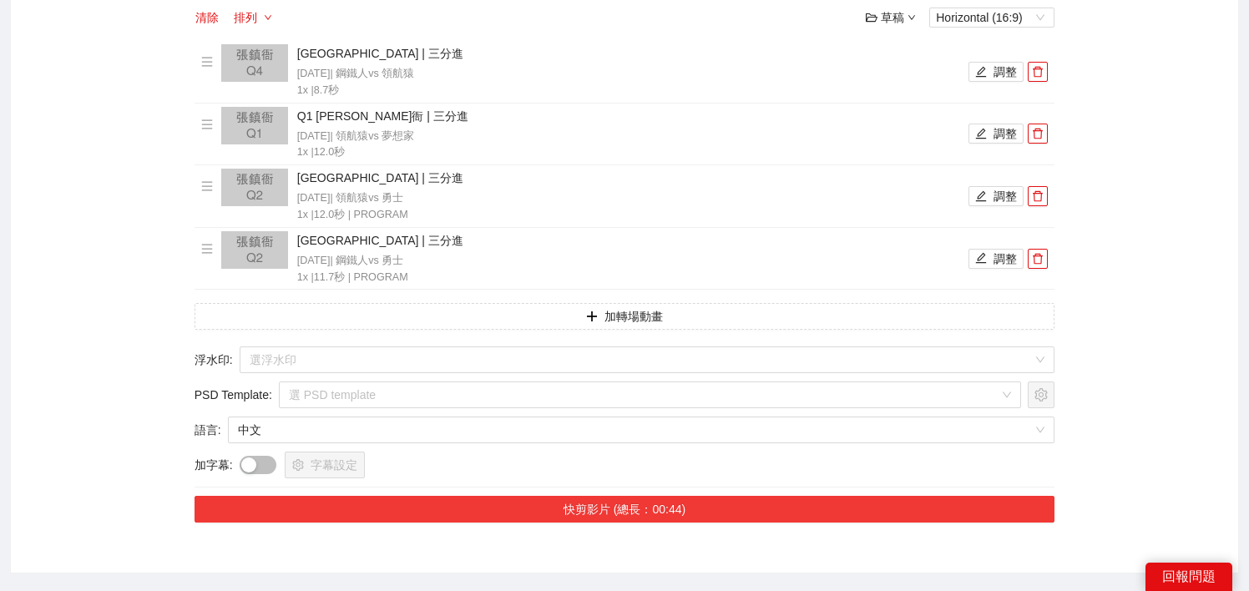
click at [543, 503] on button "快剪影片 (總長：00:44)" at bounding box center [625, 509] width 861 height 27
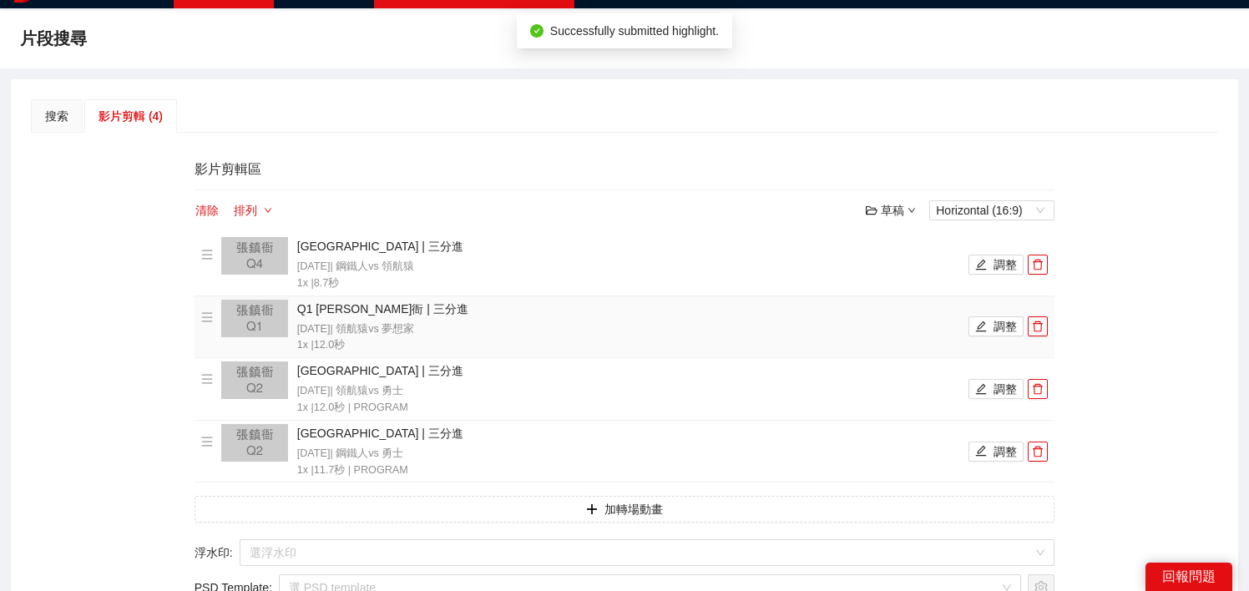
scroll to position [0, 0]
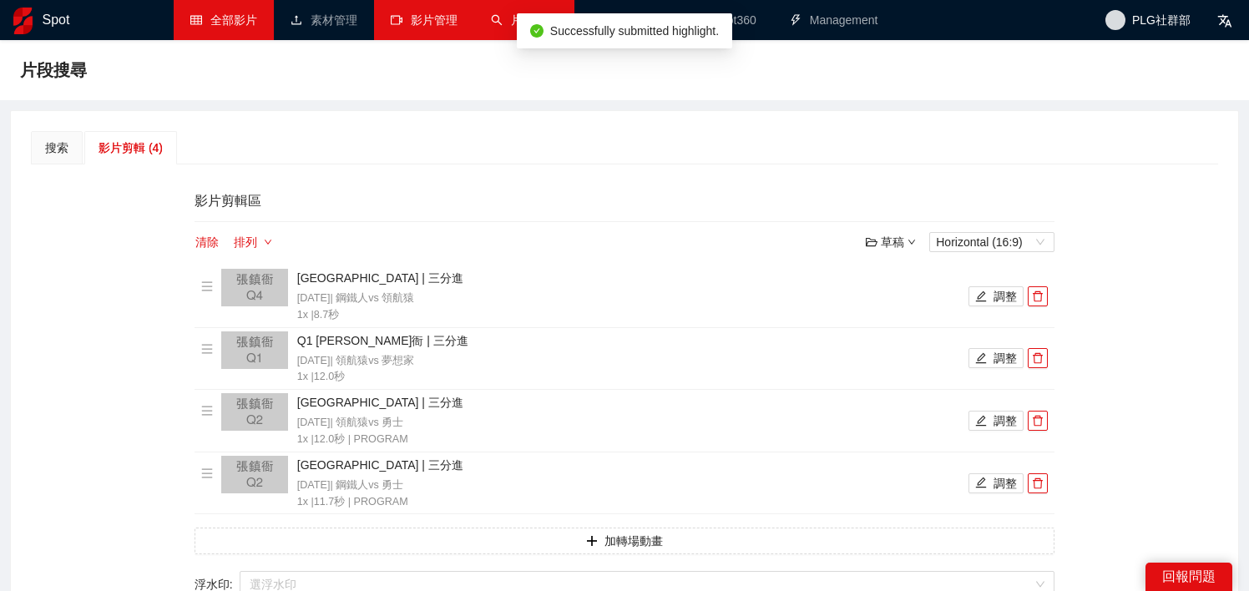
click at [424, 15] on link "影片管理" at bounding box center [424, 19] width 67 height 13
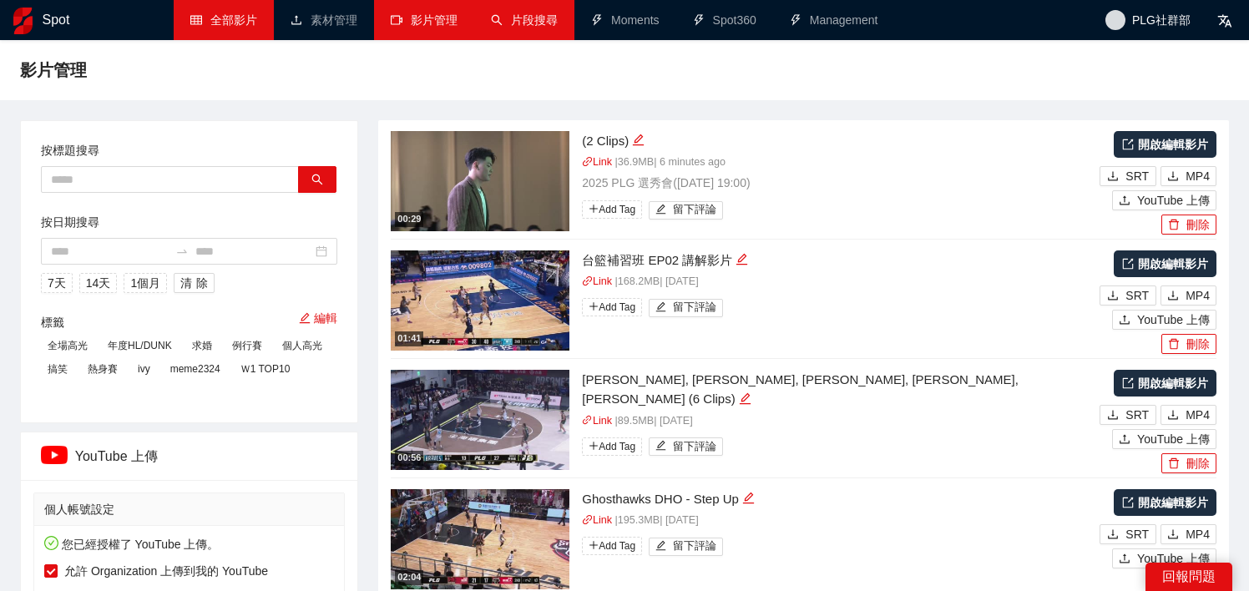
click at [240, 24] on link "全部影片" at bounding box center [223, 19] width 67 height 13
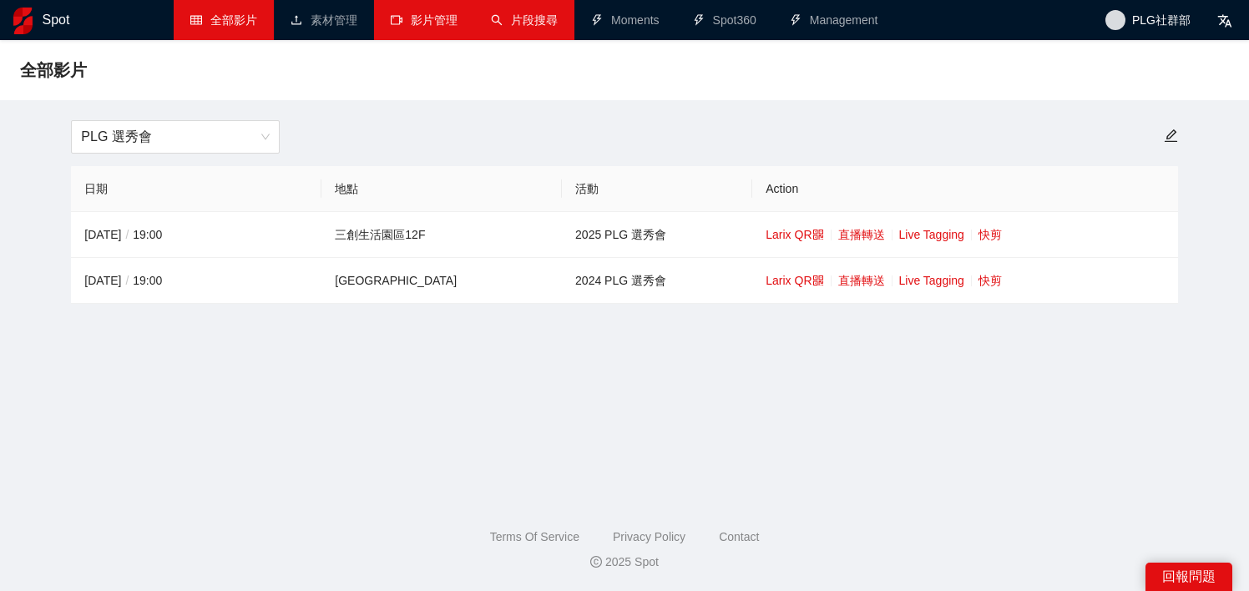
click at [410, 15] on link "影片管理" at bounding box center [424, 19] width 67 height 13
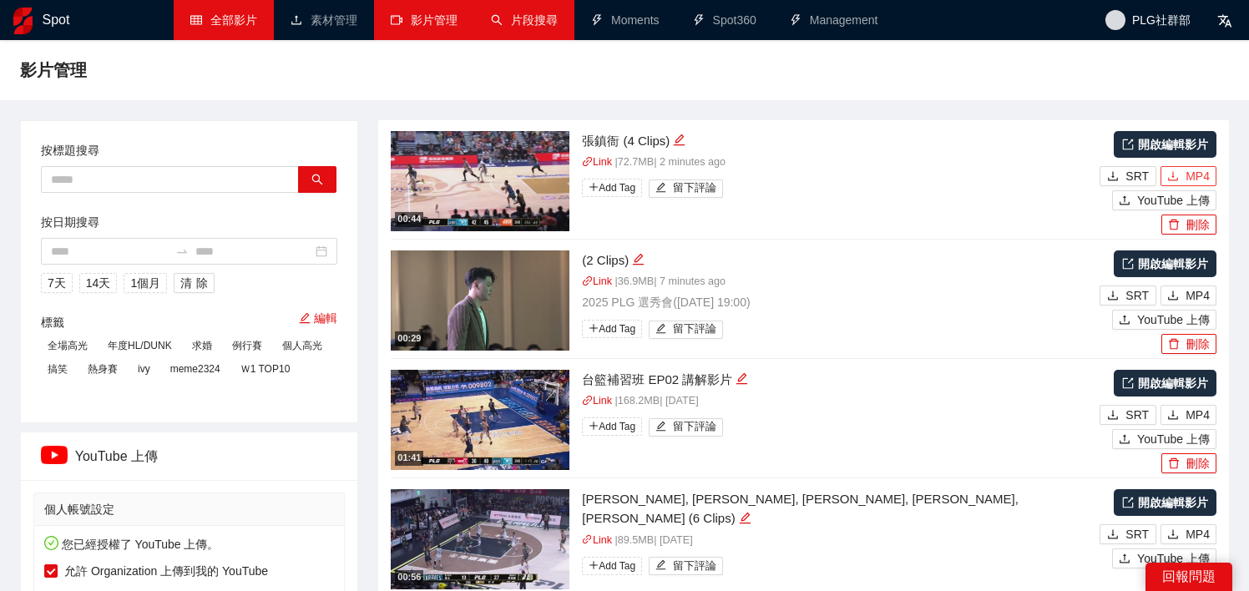
click at [1181, 174] on button "MP4" at bounding box center [1188, 176] width 56 height 20
click at [537, 14] on link "片段搜尋" at bounding box center [524, 19] width 67 height 13
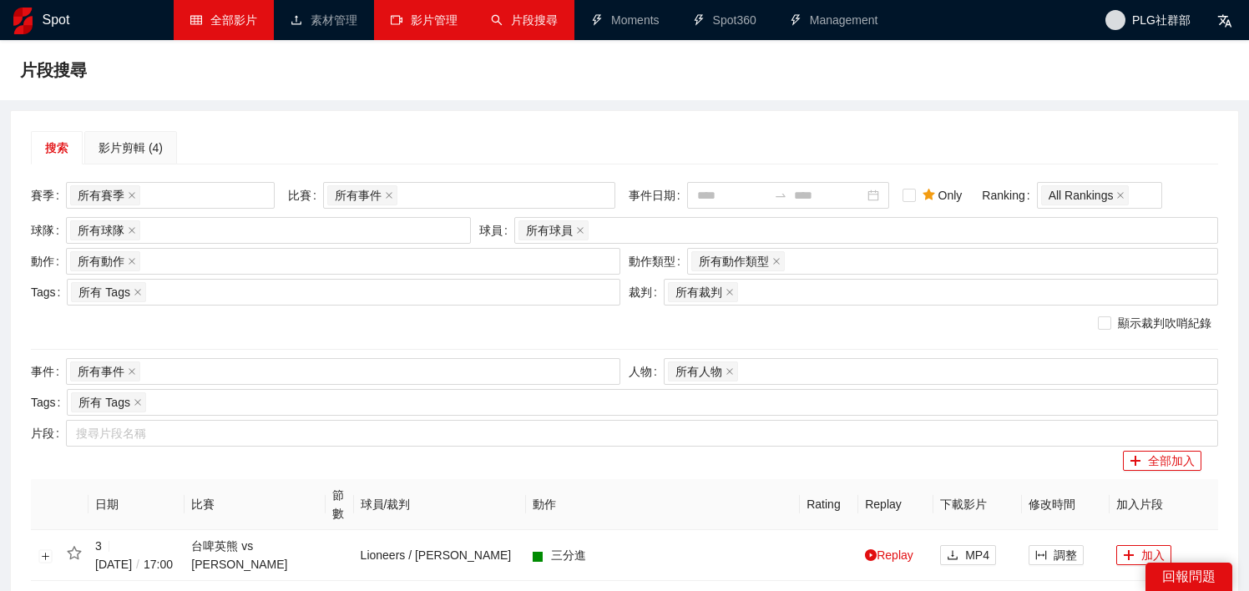
click at [640, 215] on form "賽季 所有賽季 比賽 所有事件 事件日期 Only Ranking All Rankings" at bounding box center [624, 199] width 1187 height 35
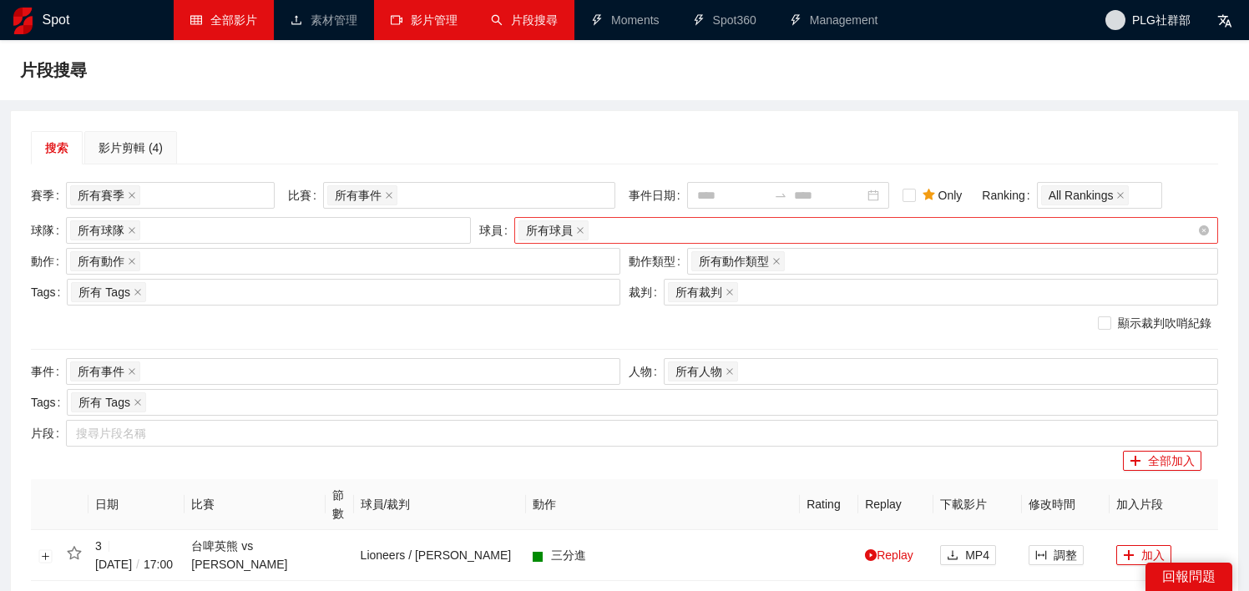
click at [644, 221] on div "所有球員" at bounding box center [857, 230] width 679 height 23
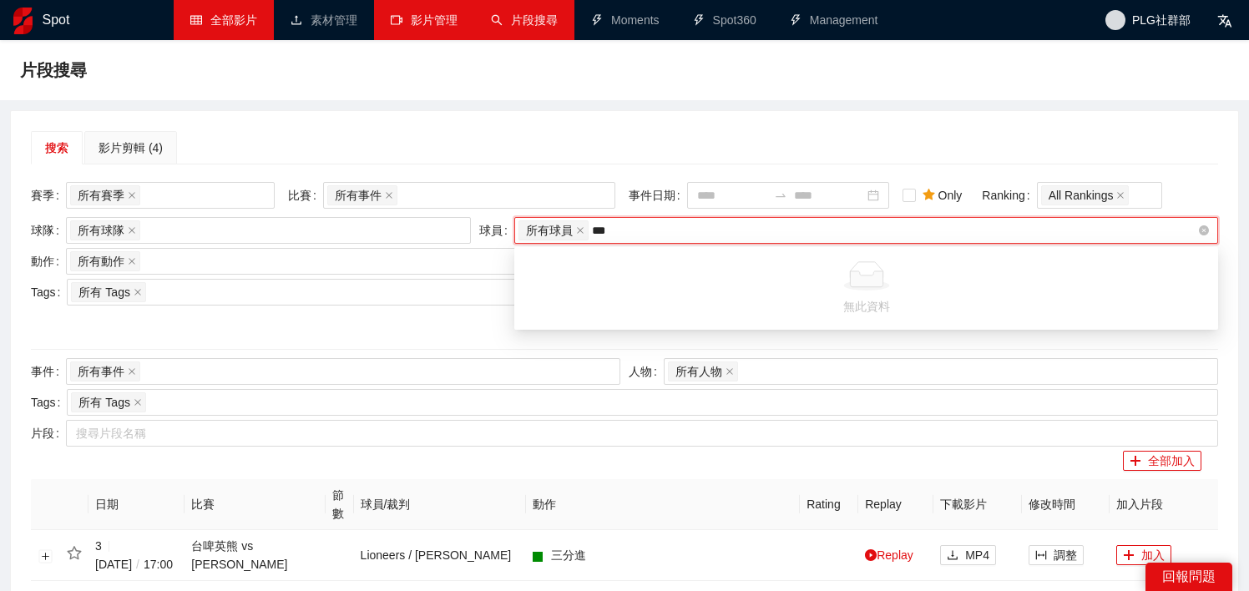
type input "***"
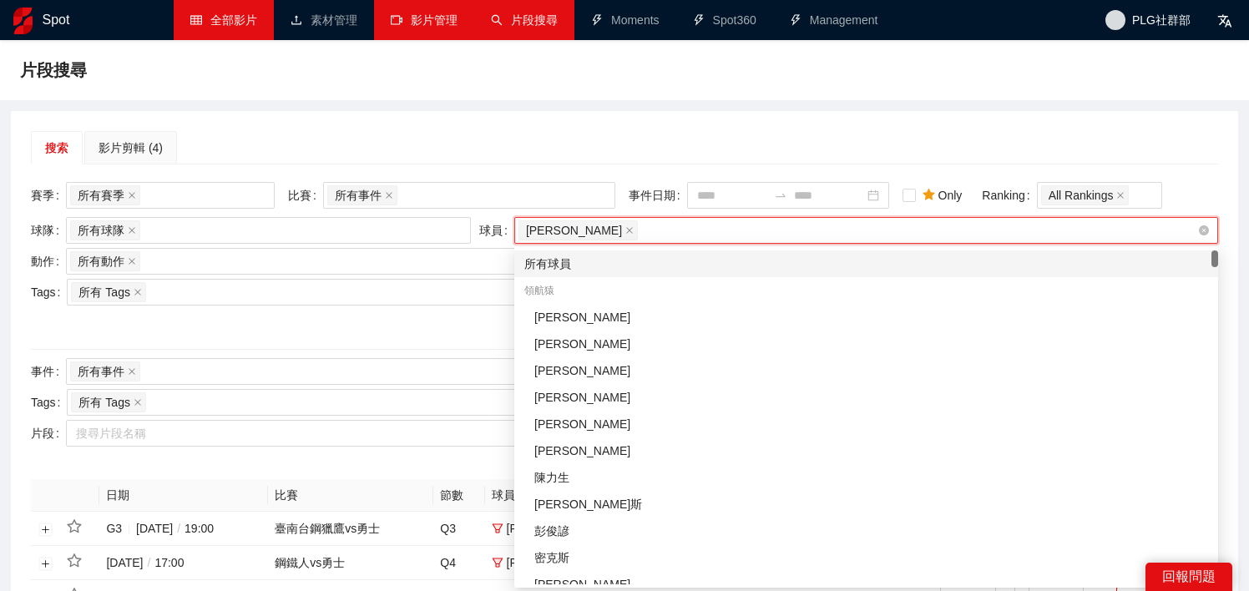
click at [635, 229] on div "[PERSON_NAME]" at bounding box center [857, 230] width 679 height 23
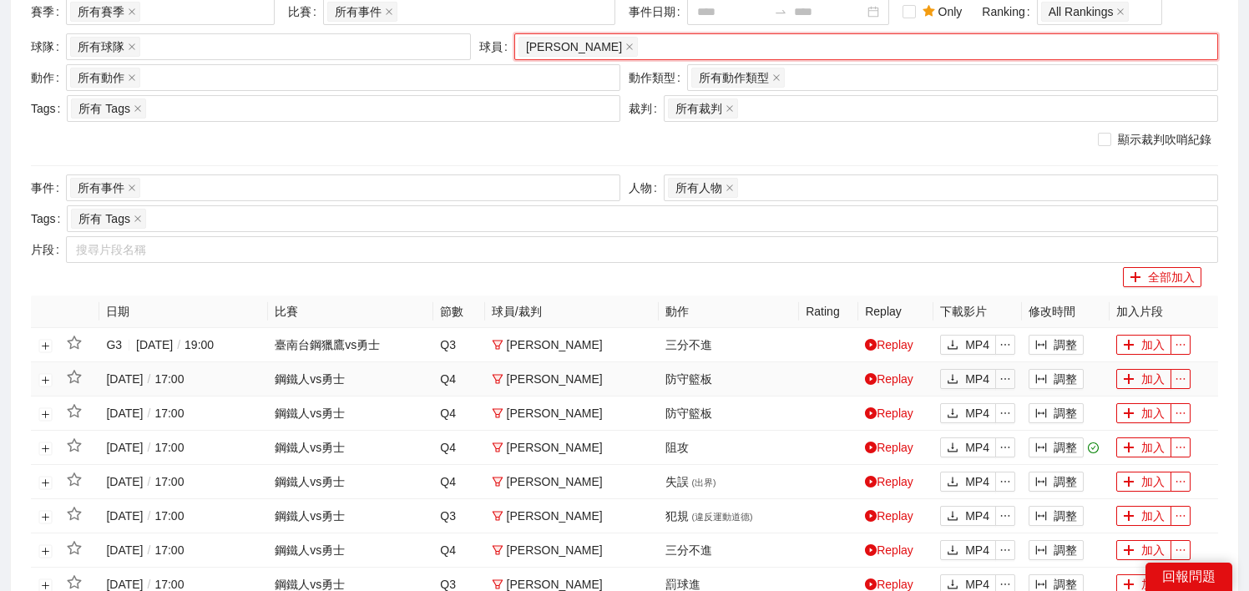
scroll to position [135, 0]
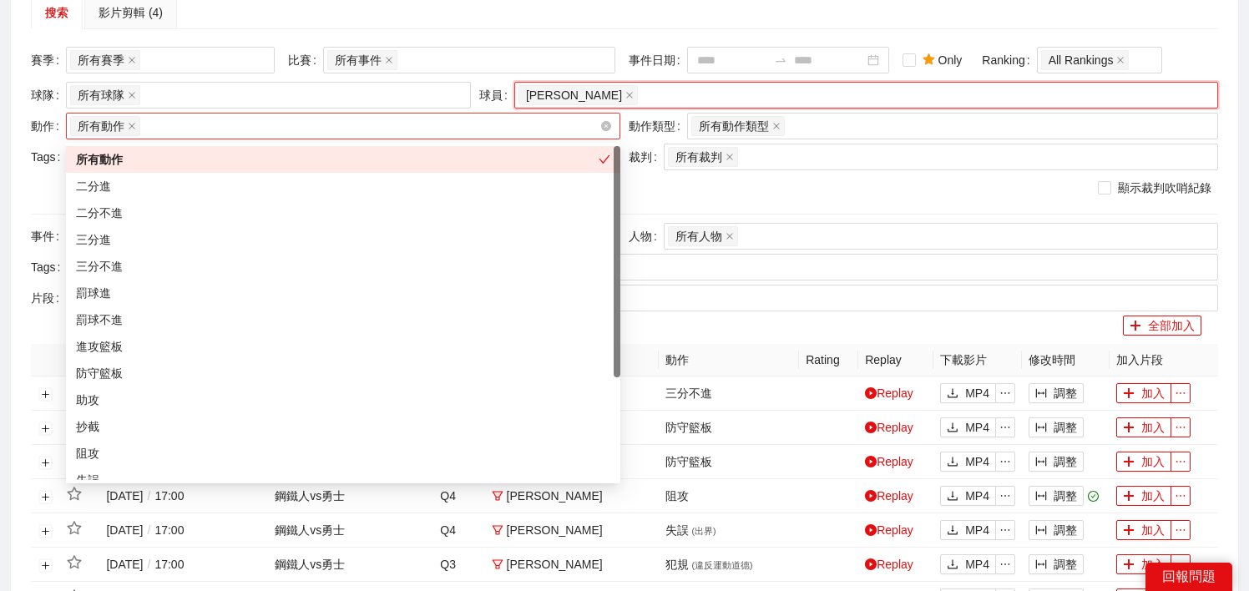
click at [251, 127] on div "所有動作 + 0 ..." at bounding box center [334, 125] width 529 height 23
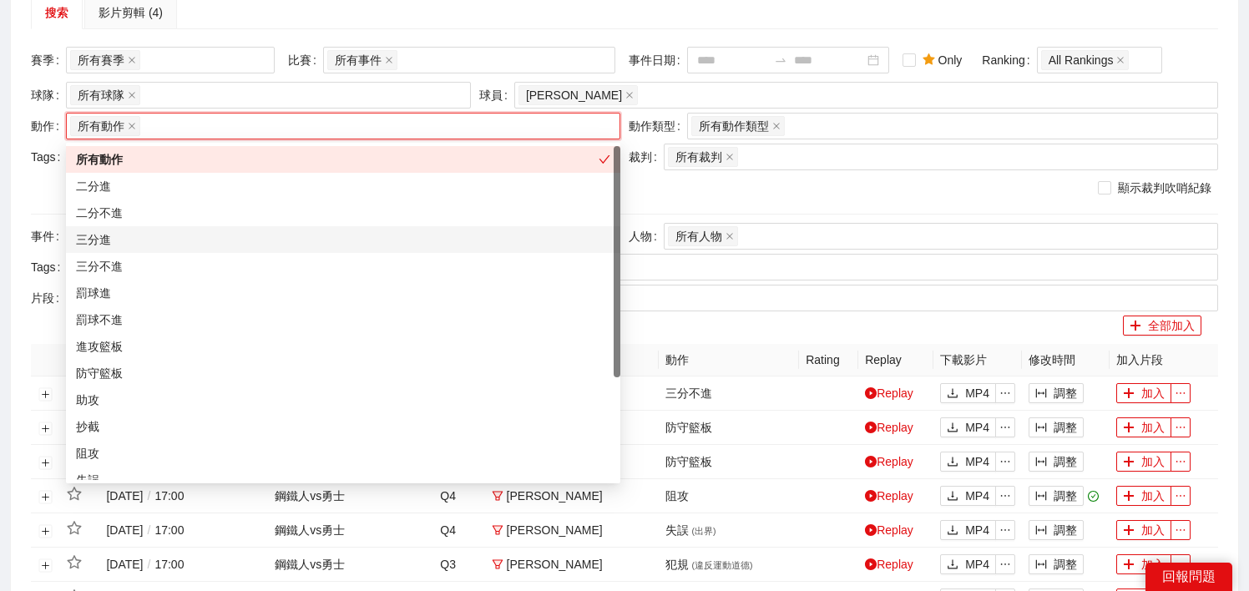
click at [221, 233] on div "三分進" at bounding box center [343, 239] width 534 height 18
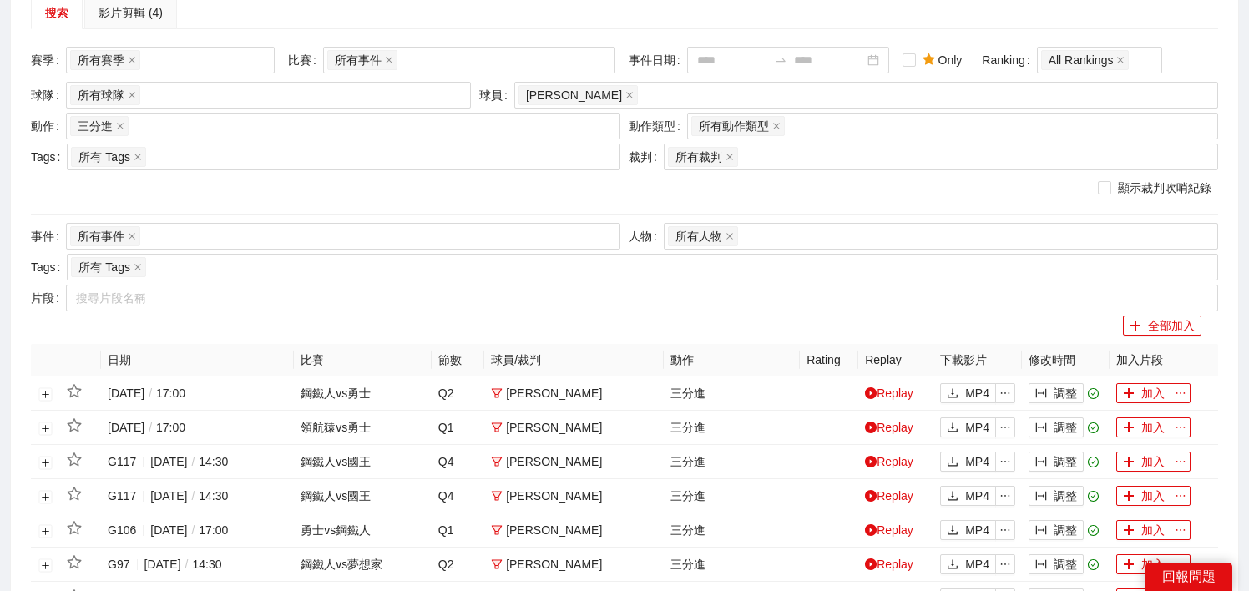
click at [742, 192] on div "顯示裁判吹哨紀錄" at bounding box center [624, 188] width 1187 height 18
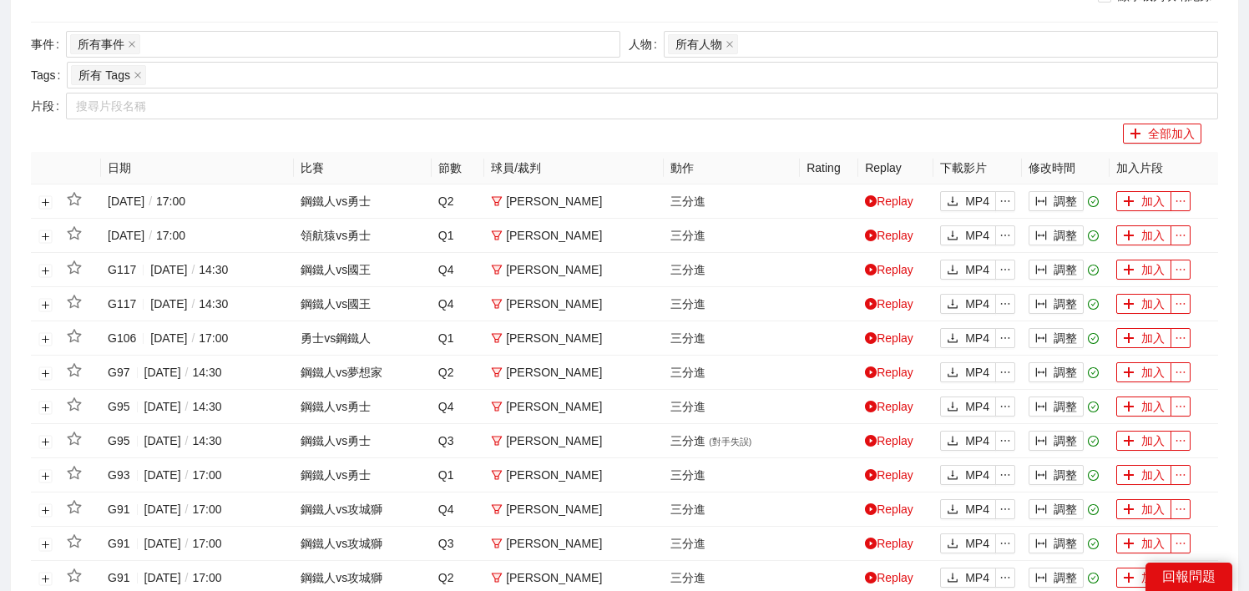
scroll to position [334, 0]
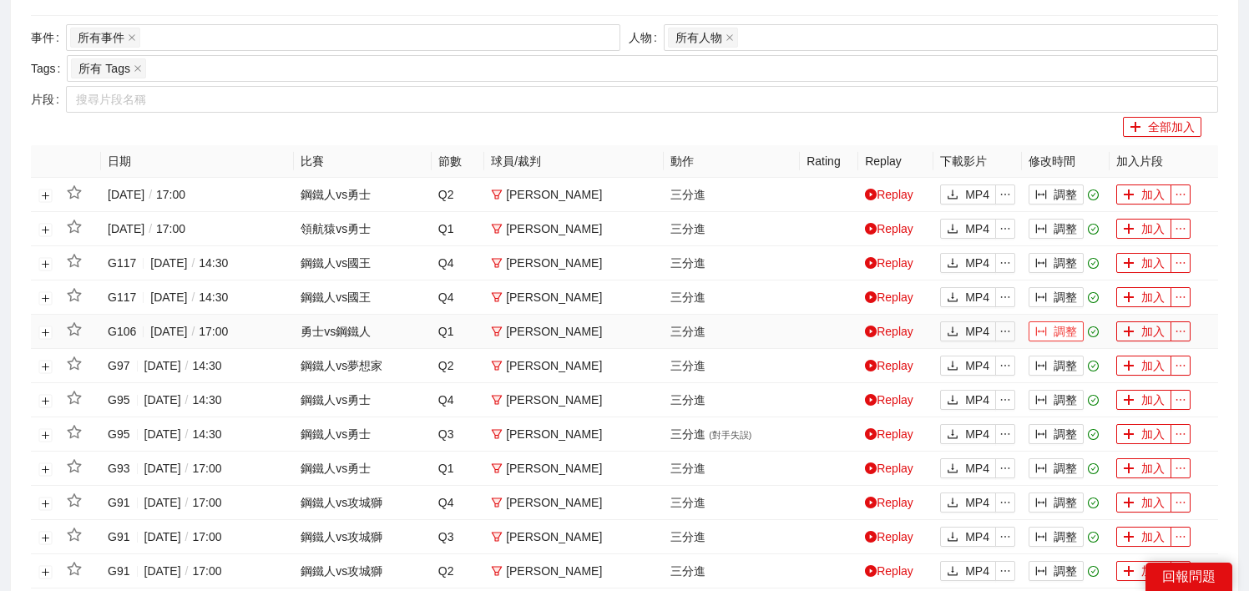
click at [1058, 333] on button "調整" at bounding box center [1055, 331] width 55 height 20
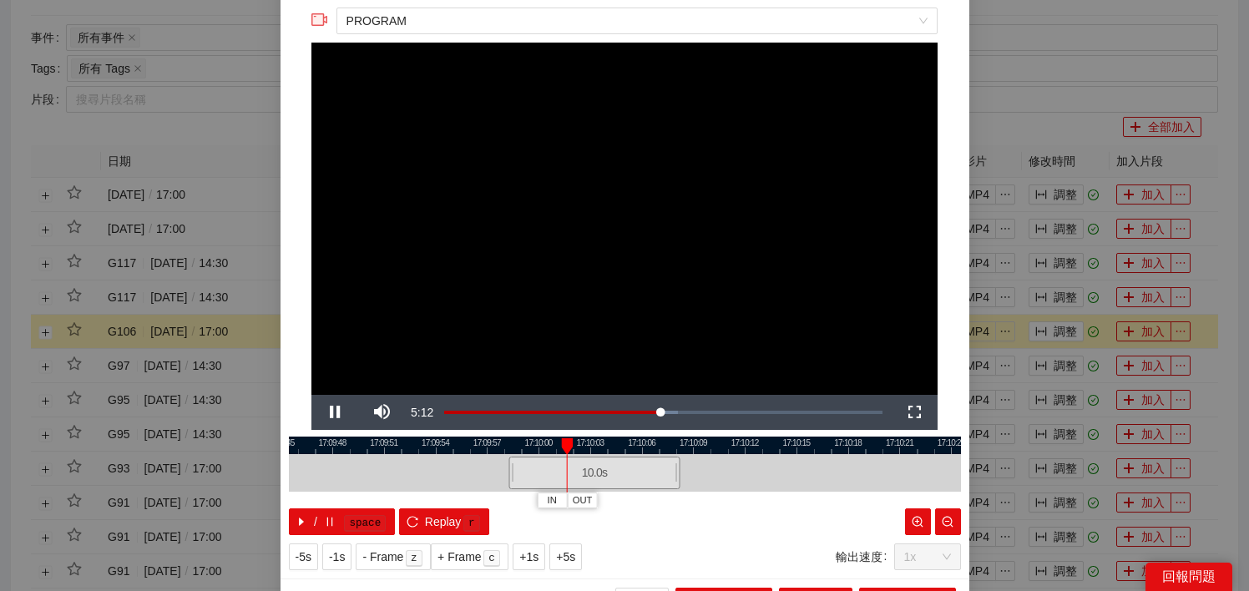
scroll to position [78, 0]
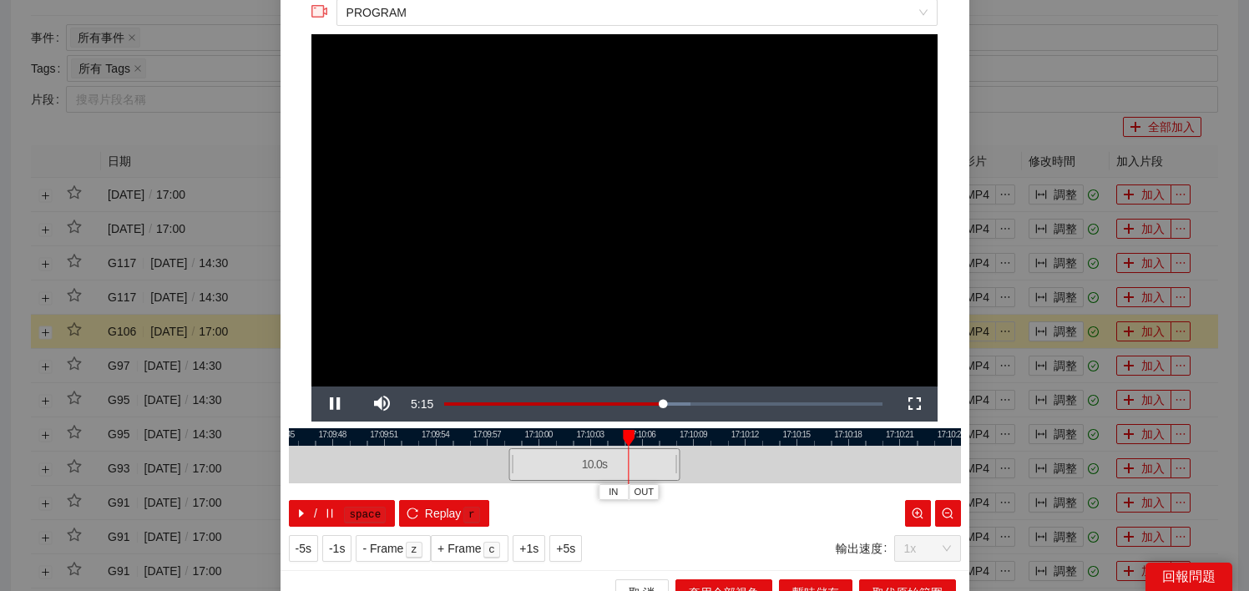
click at [661, 505] on div "/ space Replay r" at bounding box center [625, 513] width 672 height 27
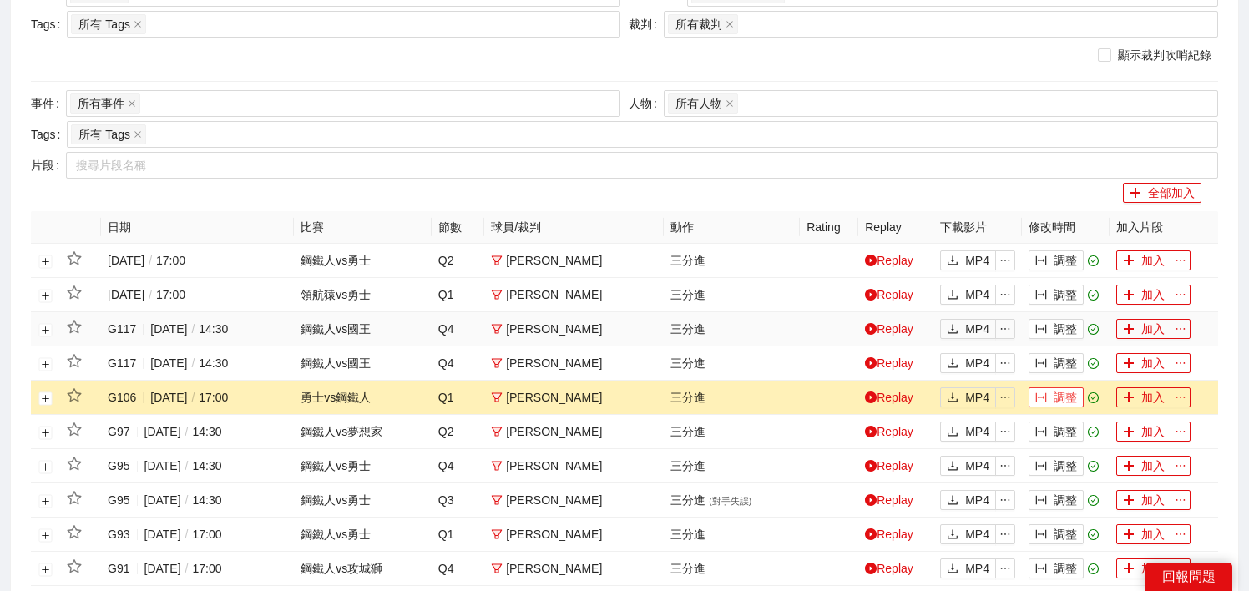
scroll to position [263, 0]
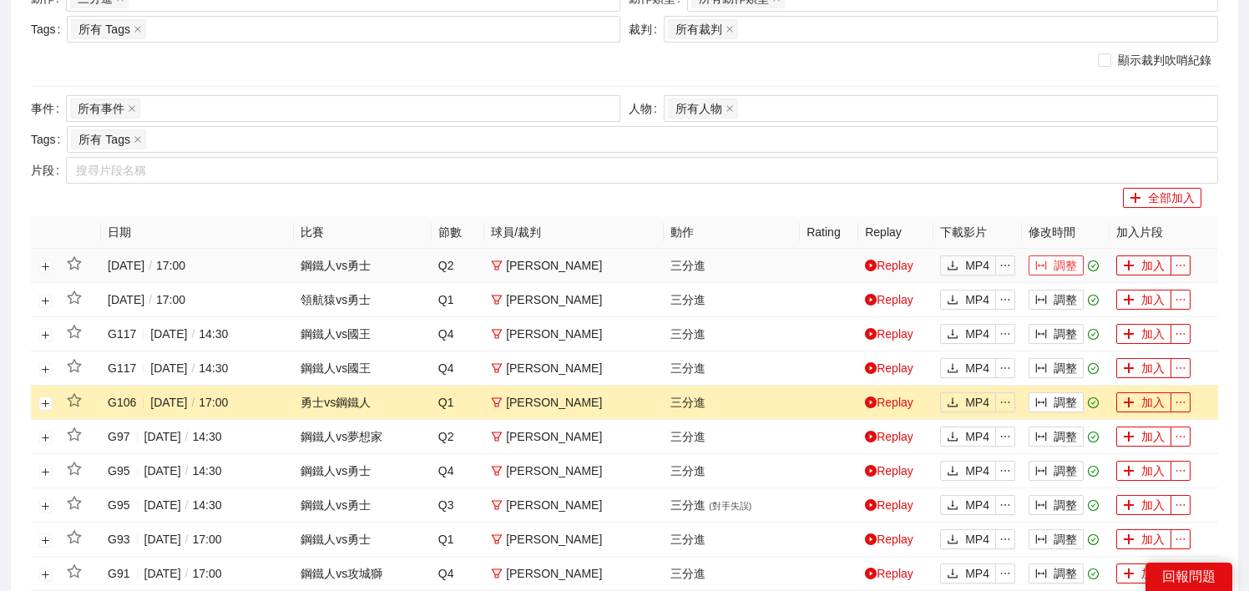
click at [1049, 267] on button "調整" at bounding box center [1055, 265] width 55 height 20
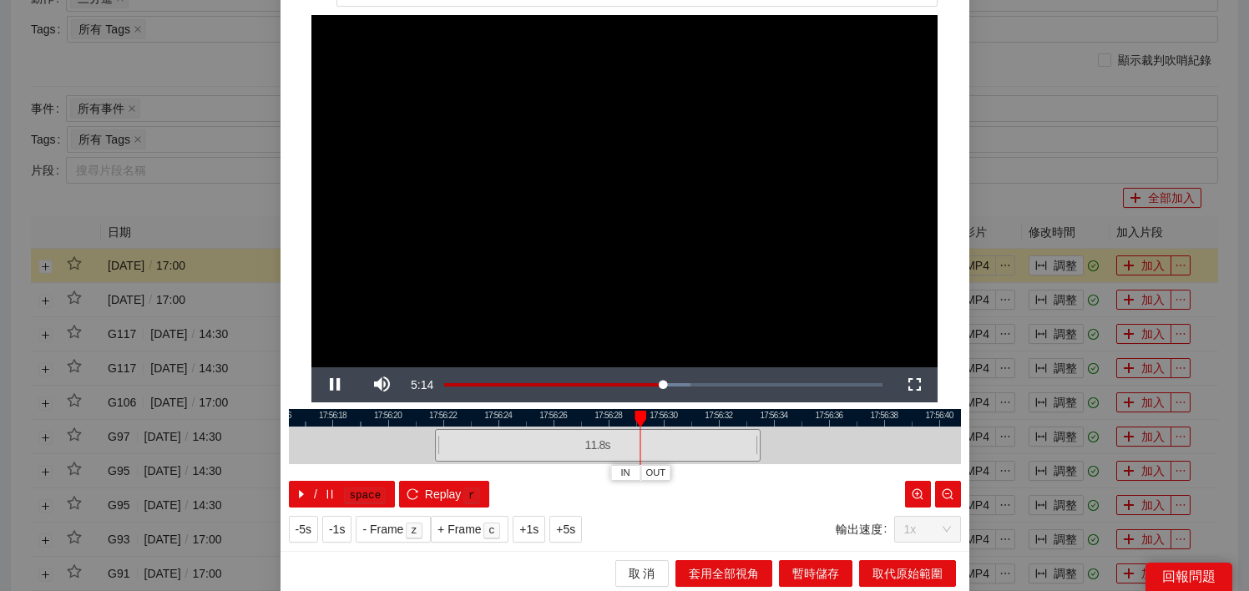
scroll to position [78, 0]
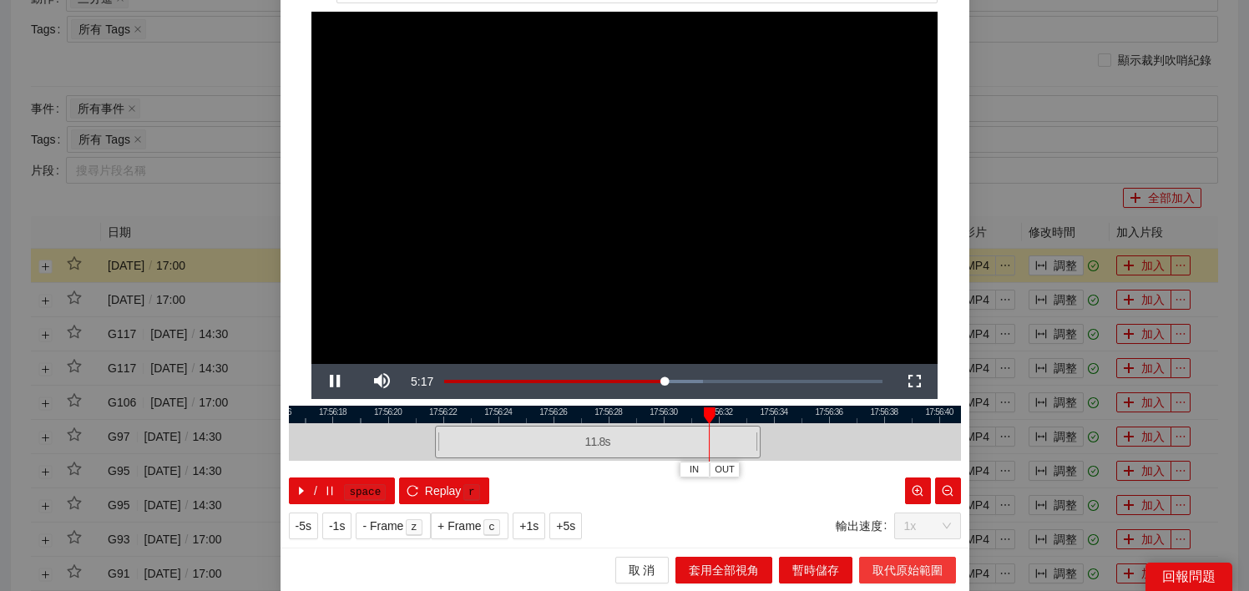
click at [906, 564] on span "取代原始範圍" at bounding box center [907, 570] width 70 height 18
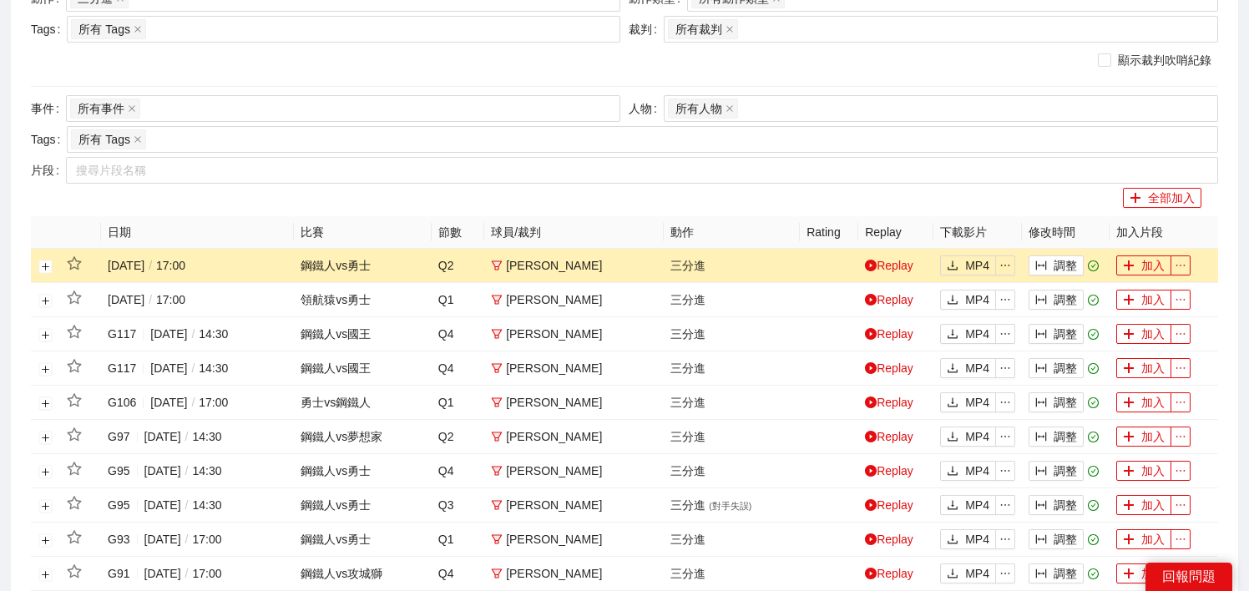
scroll to position [0, 0]
click at [1150, 264] on button "加入" at bounding box center [1143, 265] width 55 height 20
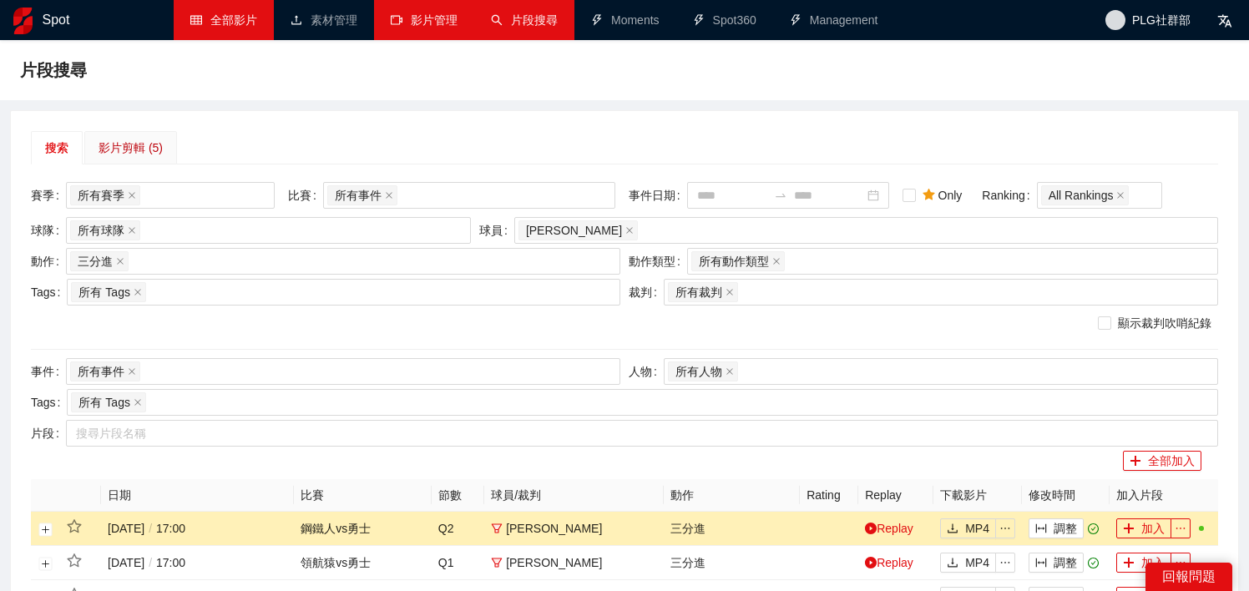
click at [127, 144] on div "影片剪輯 (5)" at bounding box center [131, 148] width 64 height 18
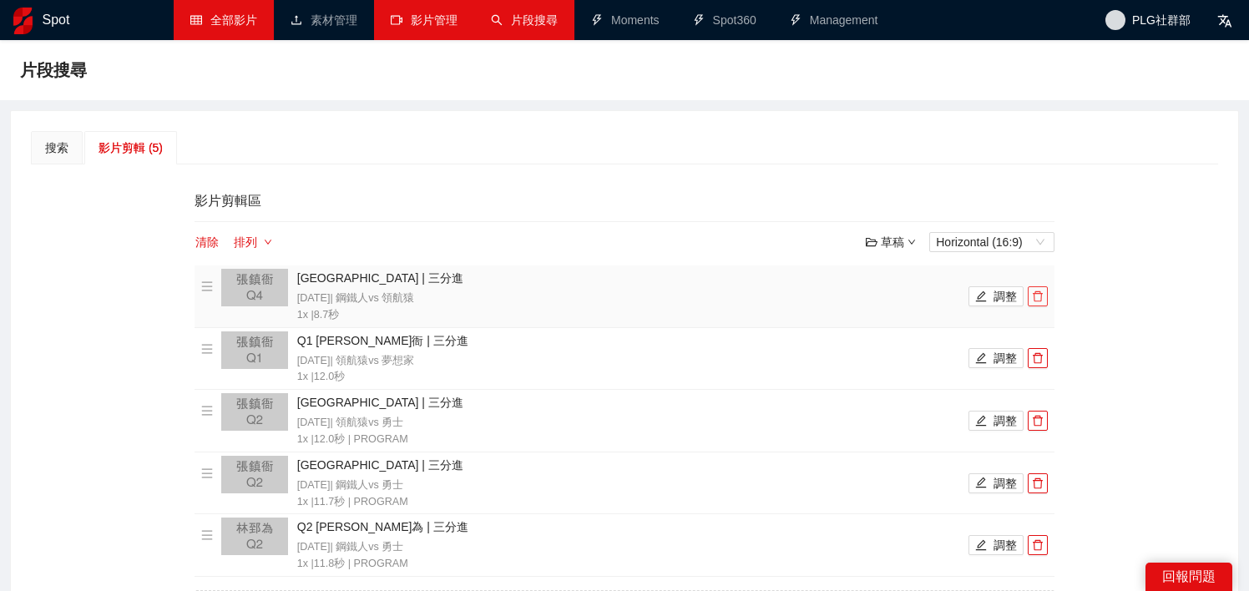
click at [1042, 296] on icon "delete" at bounding box center [1038, 297] width 12 height 12
click at [1042, 352] on icon "delete" at bounding box center [1038, 358] width 12 height 12
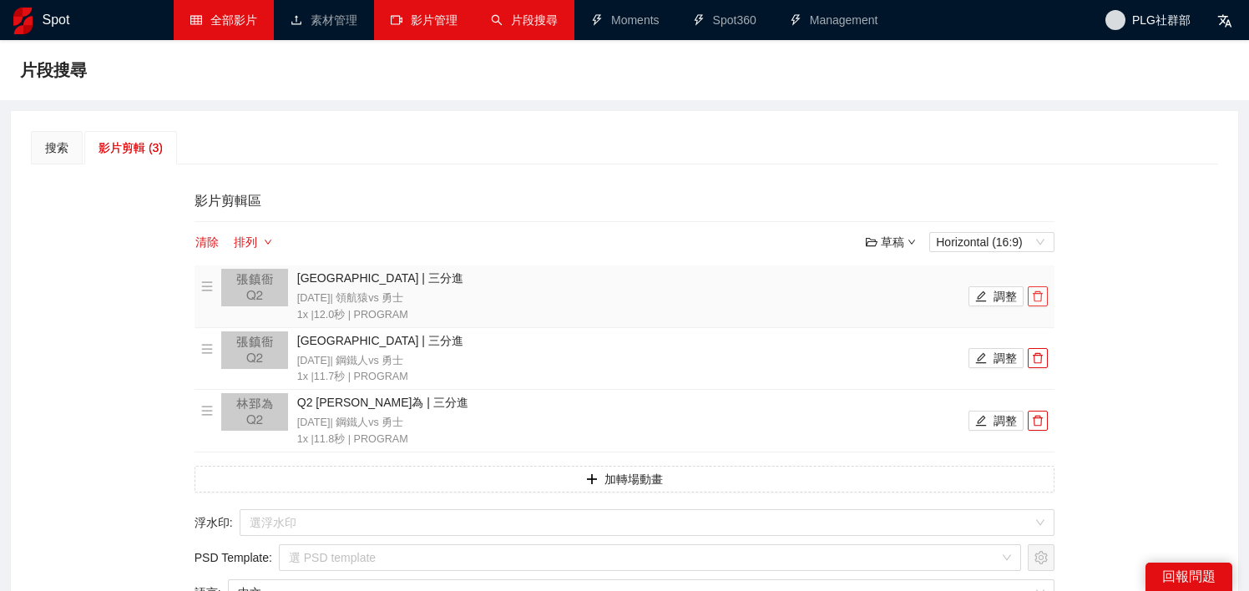
click at [1042, 296] on icon "delete" at bounding box center [1038, 297] width 12 height 12
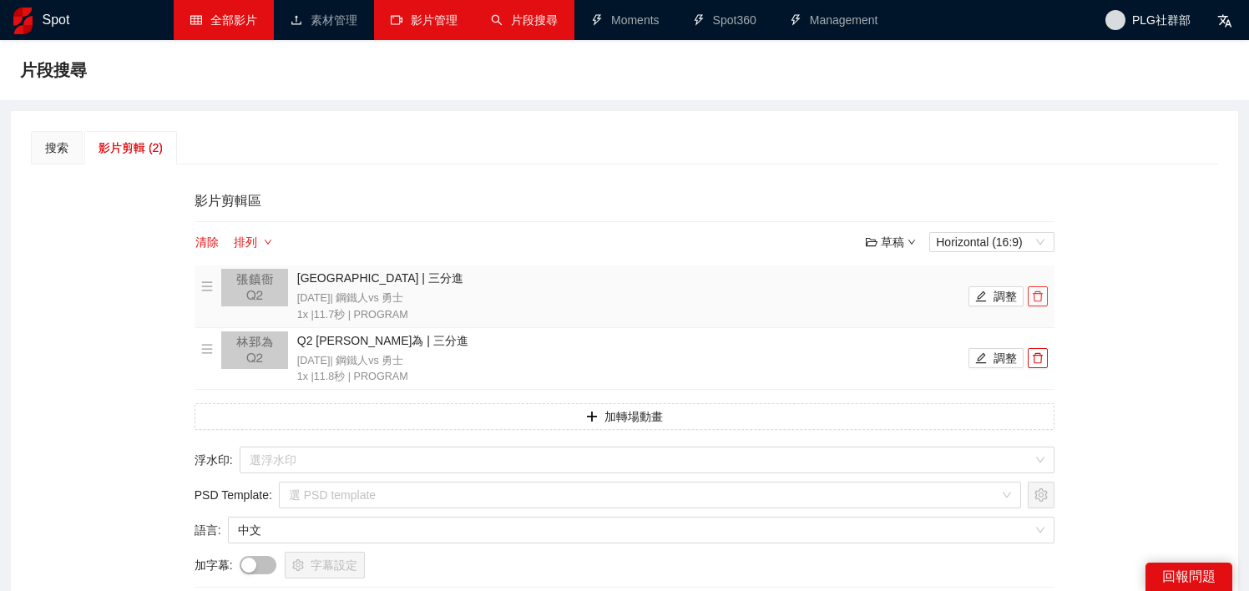
click at [1042, 296] on icon "delete" at bounding box center [1038, 297] width 12 height 12
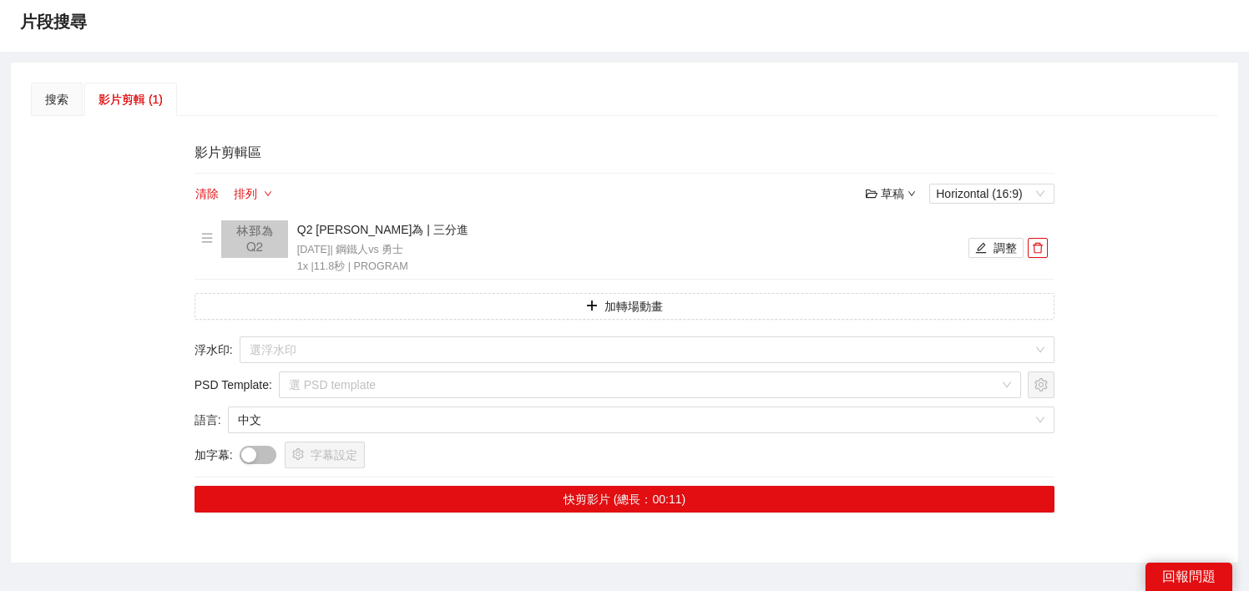
scroll to position [144, 0]
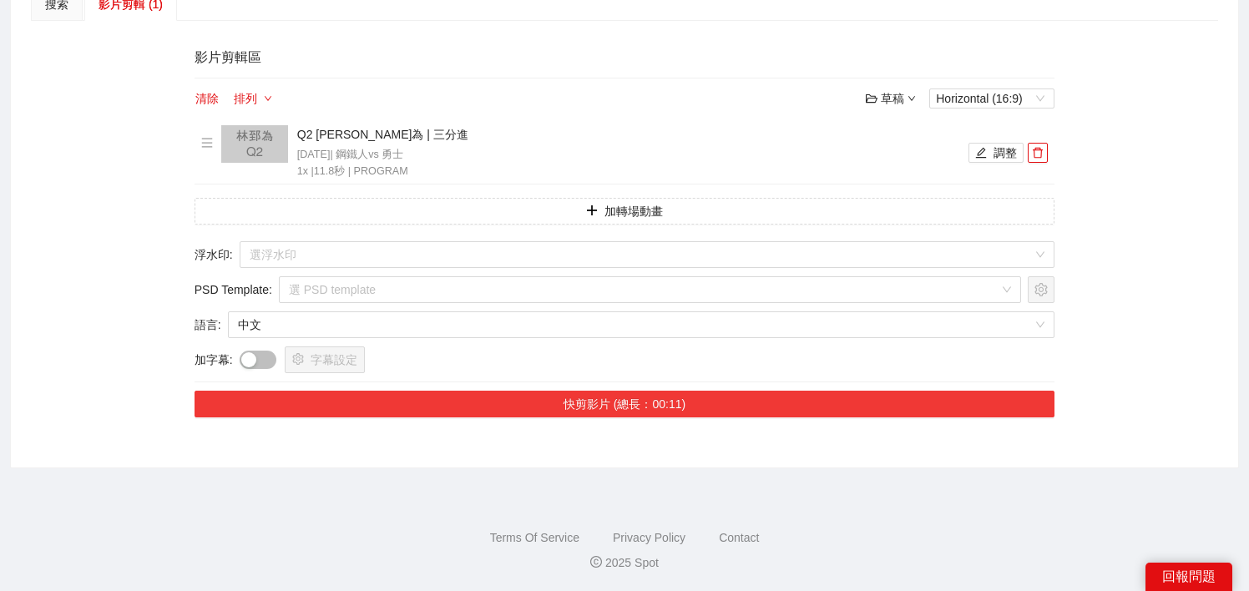
click at [698, 397] on button "快剪影片 (總長：00:11)" at bounding box center [625, 404] width 861 height 27
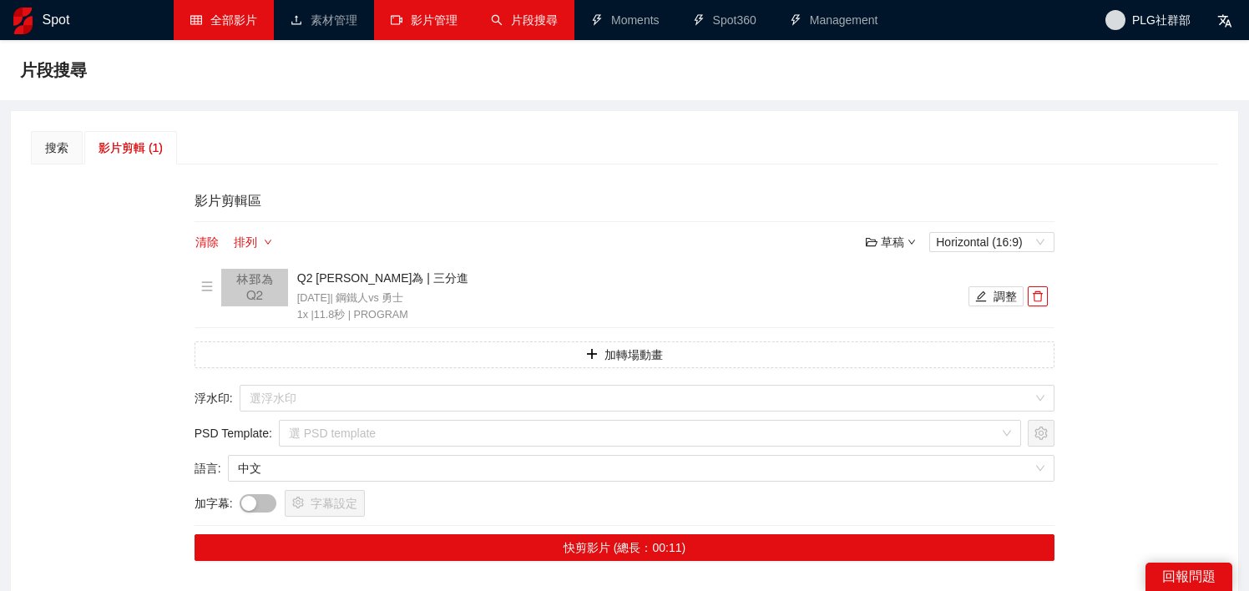
click at [434, 20] on link "影片管理" at bounding box center [424, 19] width 67 height 13
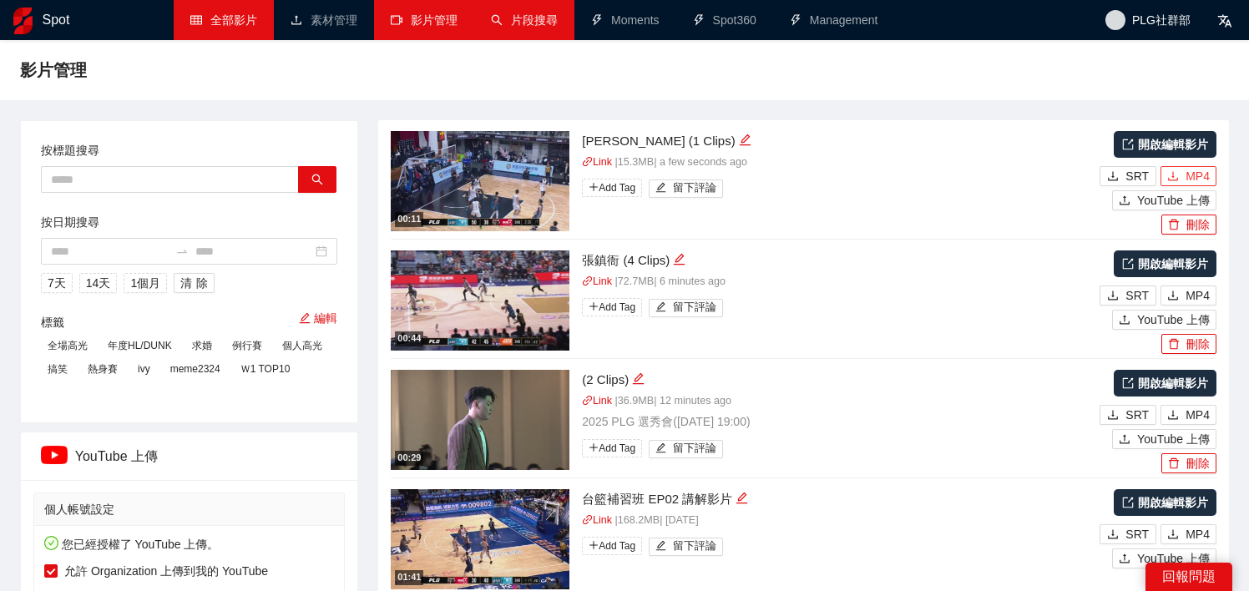
click at [1189, 170] on span "MP4" at bounding box center [1197, 176] width 24 height 18
